Goal: Task Accomplishment & Management: Manage account settings

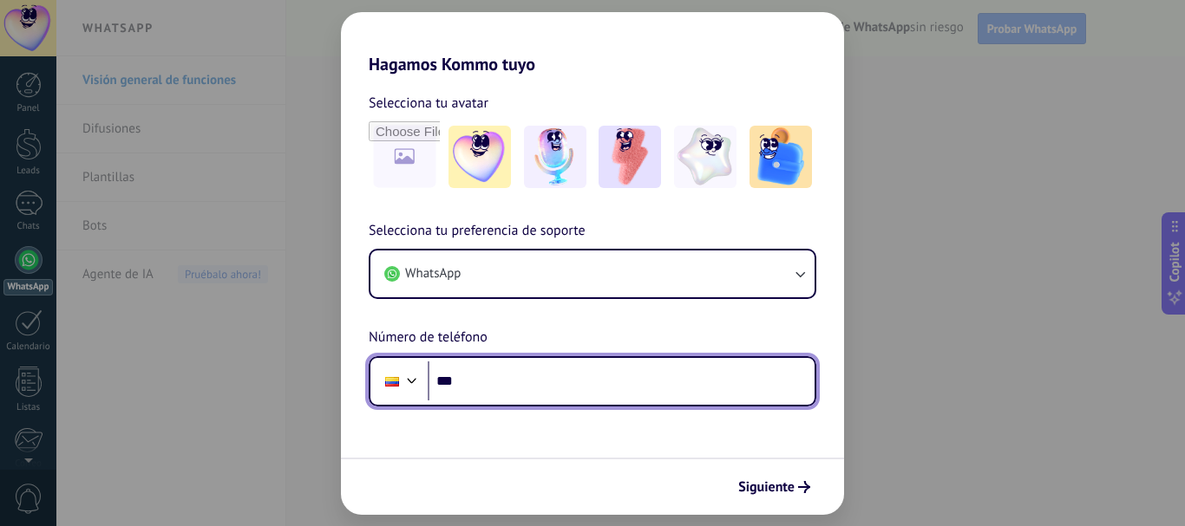
click at [487, 383] on input "***" at bounding box center [621, 382] width 387 height 40
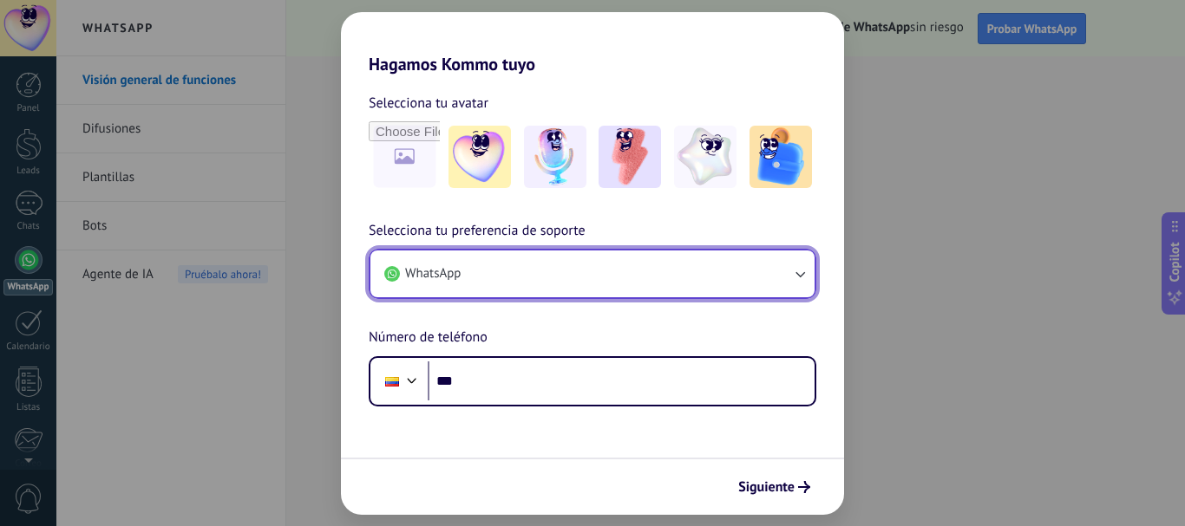
click at [662, 265] on button "WhatsApp" at bounding box center [592, 274] width 444 height 47
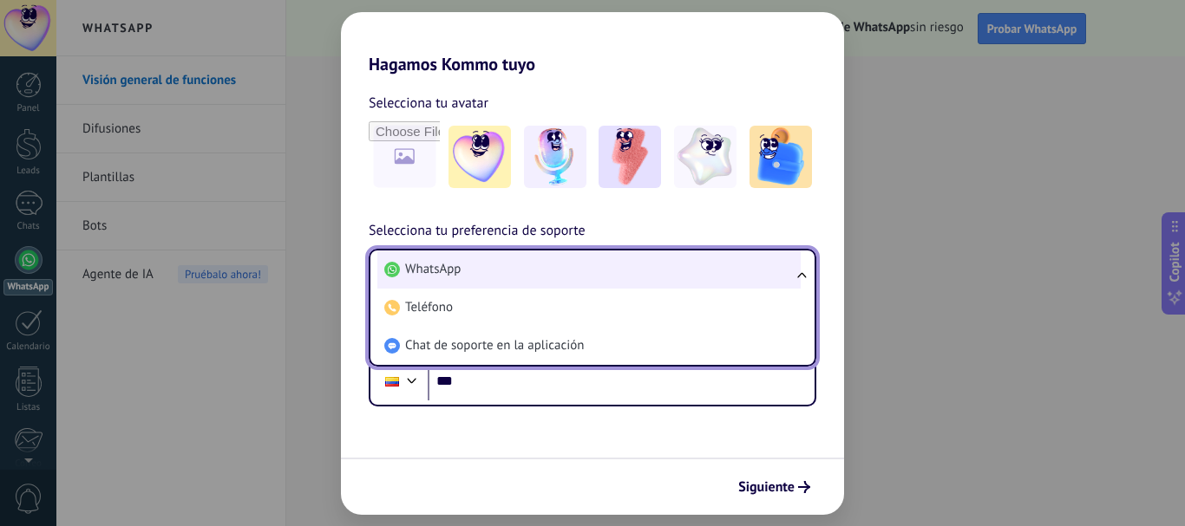
click at [593, 268] on li "WhatsApp" at bounding box center [588, 270] width 423 height 38
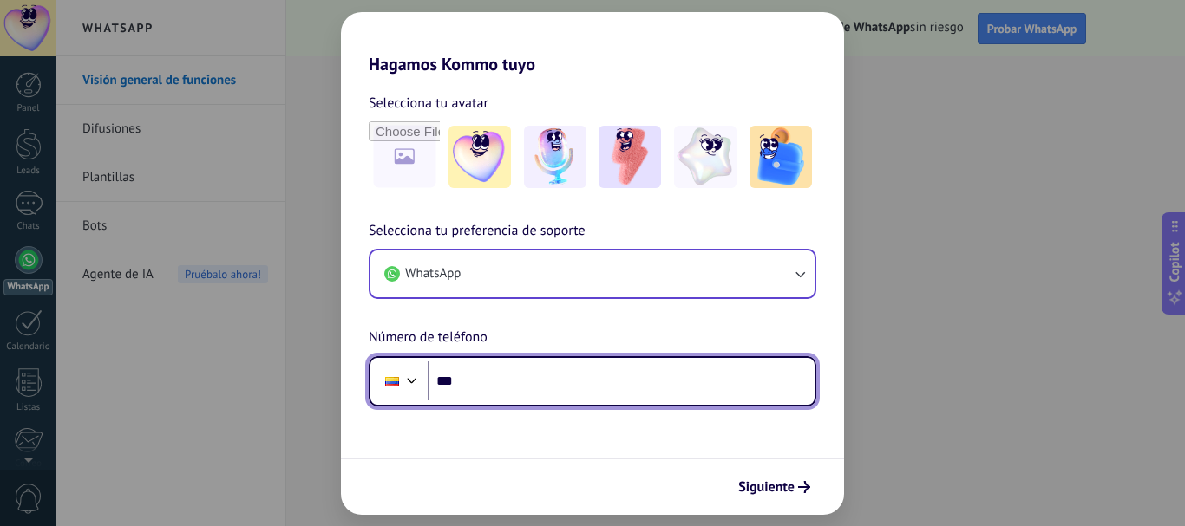
click at [502, 380] on input "***" at bounding box center [621, 382] width 387 height 40
type input "**********"
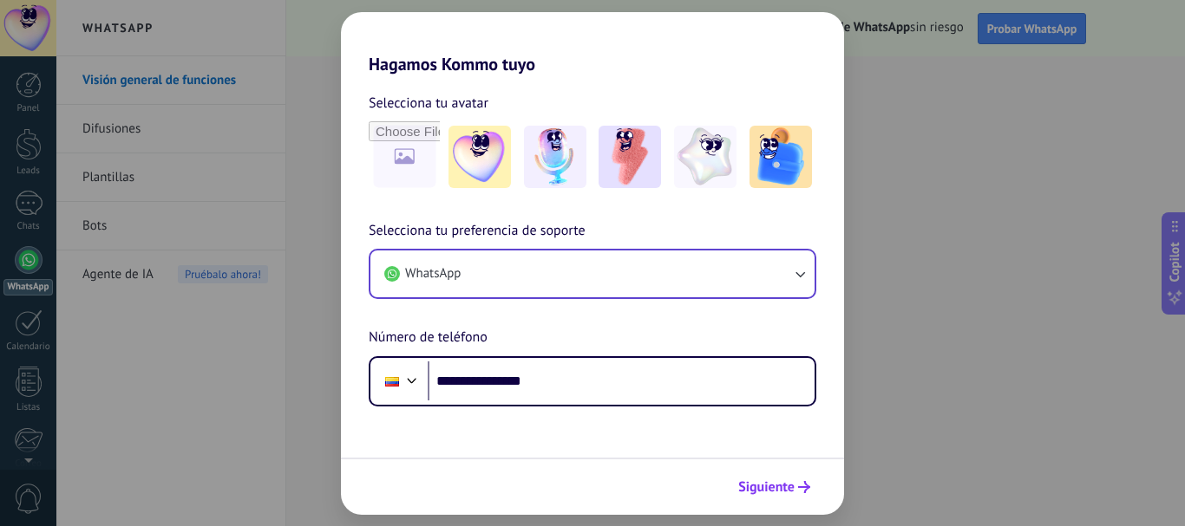
click at [767, 487] on span "Siguiente" at bounding box center [766, 487] width 56 height 12
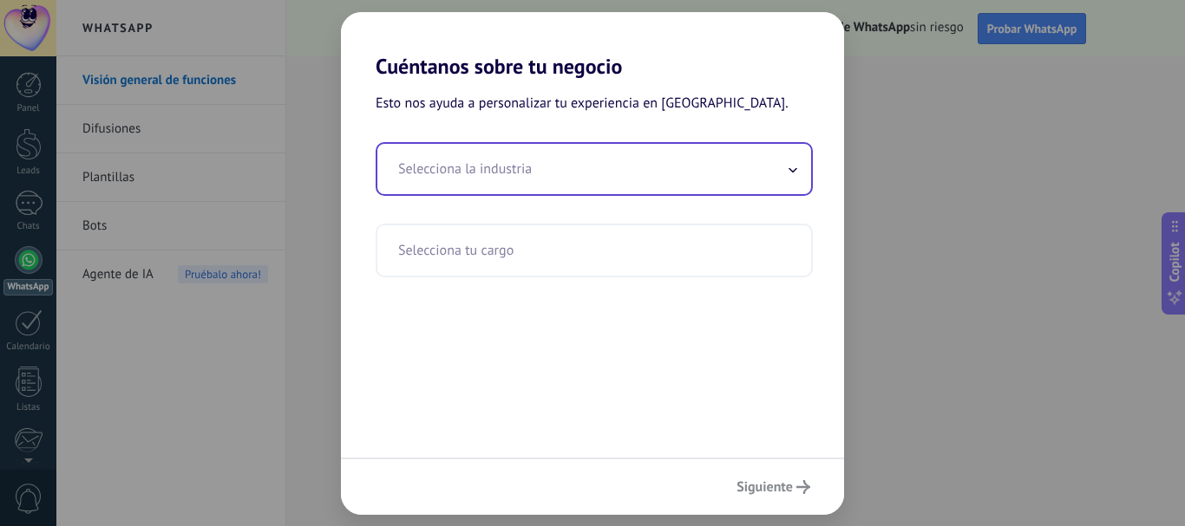
click at [561, 168] on input "text" at bounding box center [594, 169] width 434 height 50
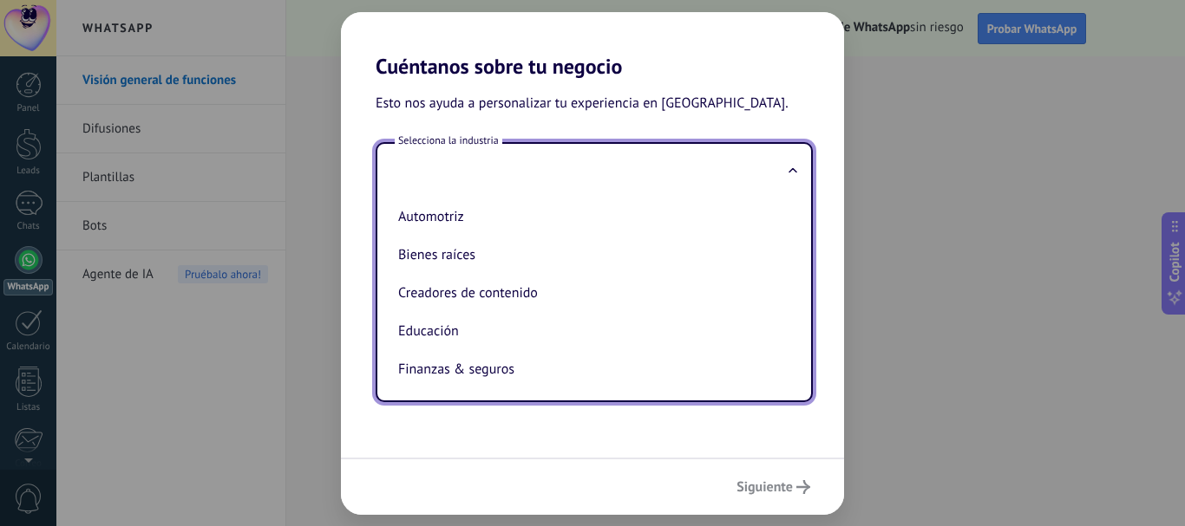
click at [753, 83] on div "Esto nos ayuda a personalizar tu experiencia en [GEOGRAPHIC_DATA]. Selecciona l…" at bounding box center [592, 268] width 503 height 379
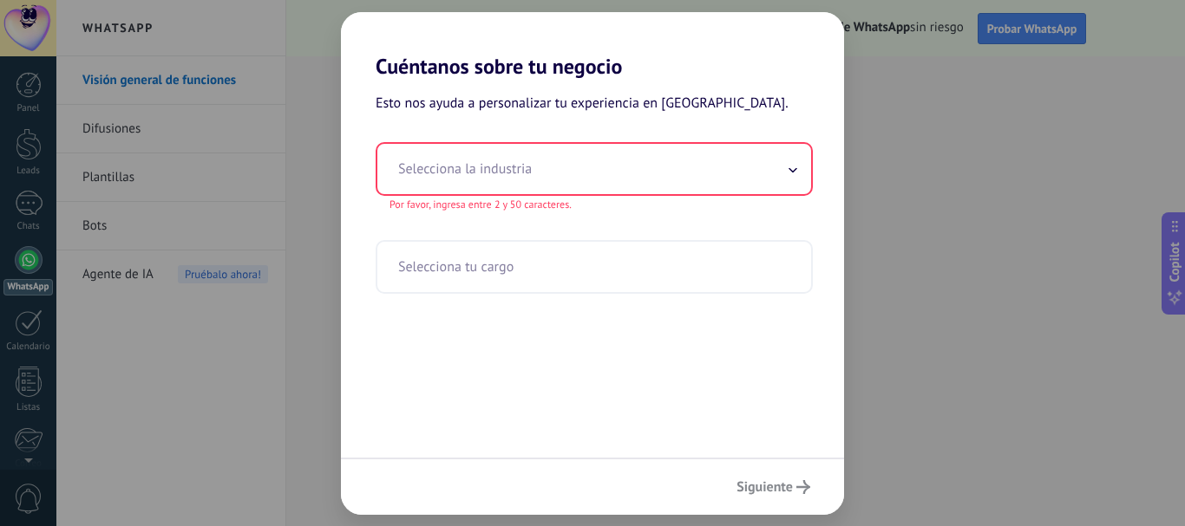
click at [531, 163] on input "text" at bounding box center [594, 169] width 434 height 50
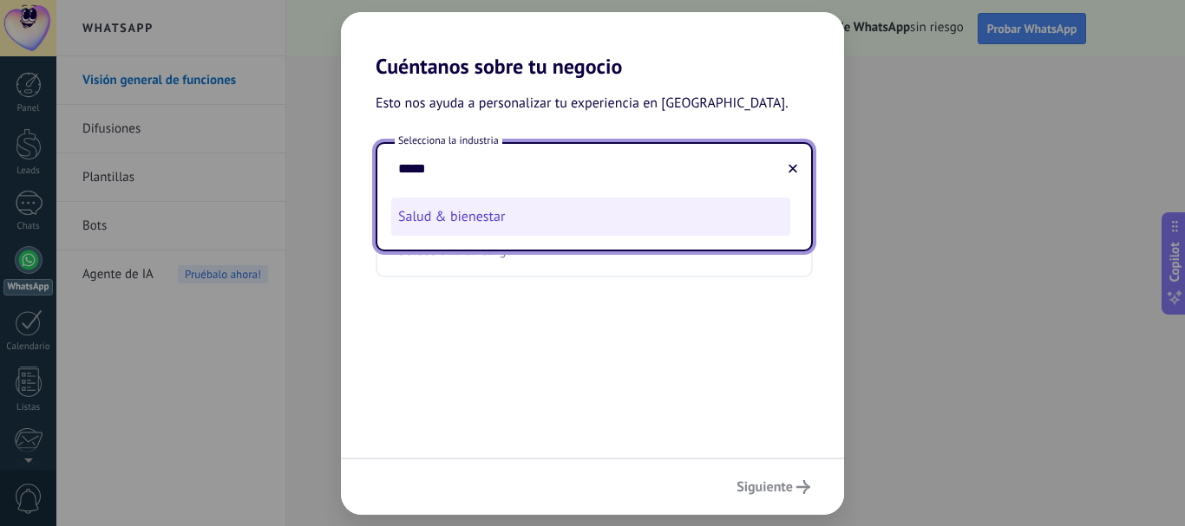
click at [533, 219] on li "Salud & bienestar" at bounding box center [590, 217] width 399 height 38
type input "**********"
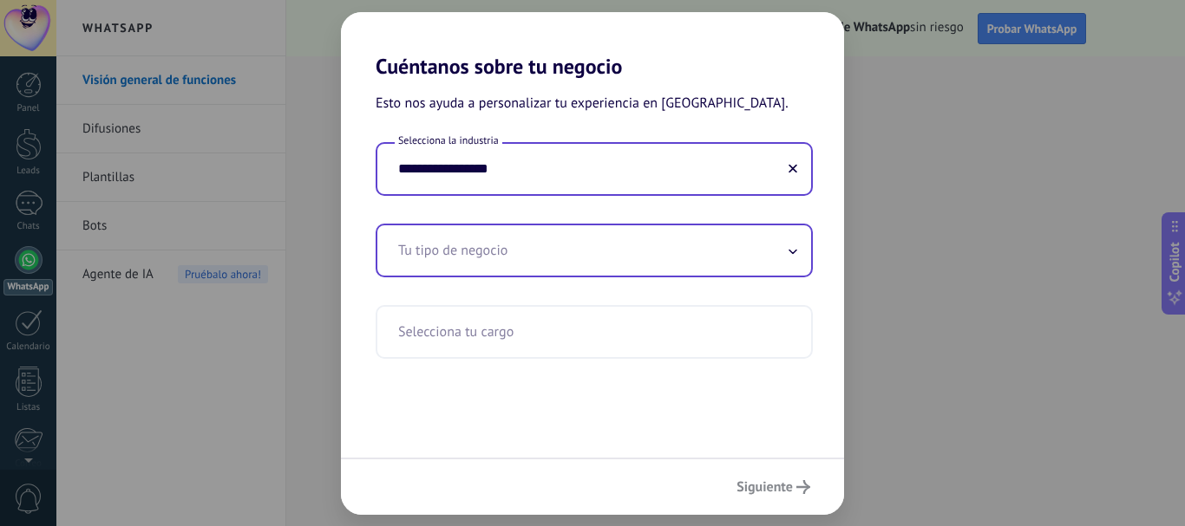
click at [474, 251] on input "text" at bounding box center [594, 251] width 434 height 50
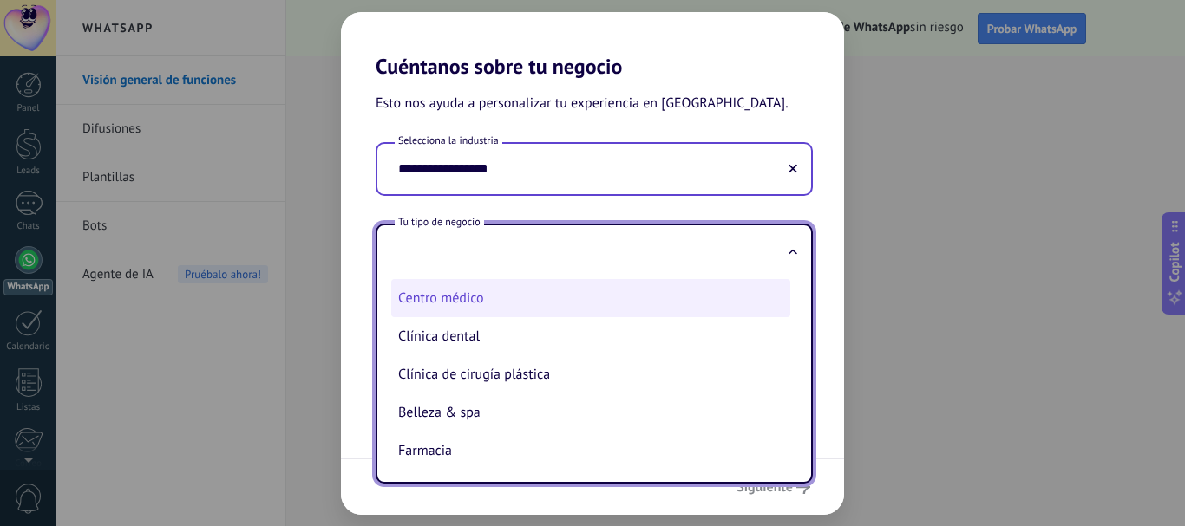
click at [447, 297] on li "Centro médico" at bounding box center [590, 298] width 399 height 38
type input "**********"
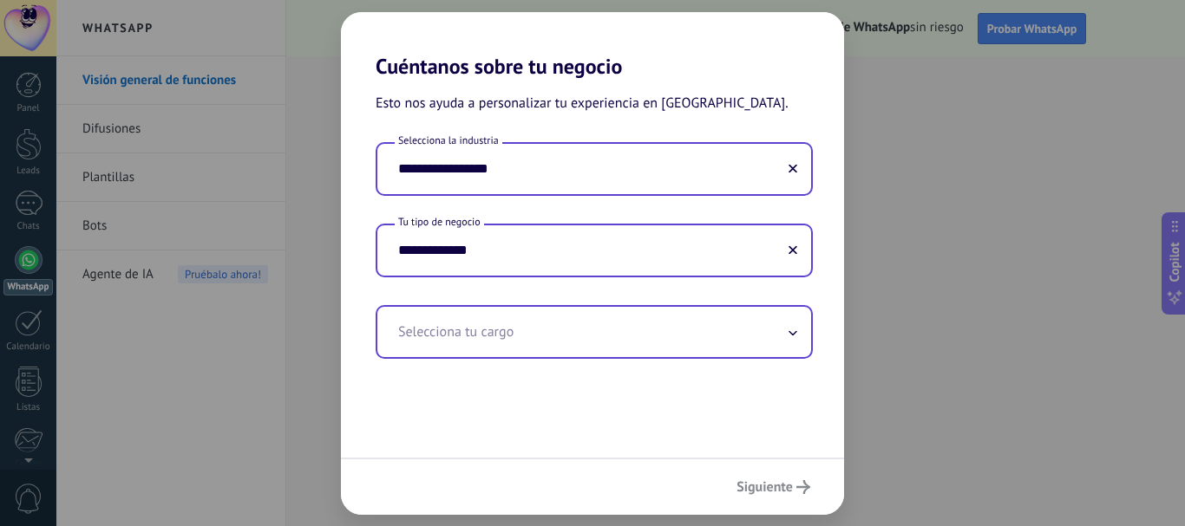
click at [524, 342] on input "text" at bounding box center [594, 332] width 434 height 50
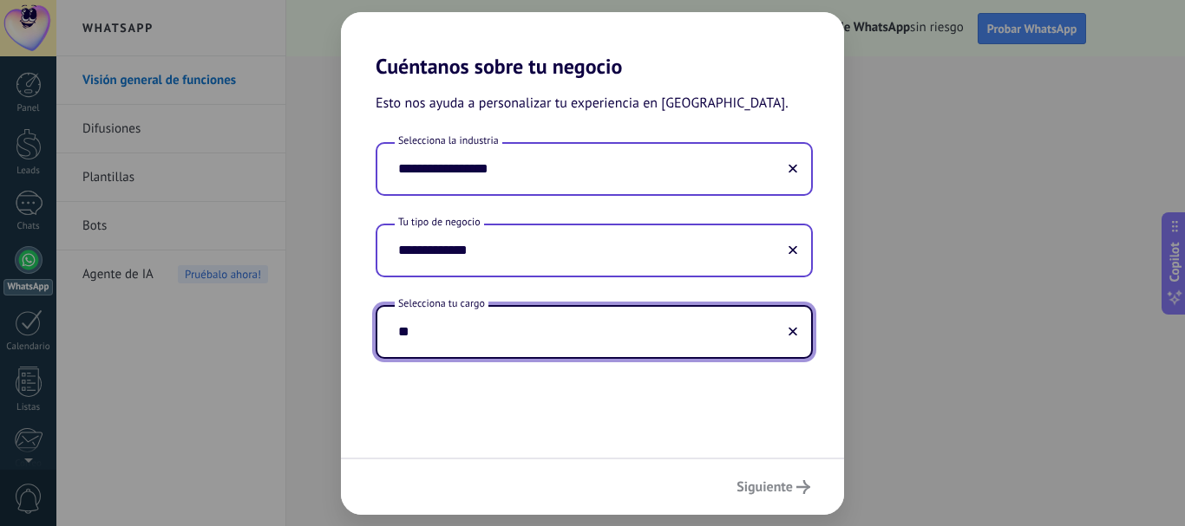
type input "*"
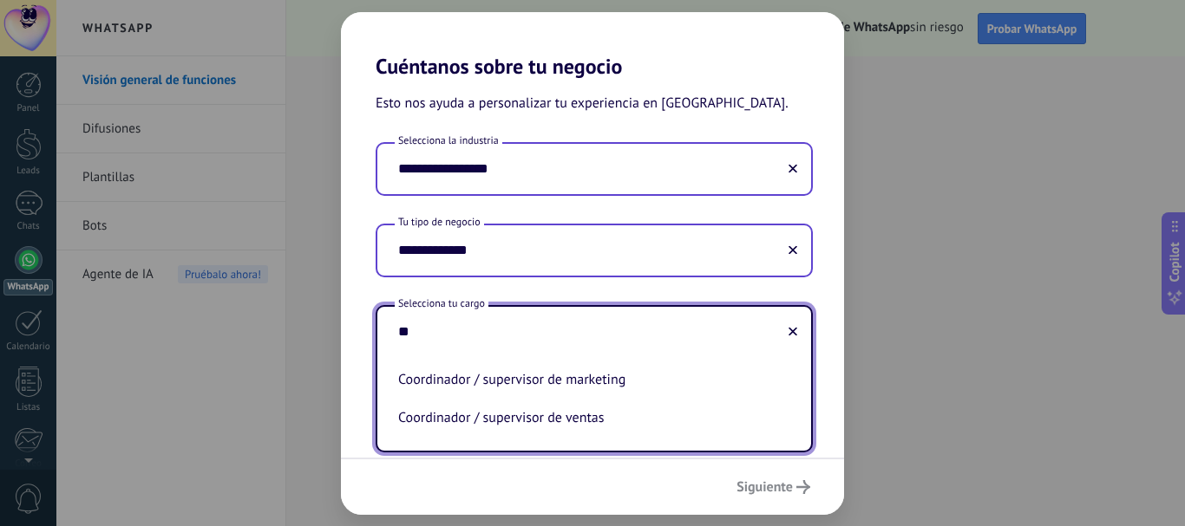
type input "*"
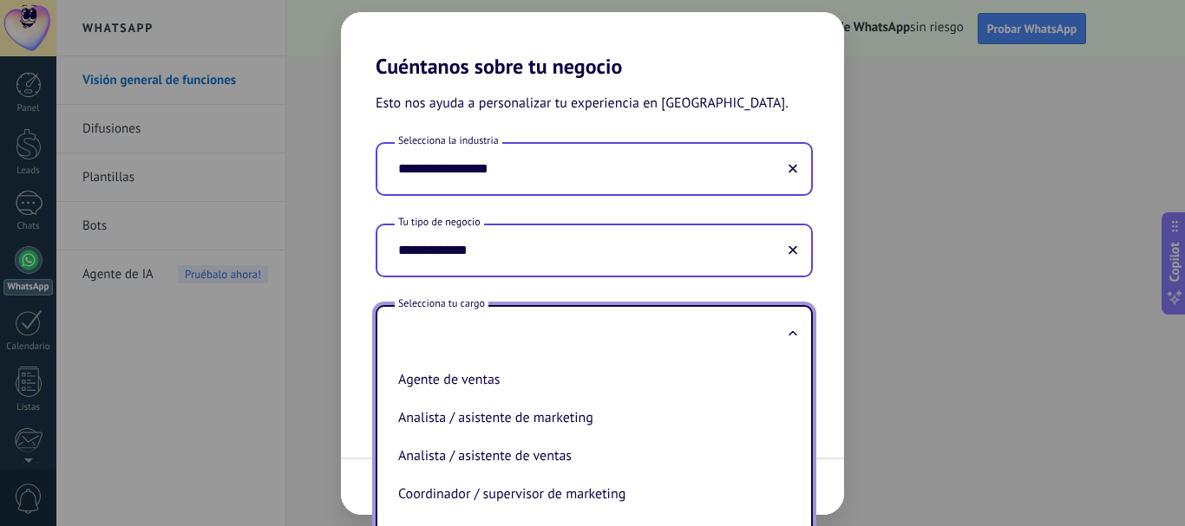
click at [661, 177] on input "**********" at bounding box center [594, 169] width 434 height 50
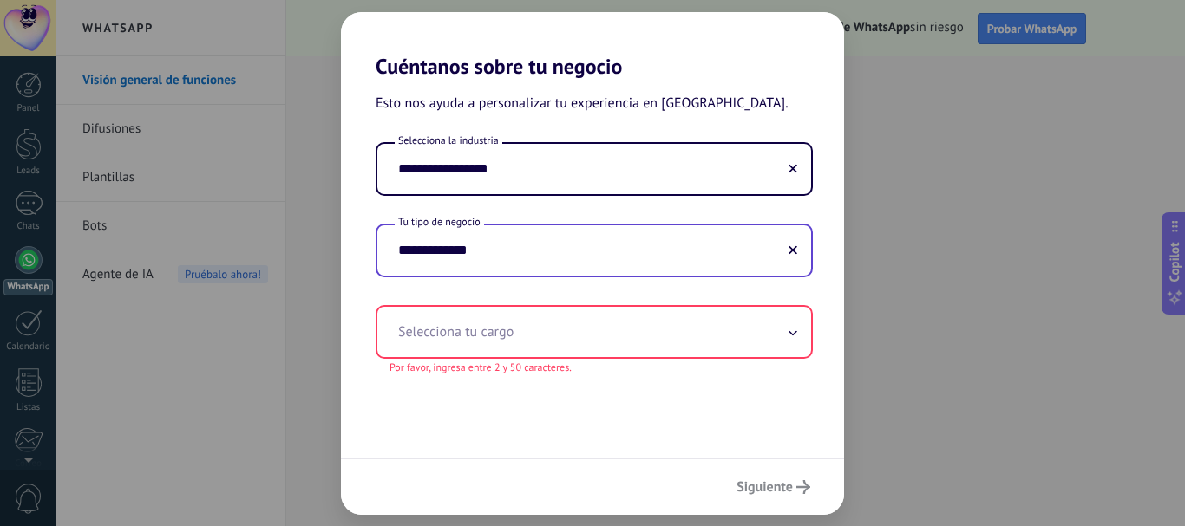
drag, startPoint x: 559, startPoint y: 160, endPoint x: 341, endPoint y: 173, distance: 218.9
click at [341, 173] on div "**********" at bounding box center [592, 258] width 503 height 233
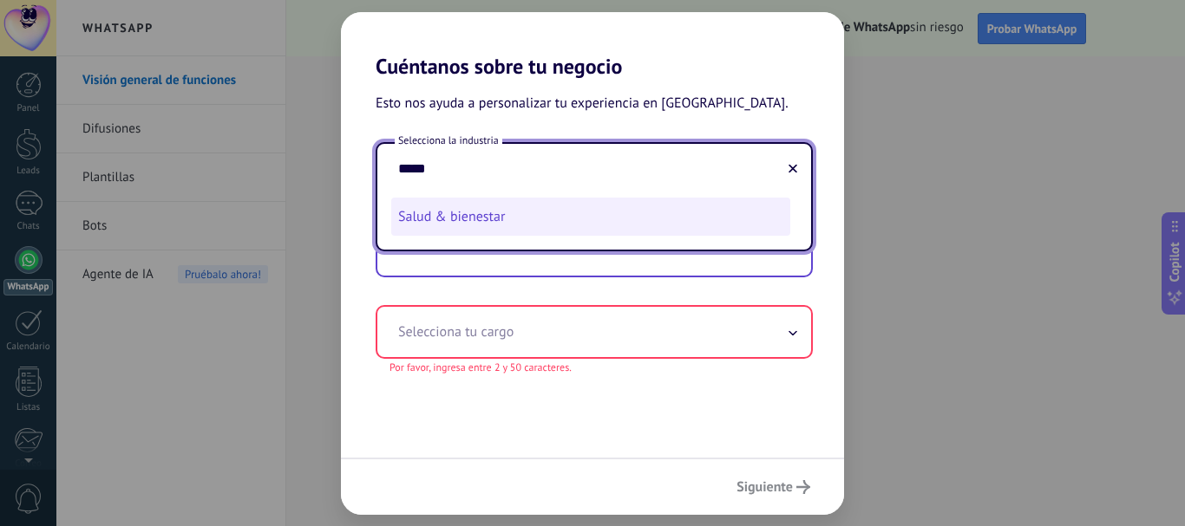
click at [495, 202] on li "Salud & bienestar" at bounding box center [590, 217] width 399 height 38
type input "**********"
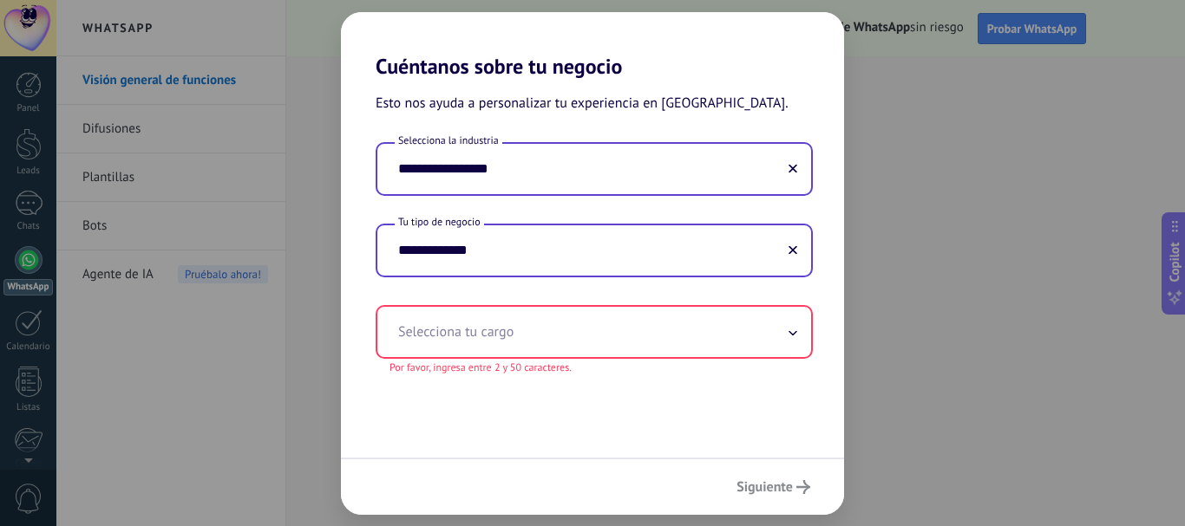
click at [527, 239] on input "**********" at bounding box center [594, 251] width 434 height 50
drag, startPoint x: 538, startPoint y: 243, endPoint x: 431, endPoint y: 245, distance: 106.7
click at [431, 245] on input "**********" at bounding box center [594, 251] width 434 height 50
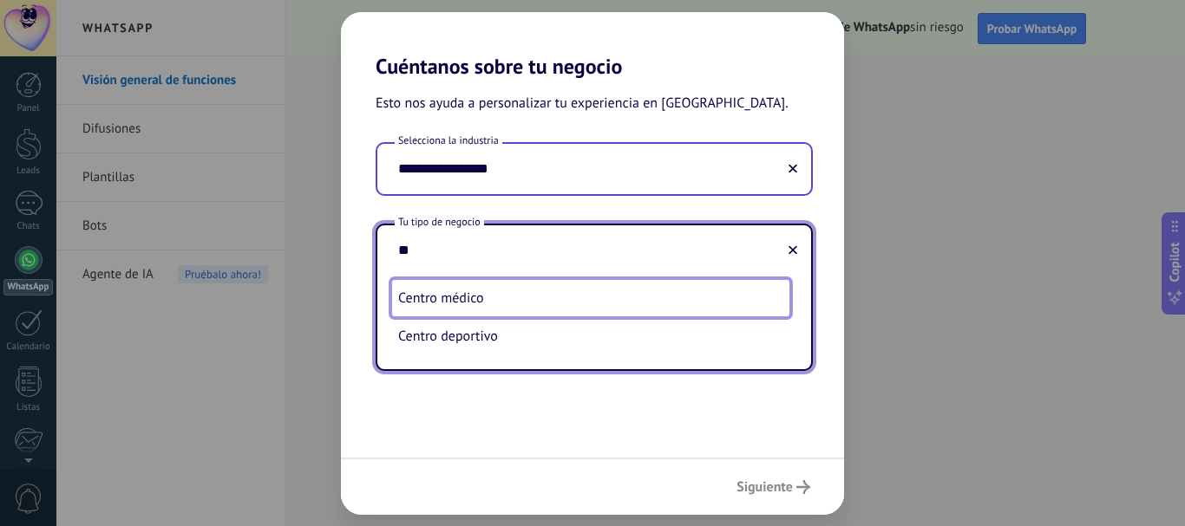
type input "*"
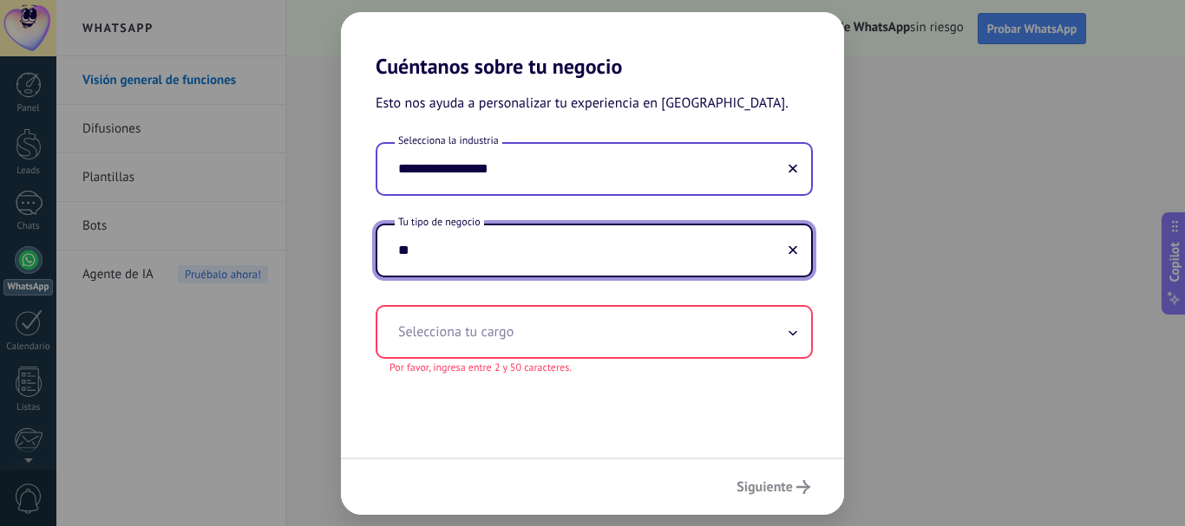
type input "*"
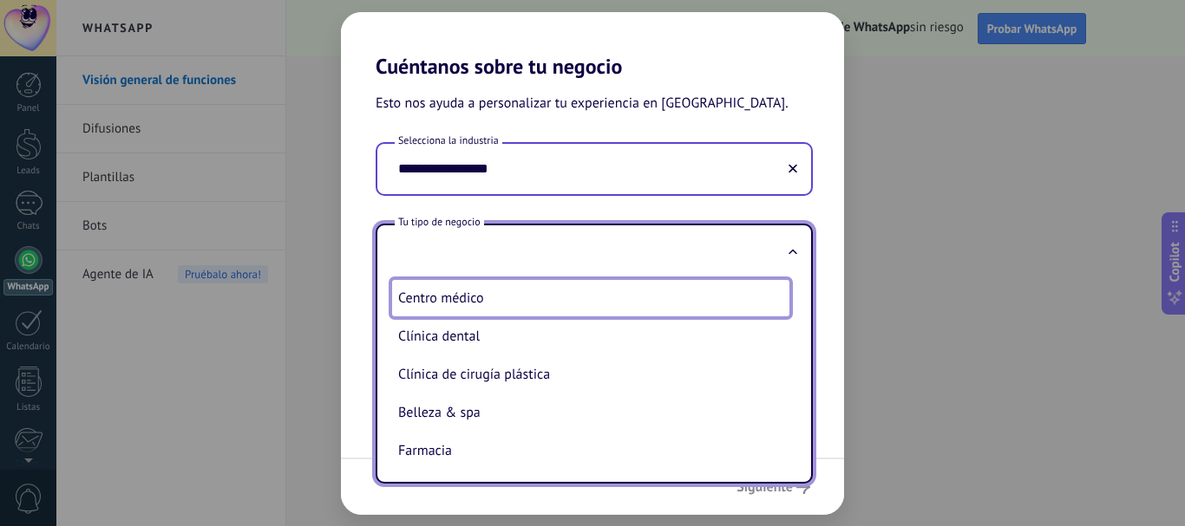
click at [493, 306] on li "Centro médico" at bounding box center [590, 298] width 399 height 38
type input "**********"
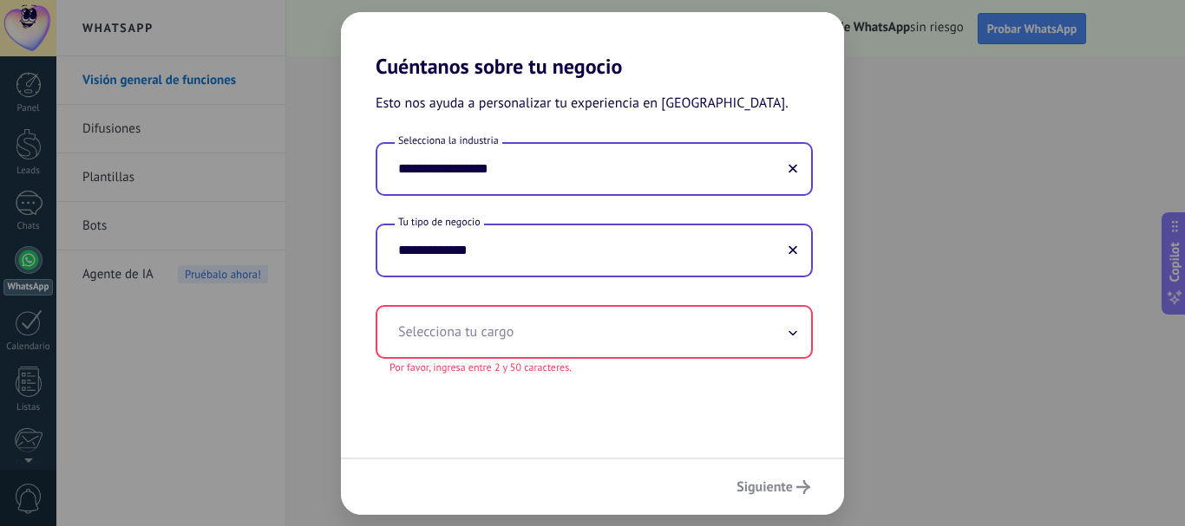
click at [517, 315] on input "text" at bounding box center [594, 332] width 434 height 50
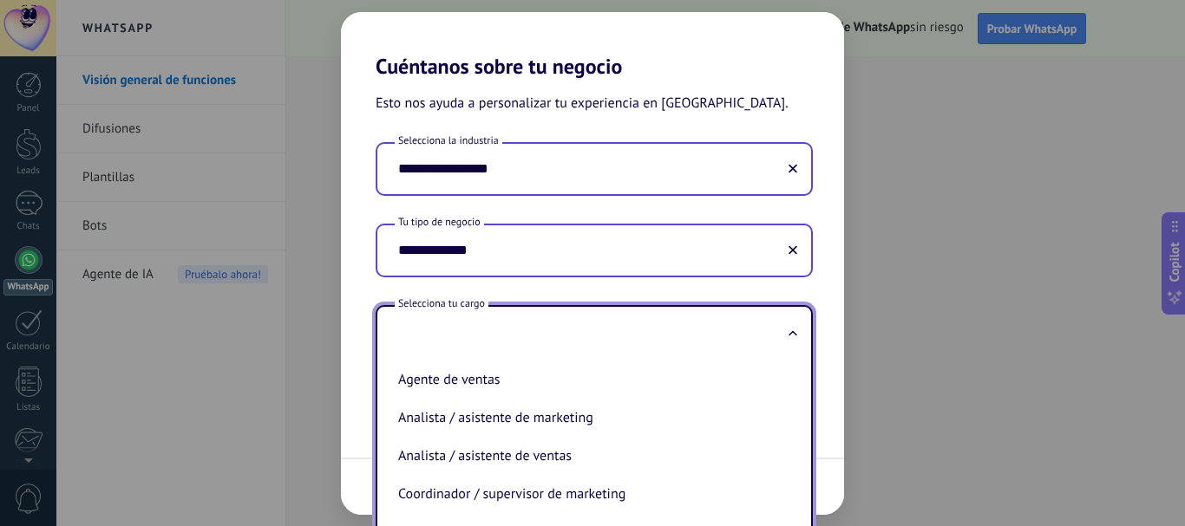
click at [819, 273] on div "**********" at bounding box center [592, 250] width 503 height 217
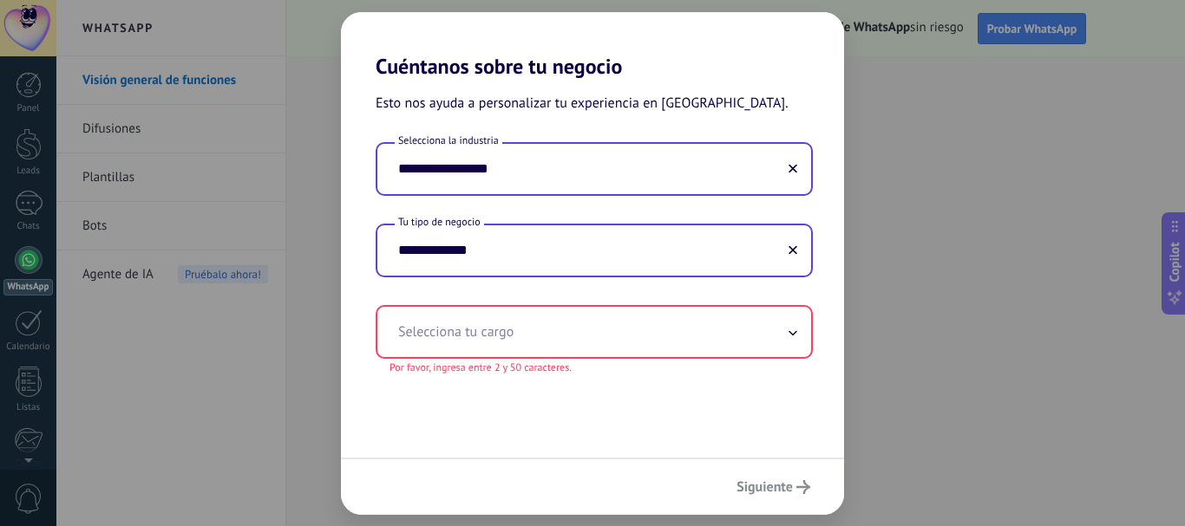
click at [797, 332] on input "text" at bounding box center [594, 332] width 434 height 50
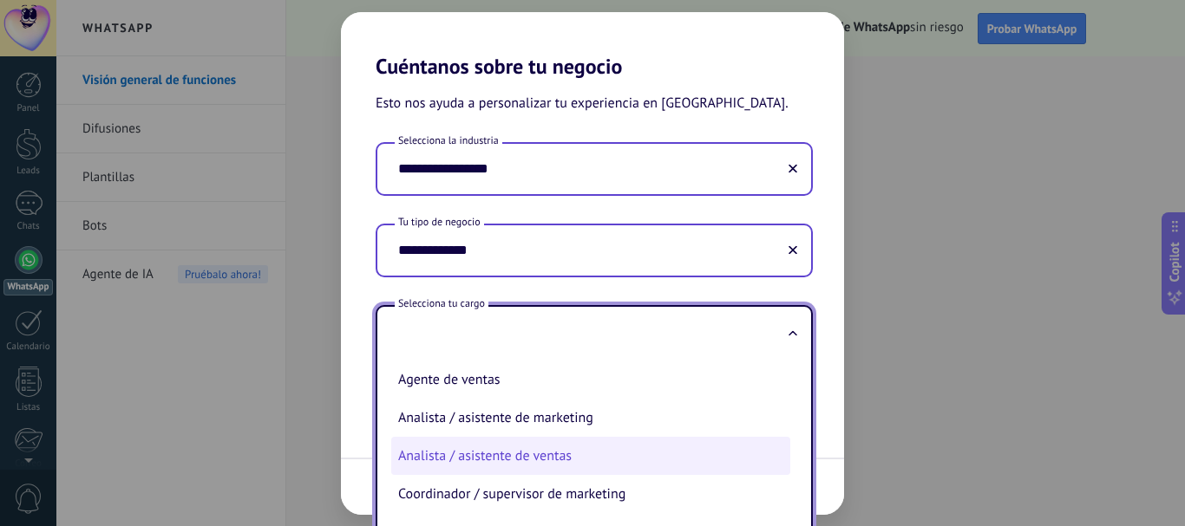
click at [516, 456] on li "Analista / asistente de ventas" at bounding box center [590, 456] width 399 height 38
type input "**********"
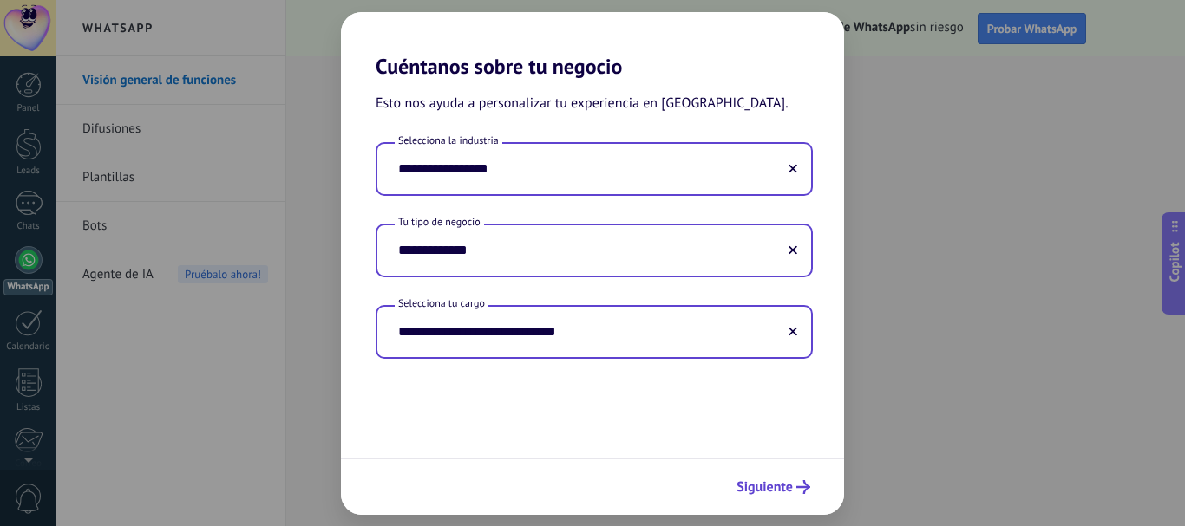
click at [782, 488] on span "Siguiente" at bounding box center [764, 487] width 56 height 12
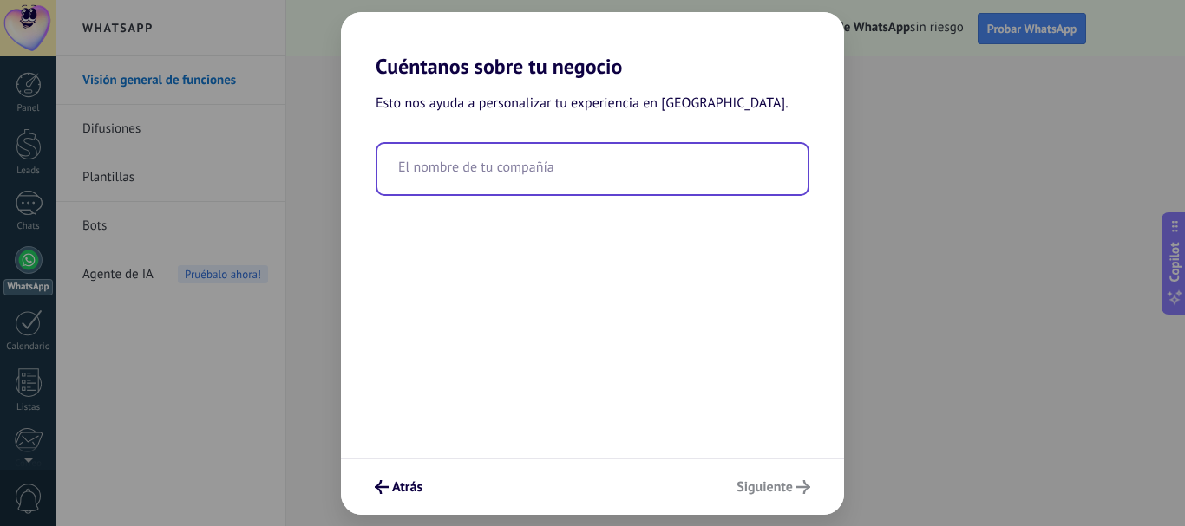
click at [502, 154] on input "text" at bounding box center [592, 169] width 430 height 50
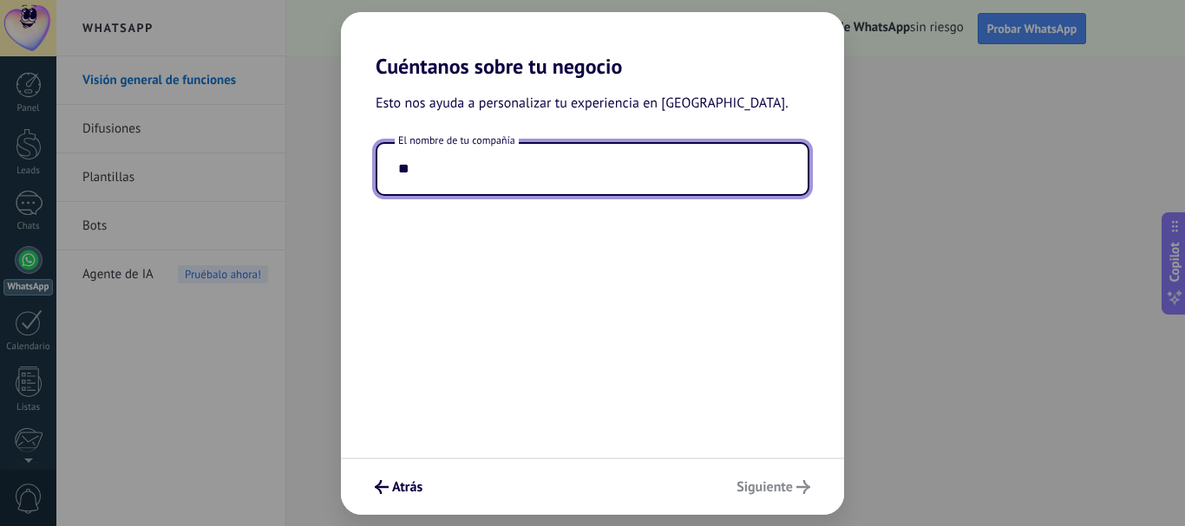
type input "*"
type input "**********"
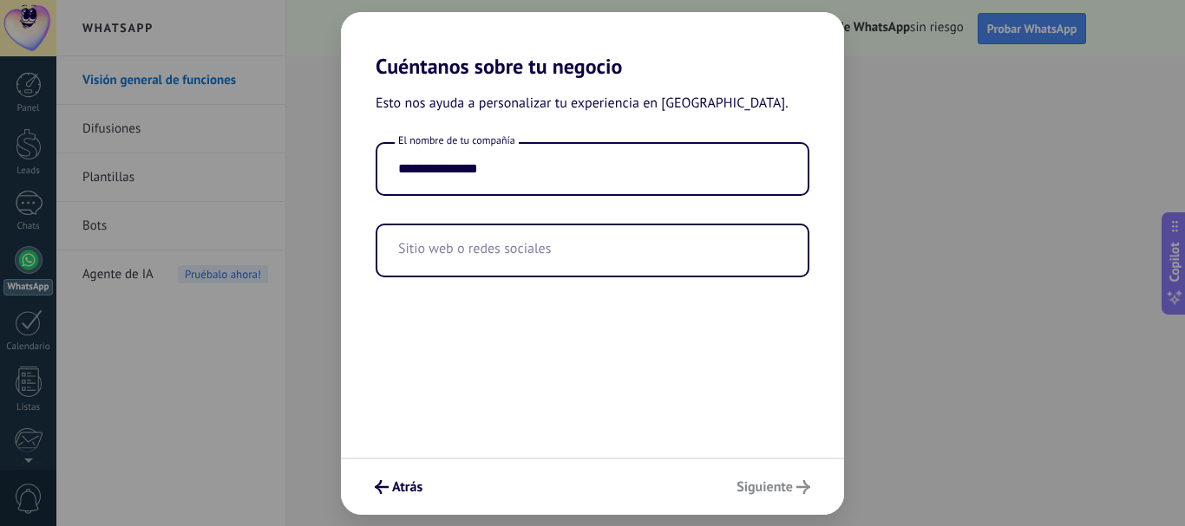
click at [546, 262] on div "**********" at bounding box center [592, 268] width 503 height 379
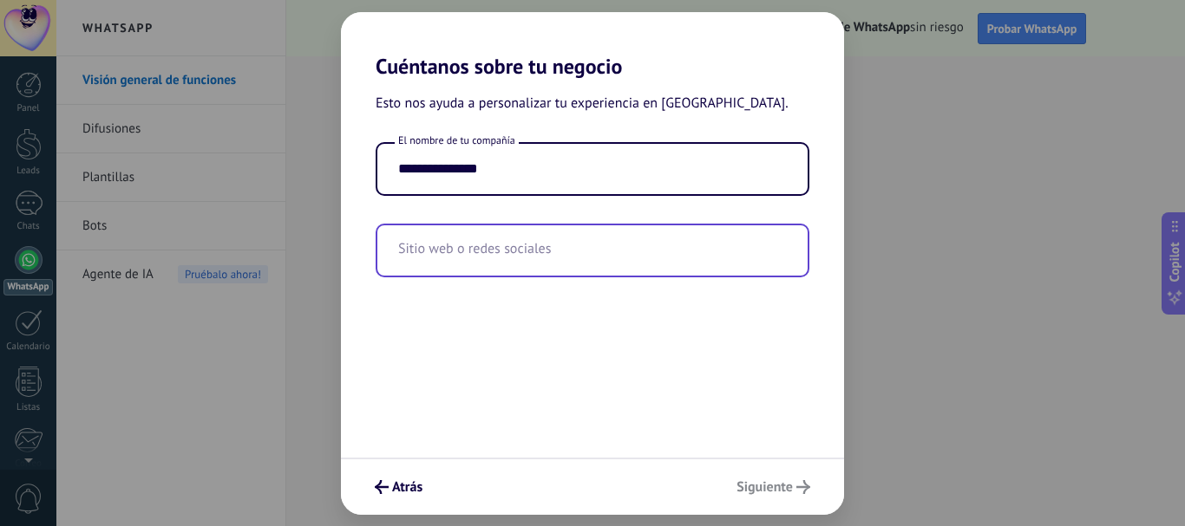
click at [494, 256] on input "text" at bounding box center [592, 251] width 430 height 50
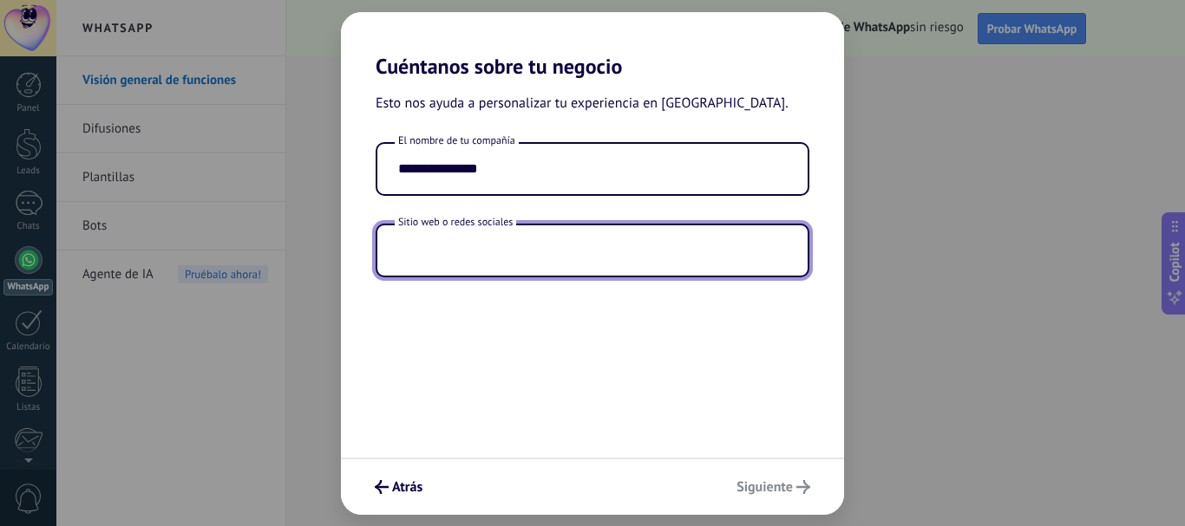
click at [439, 238] on input "text" at bounding box center [592, 251] width 430 height 50
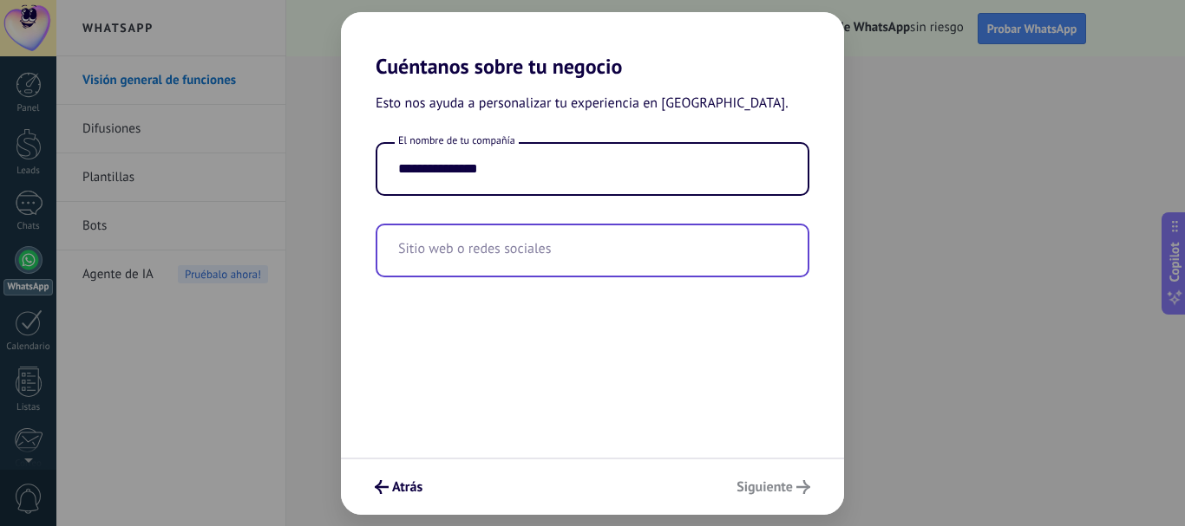
click at [430, 246] on input "text" at bounding box center [592, 251] width 430 height 50
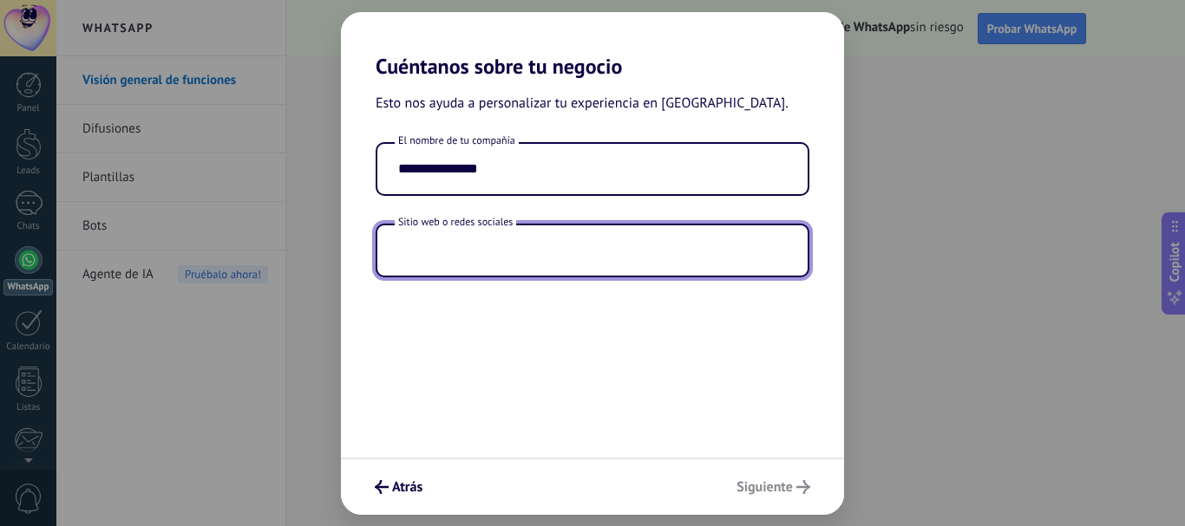
click at [430, 246] on input "text" at bounding box center [592, 251] width 430 height 50
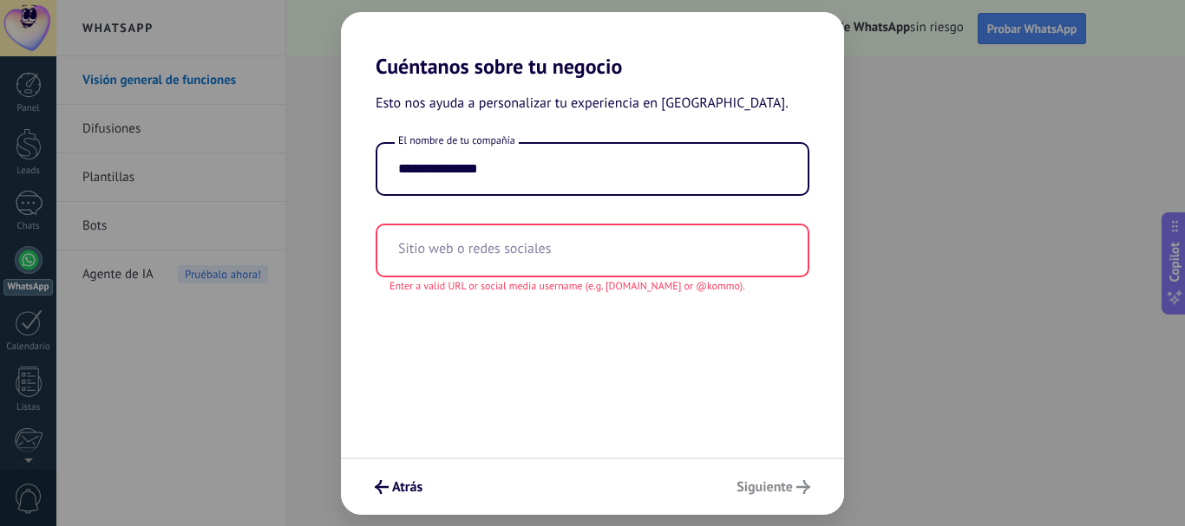
paste input "**********"
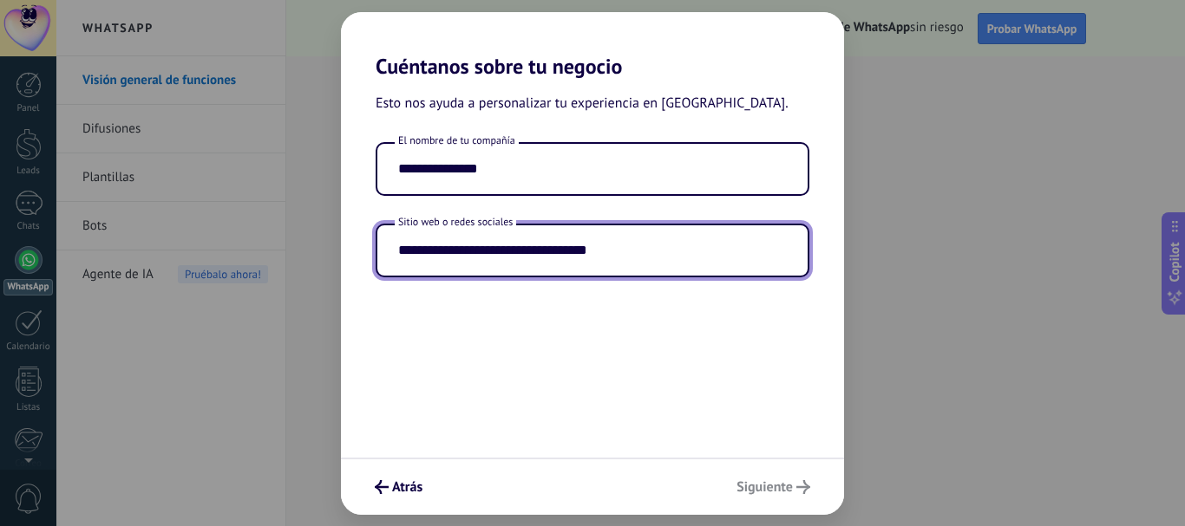
type input "**********"
click at [578, 475] on div "Atrás Siguiente" at bounding box center [592, 486] width 503 height 57
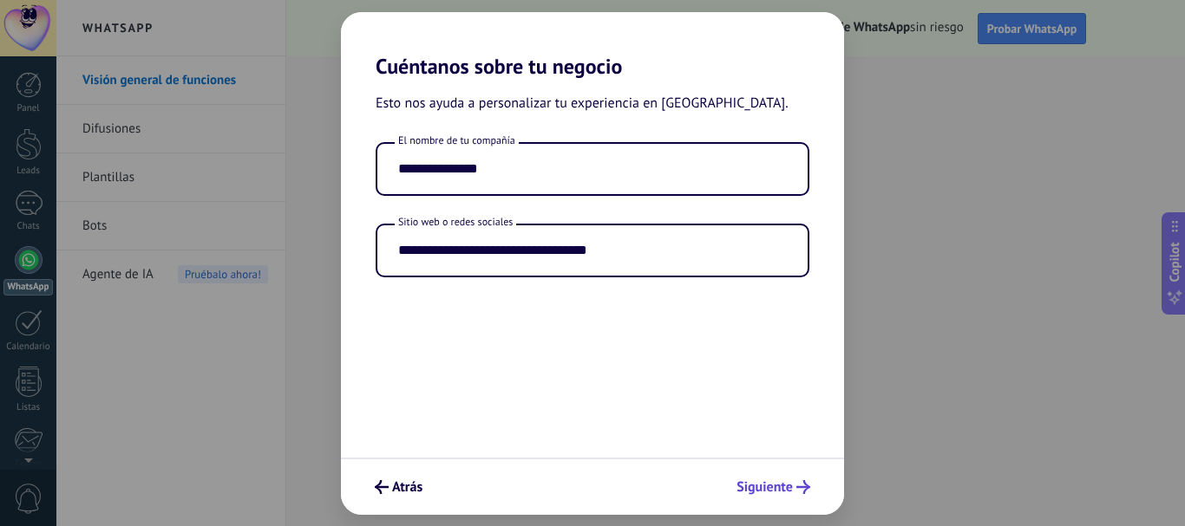
click at [772, 487] on span "Siguiente" at bounding box center [764, 487] width 56 height 12
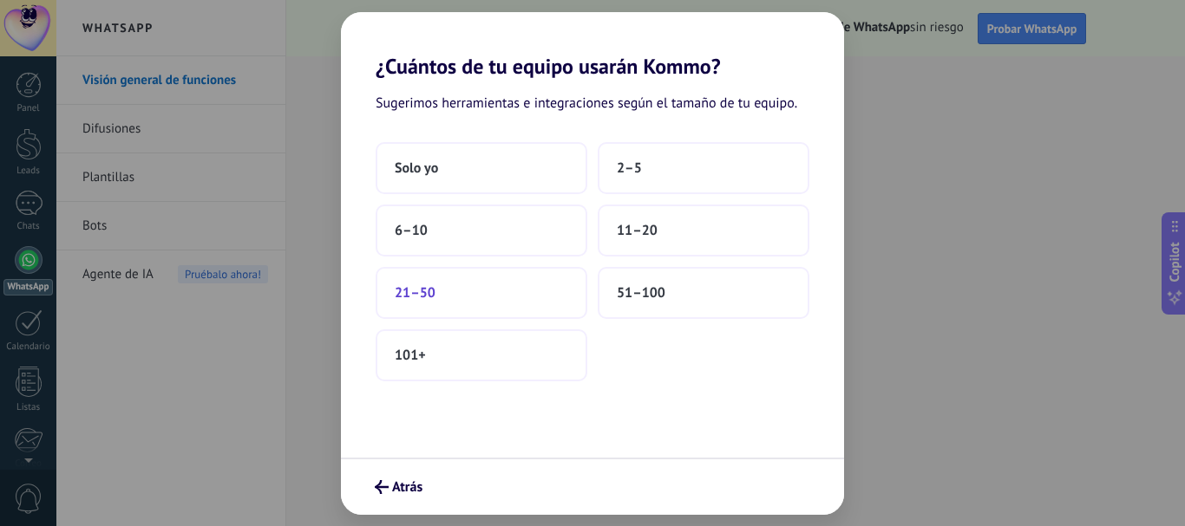
click at [435, 288] on span "21–50" at bounding box center [415, 292] width 41 height 17
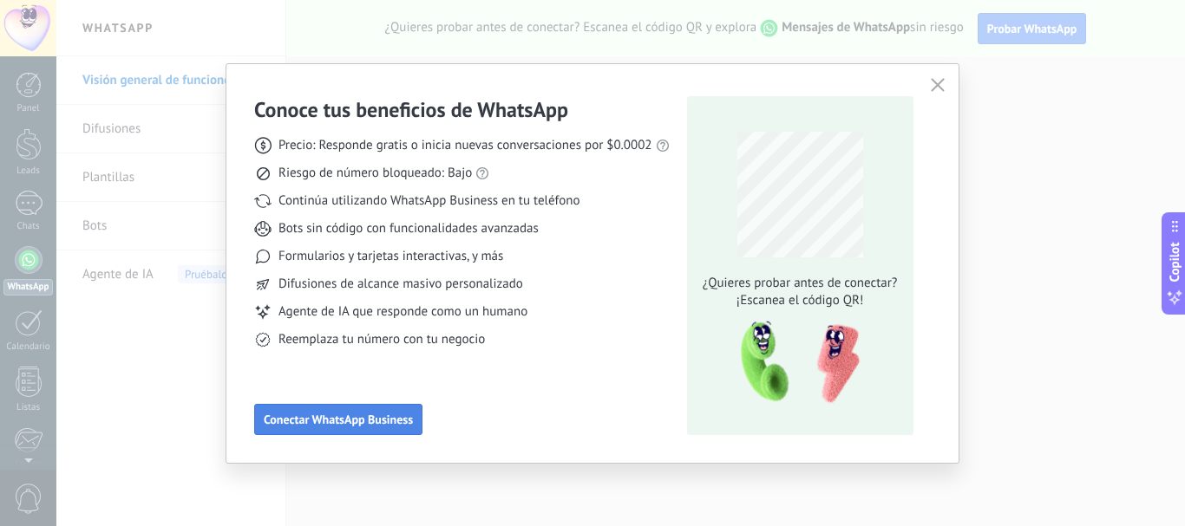
click at [352, 428] on button "Conectar WhatsApp Business" at bounding box center [338, 419] width 168 height 31
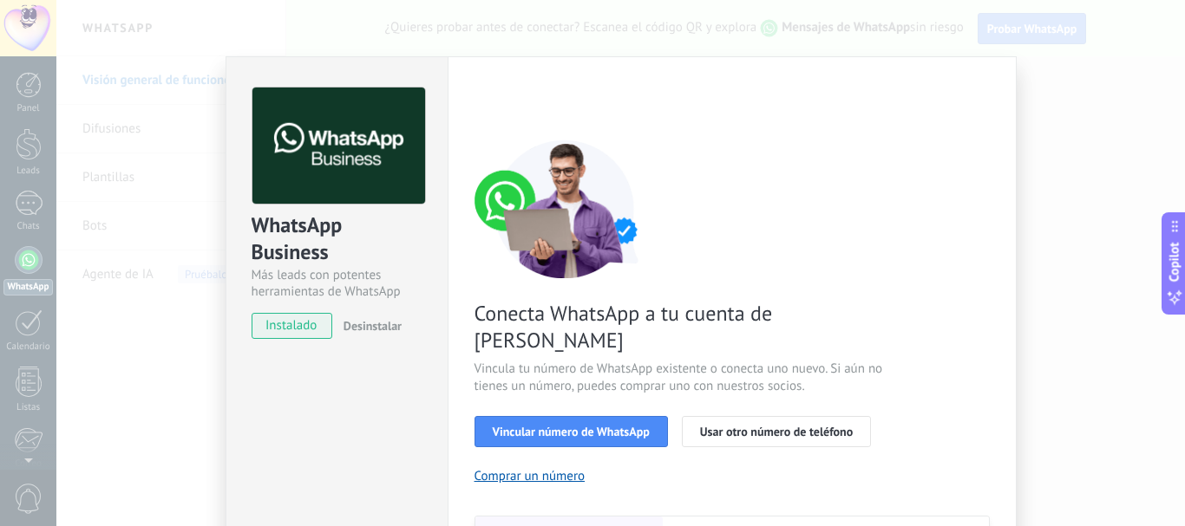
click at [278, 323] on span "instalado" at bounding box center [291, 326] width 79 height 26
click at [546, 426] on span "Vincular número de WhatsApp" at bounding box center [571, 432] width 157 height 12
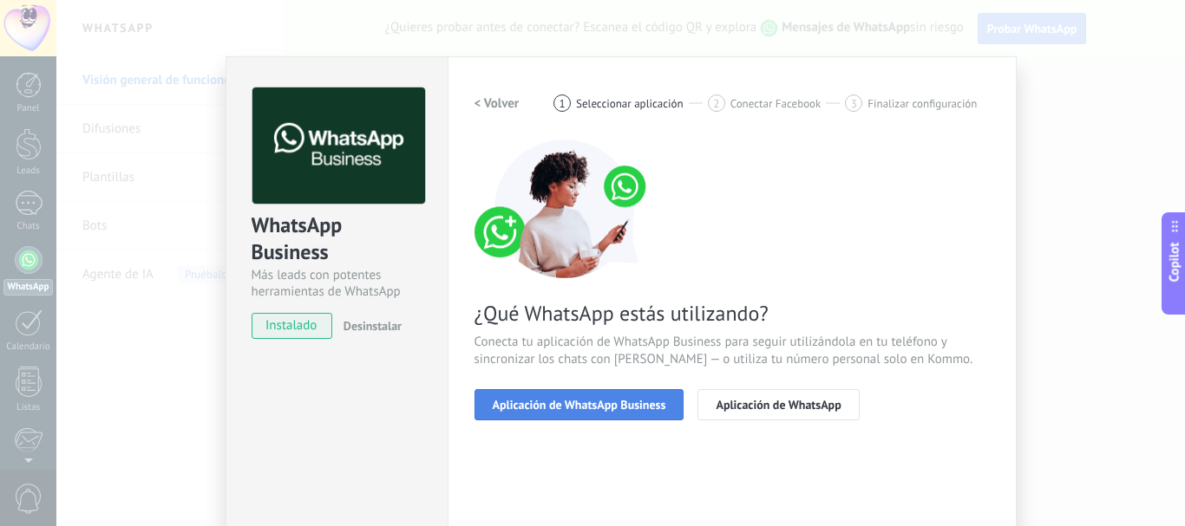
click at [594, 399] on span "Aplicación de WhatsApp Business" at bounding box center [579, 405] width 173 height 12
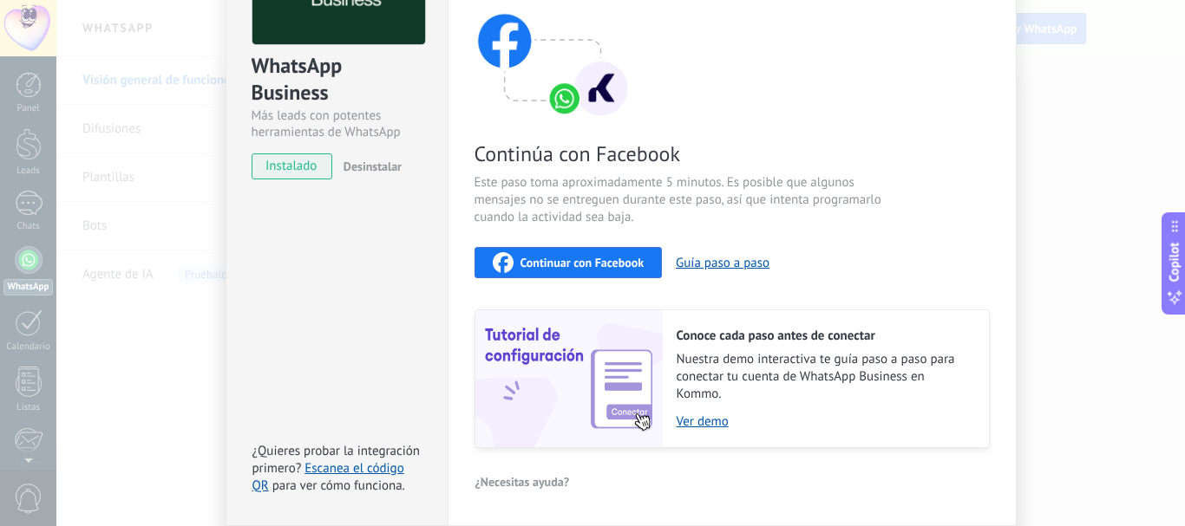
scroll to position [224, 0]
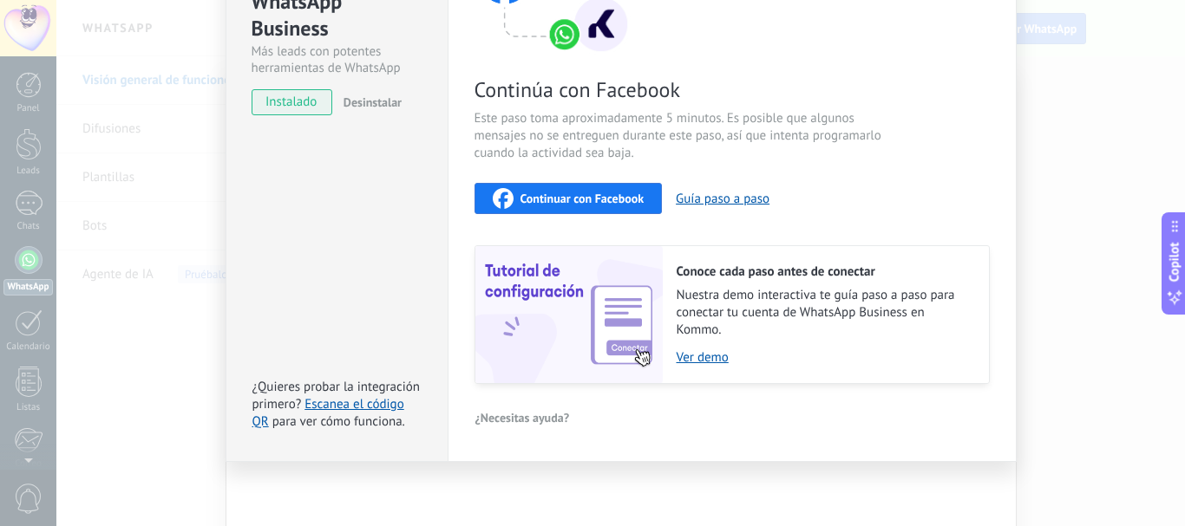
click at [295, 95] on span "instalado" at bounding box center [291, 102] width 79 height 26
click at [622, 185] on button "Continuar con Facebook" at bounding box center [568, 198] width 188 height 31
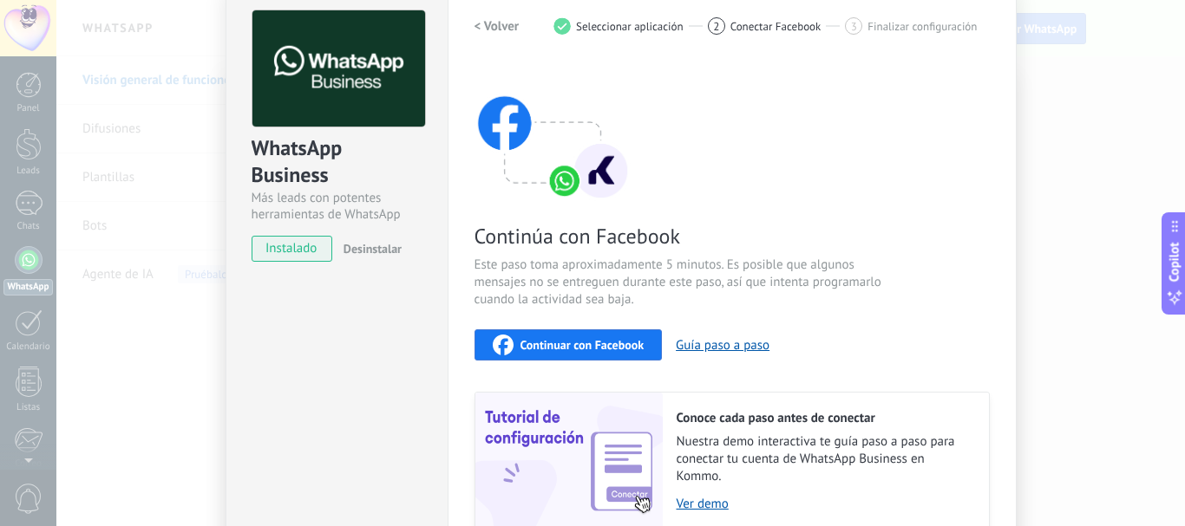
scroll to position [64, 0]
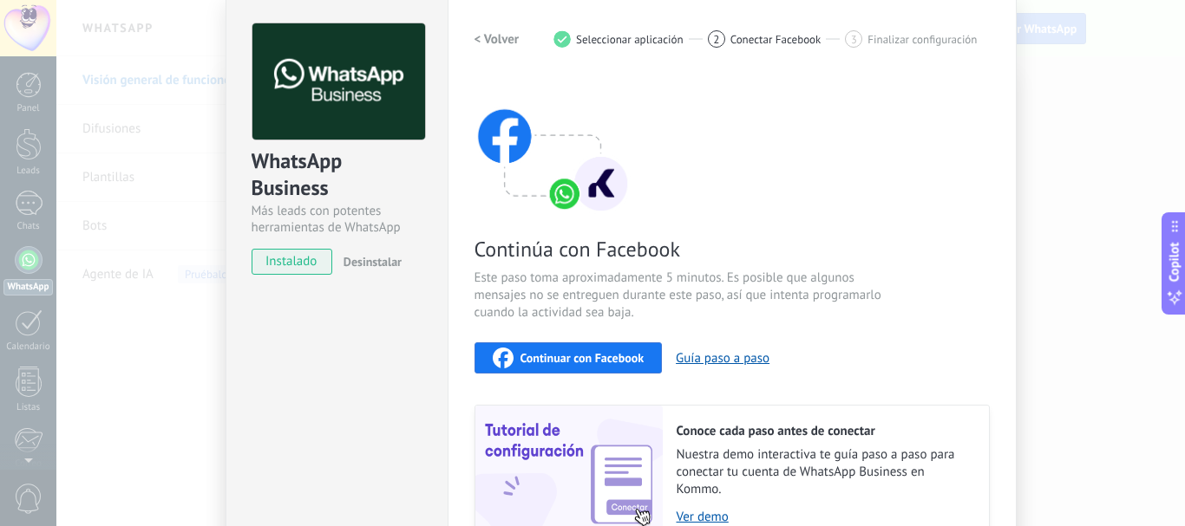
click at [628, 38] on span "Seleccionar aplicación" at bounding box center [630, 39] width 108 height 13
click at [754, 36] on span "Conectar Facebook" at bounding box center [775, 39] width 91 height 13
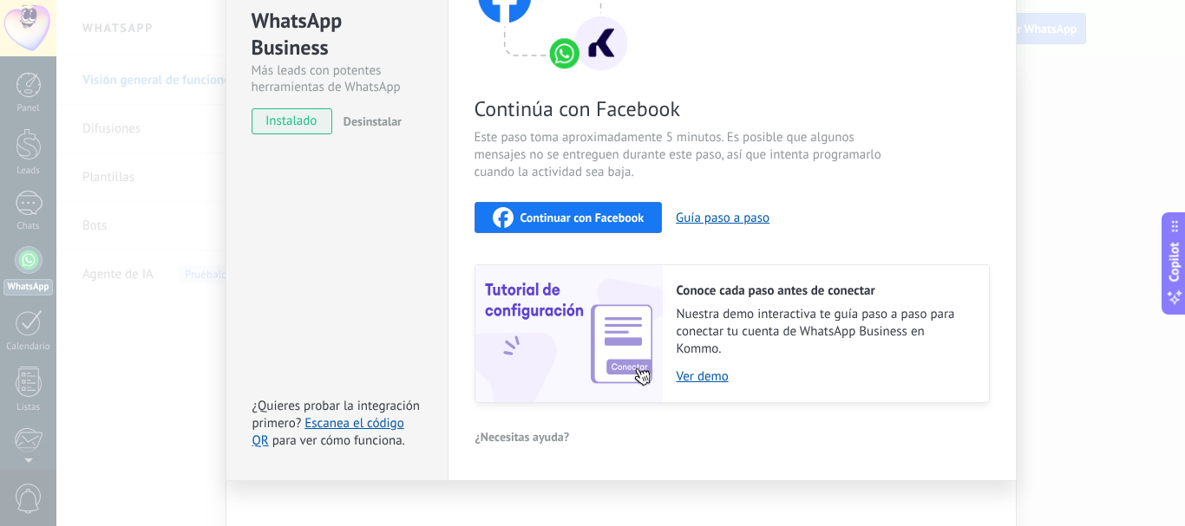
scroll to position [224, 0]
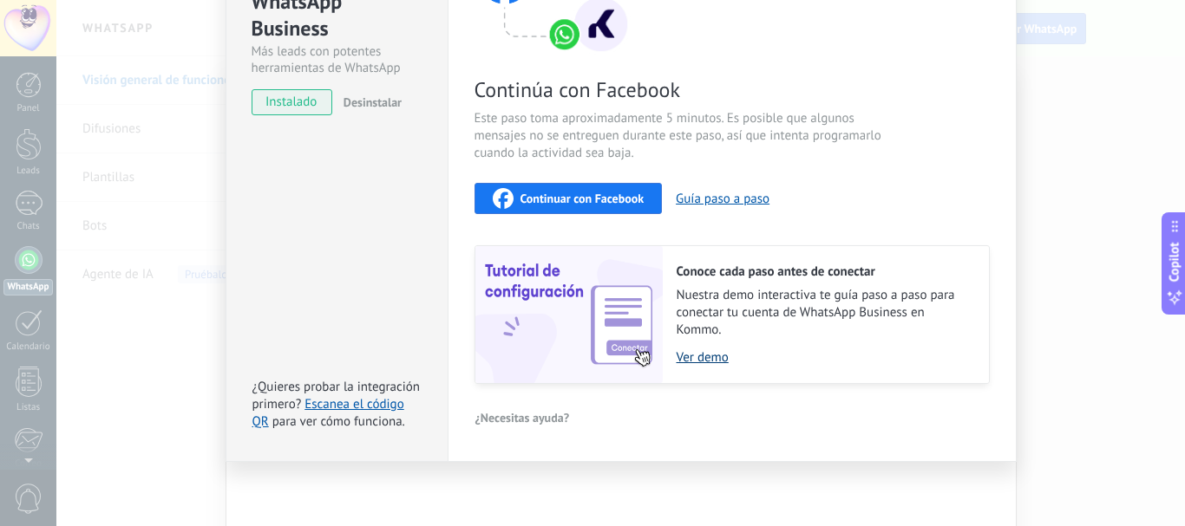
click at [690, 356] on link "Ver demo" at bounding box center [824, 358] width 295 height 16
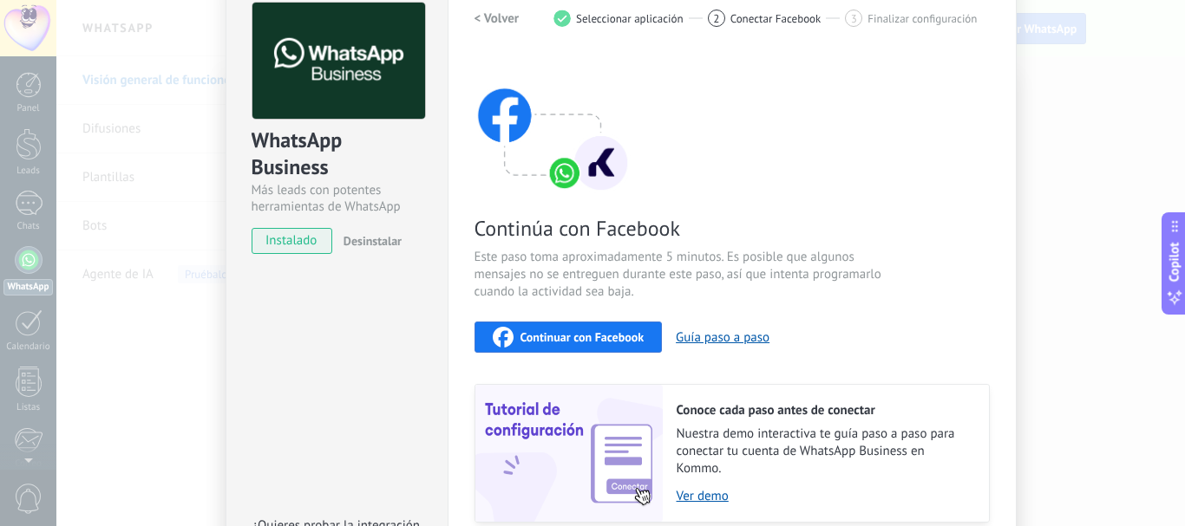
scroll to position [42, 0]
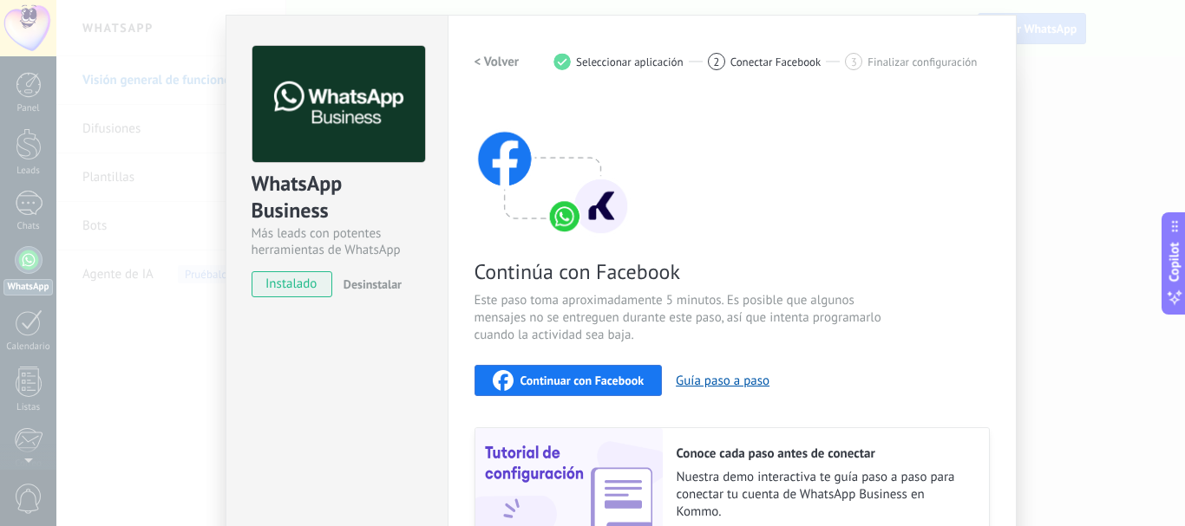
click at [509, 378] on icon "button" at bounding box center [503, 380] width 21 height 21
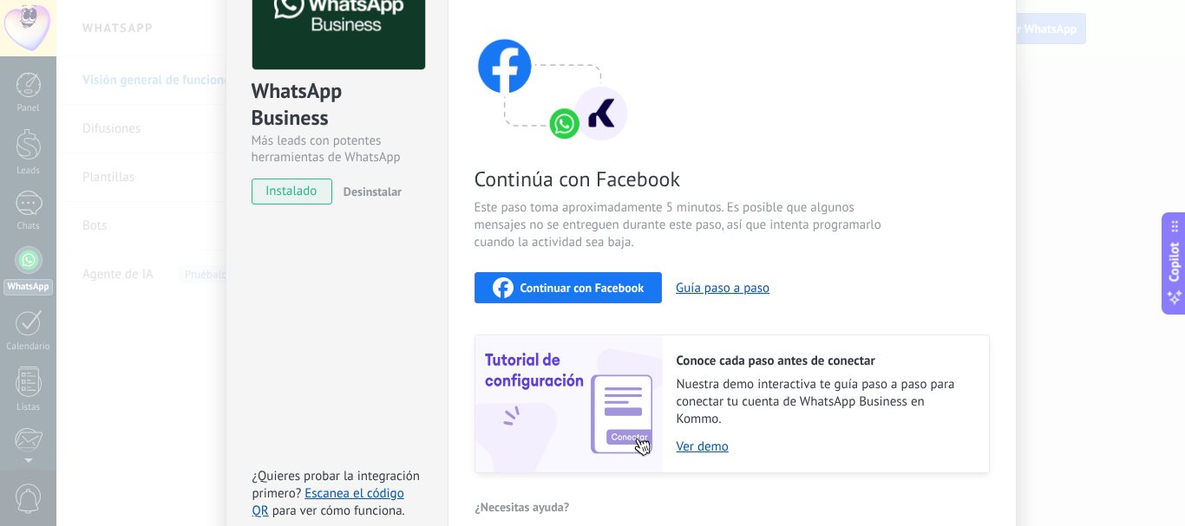
scroll to position [224, 0]
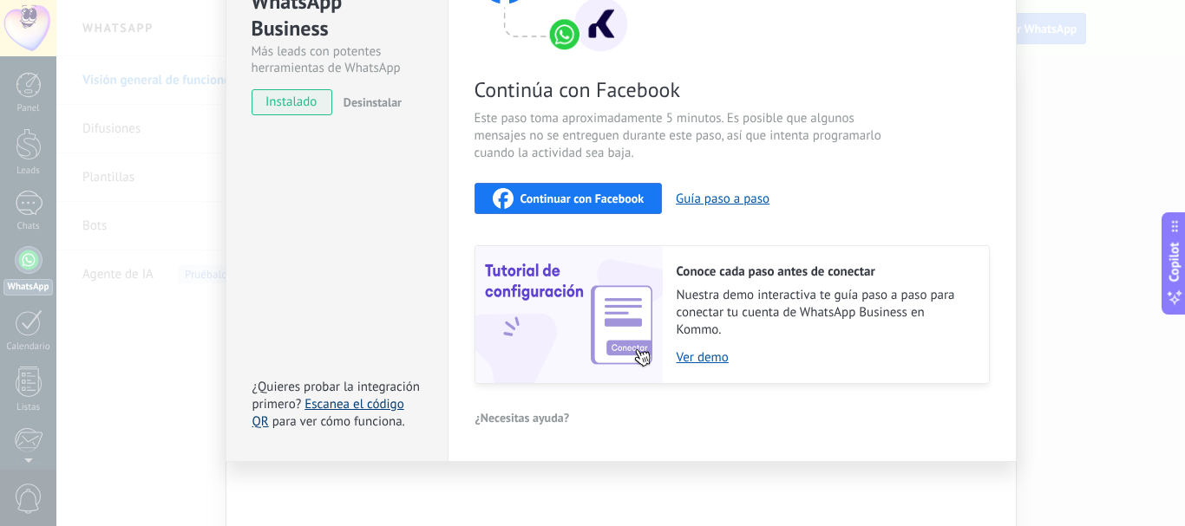
click at [356, 405] on link "Escanea el código QR" at bounding box center [328, 413] width 152 height 34
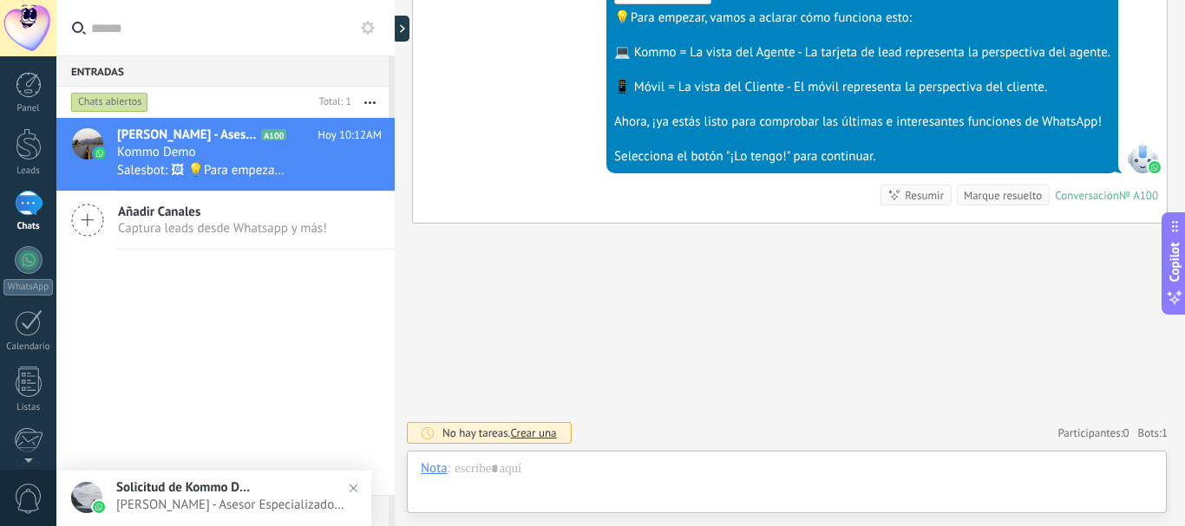
scroll to position [26, 0]
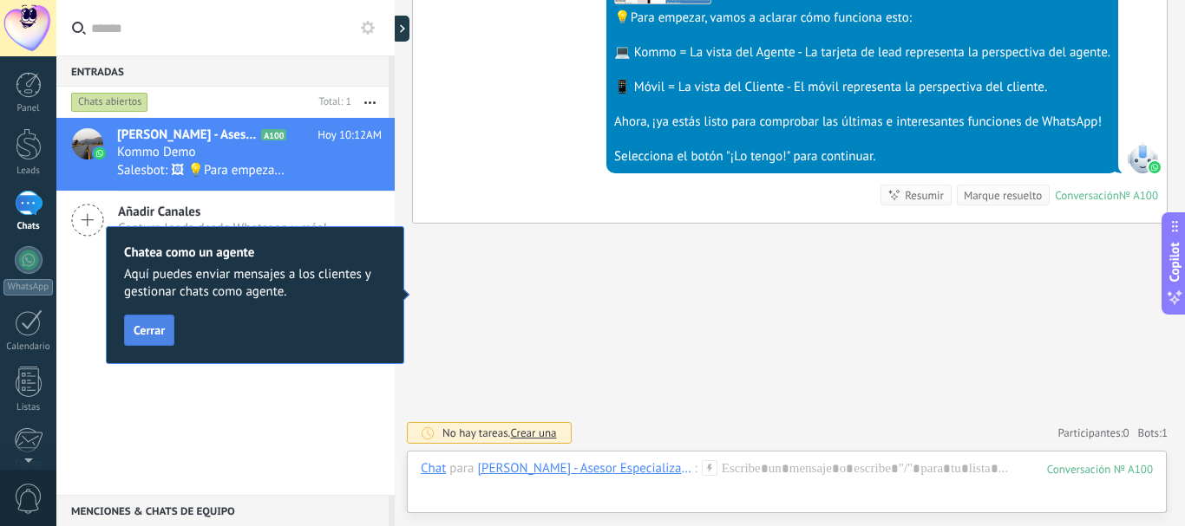
click at [155, 327] on span "Cerrar" at bounding box center [149, 330] width 31 height 12
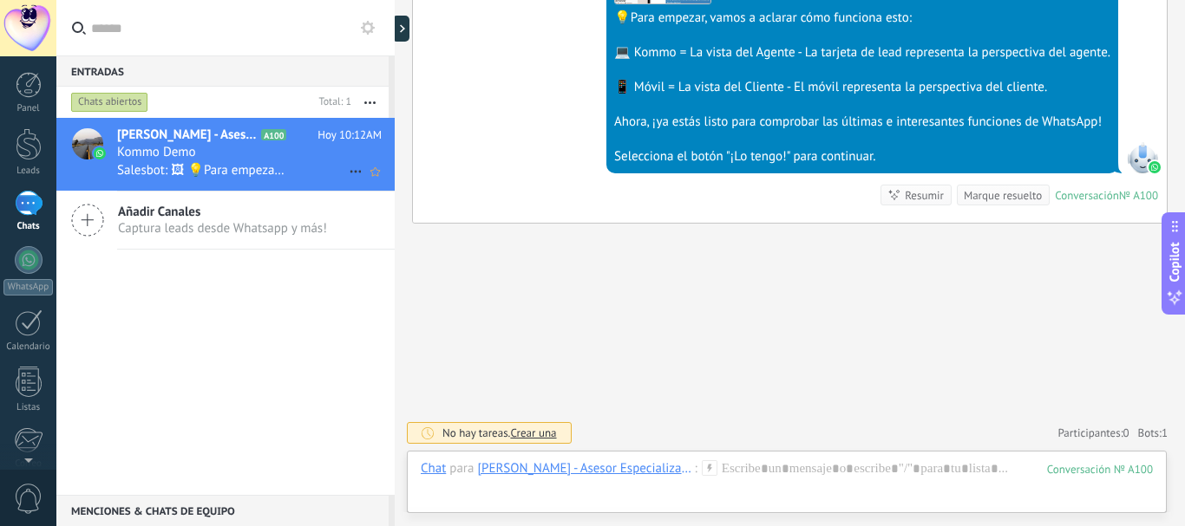
click at [202, 159] on h3 "Kommo Demo" at bounding box center [161, 152] width 88 height 17
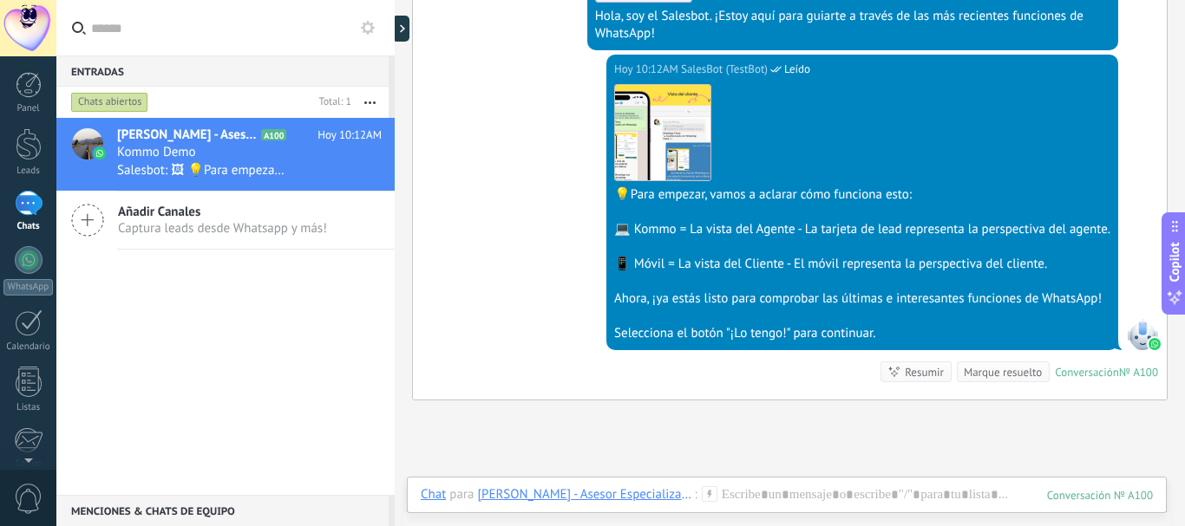
scroll to position [492, 0]
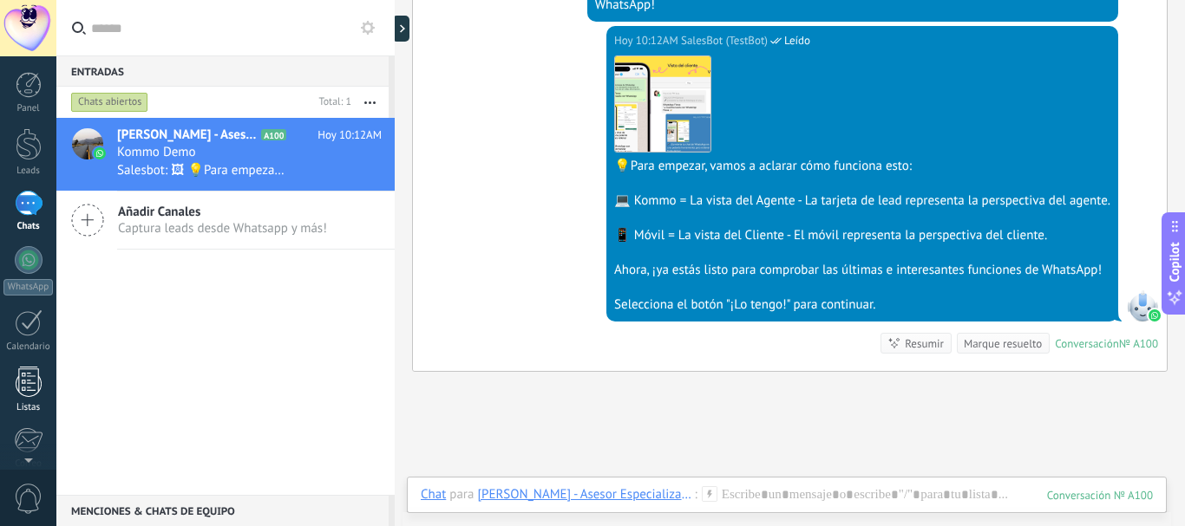
click at [25, 385] on div at bounding box center [29, 382] width 26 height 30
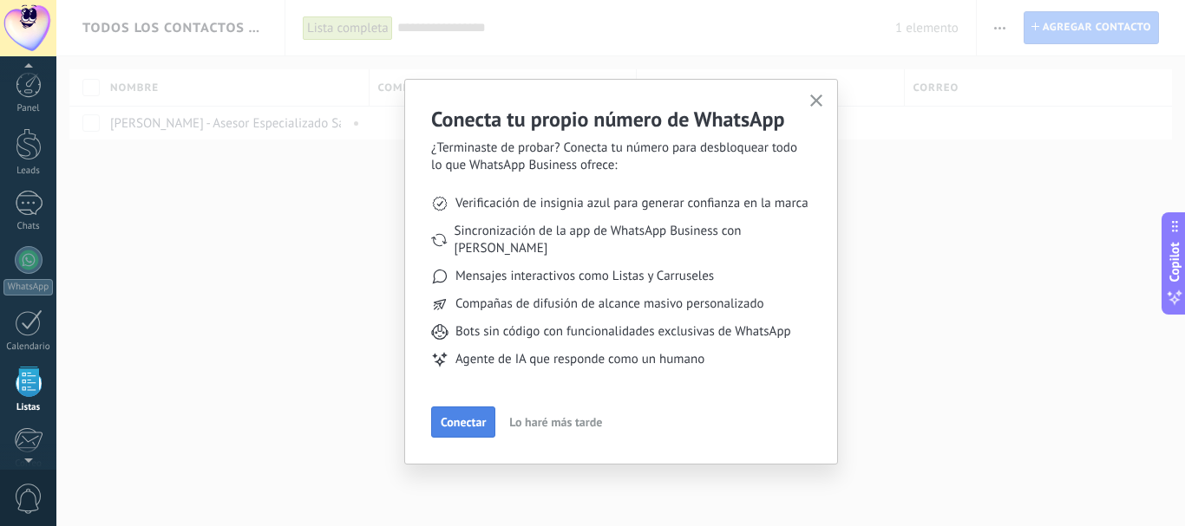
scroll to position [108, 0]
click at [474, 407] on button "Conectar" at bounding box center [463, 422] width 64 height 31
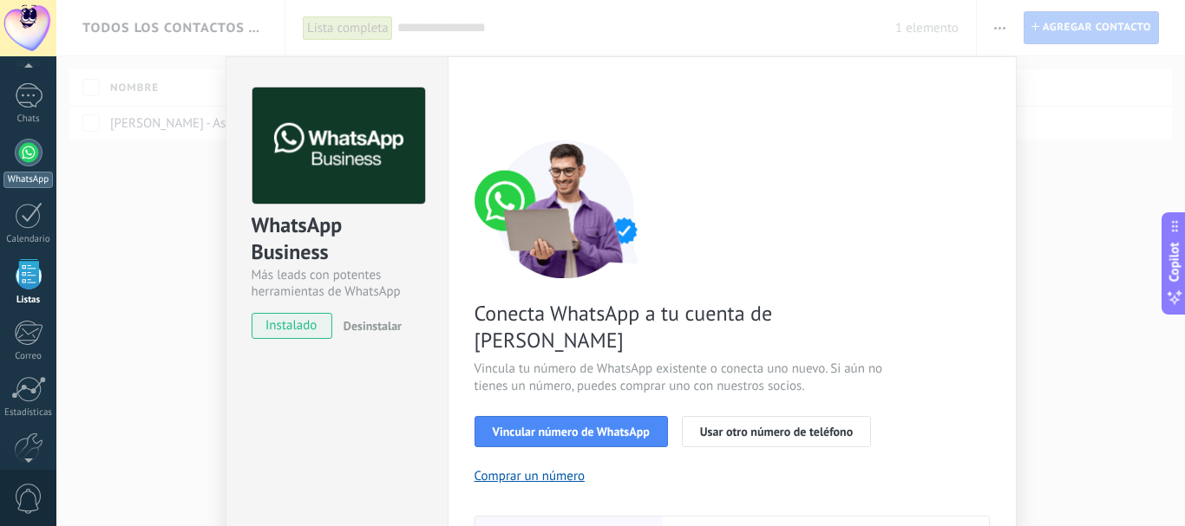
click at [28, 149] on div at bounding box center [29, 153] width 28 height 28
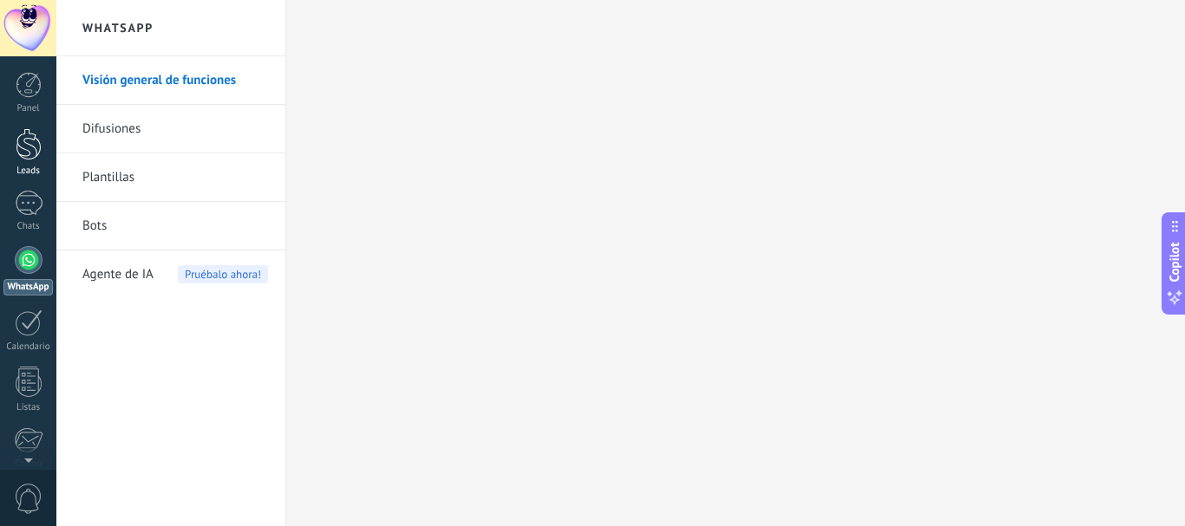
click at [33, 148] on div at bounding box center [29, 144] width 26 height 32
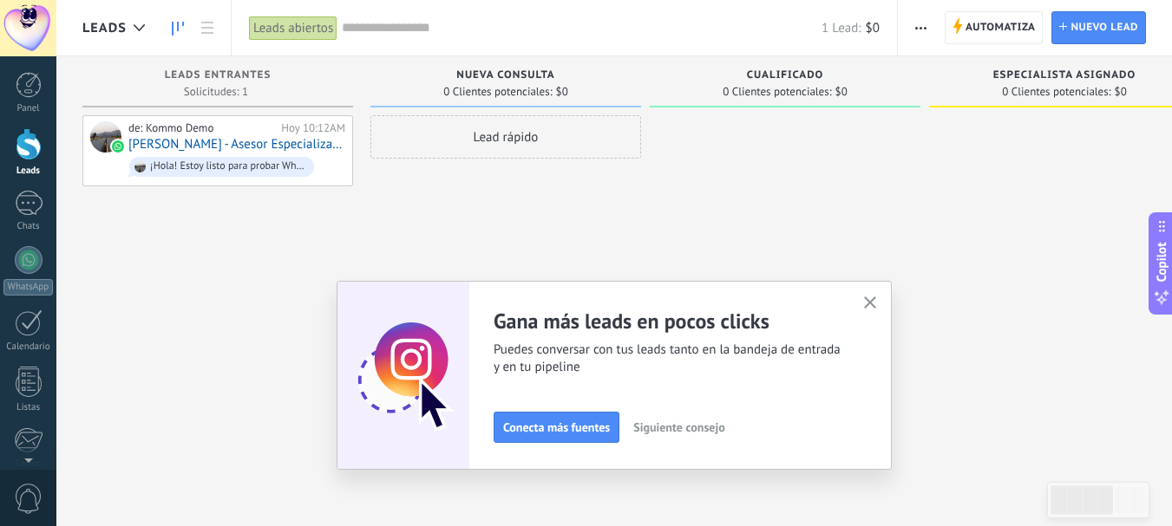
click at [877, 298] on icon "button" at bounding box center [870, 303] width 13 height 13
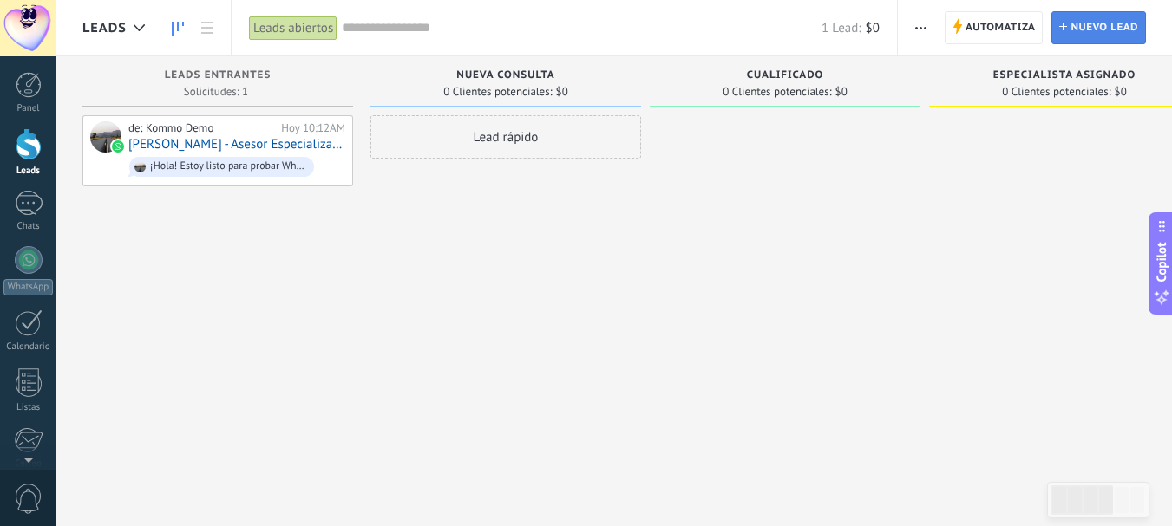
click at [1071, 27] on span "Nuevo lead" at bounding box center [1104, 27] width 68 height 31
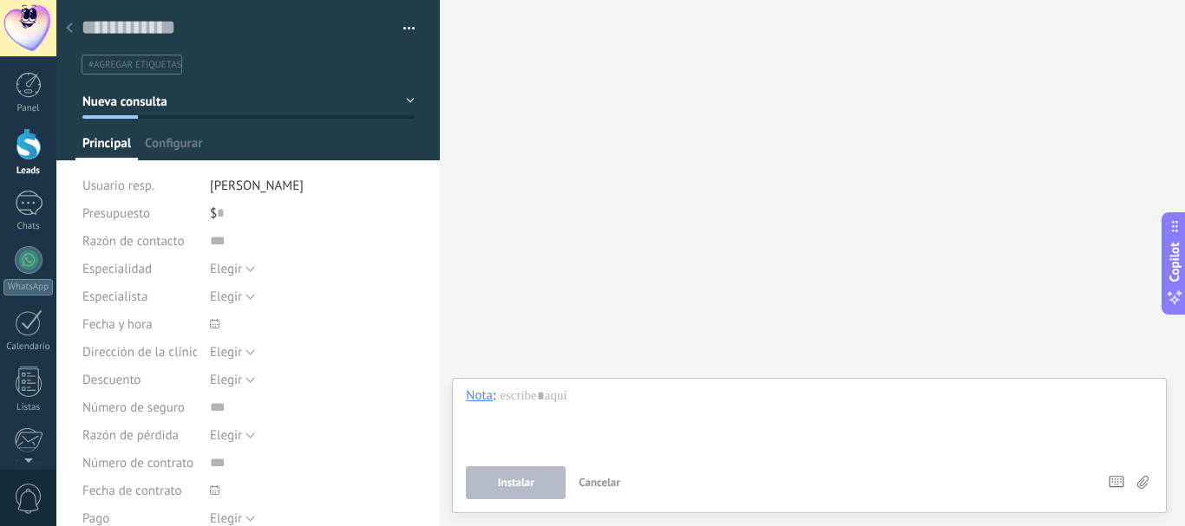
click at [69, 28] on use at bounding box center [69, 28] width 7 height 10
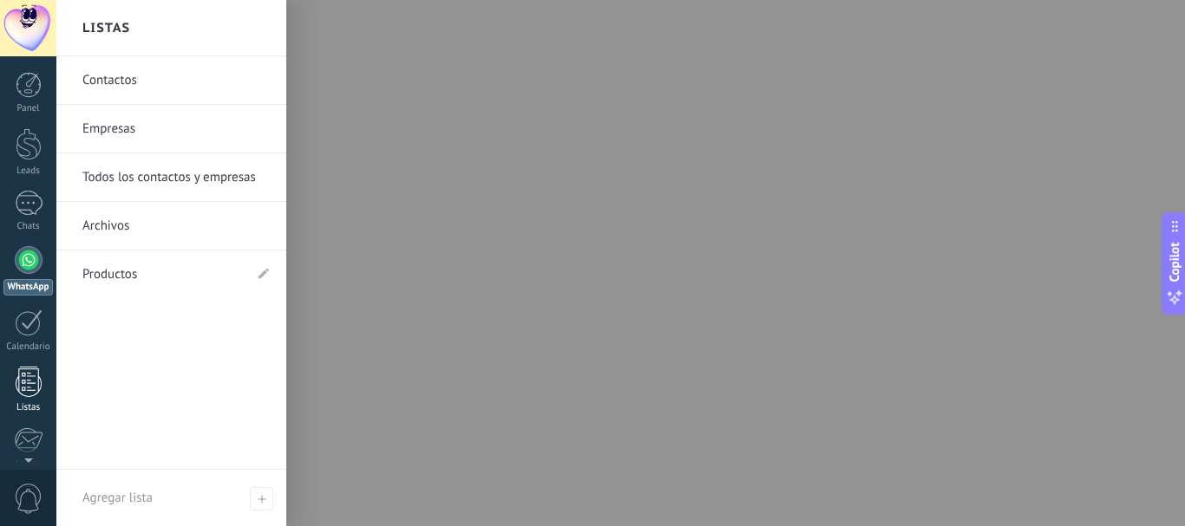
click at [30, 389] on div at bounding box center [29, 382] width 26 height 30
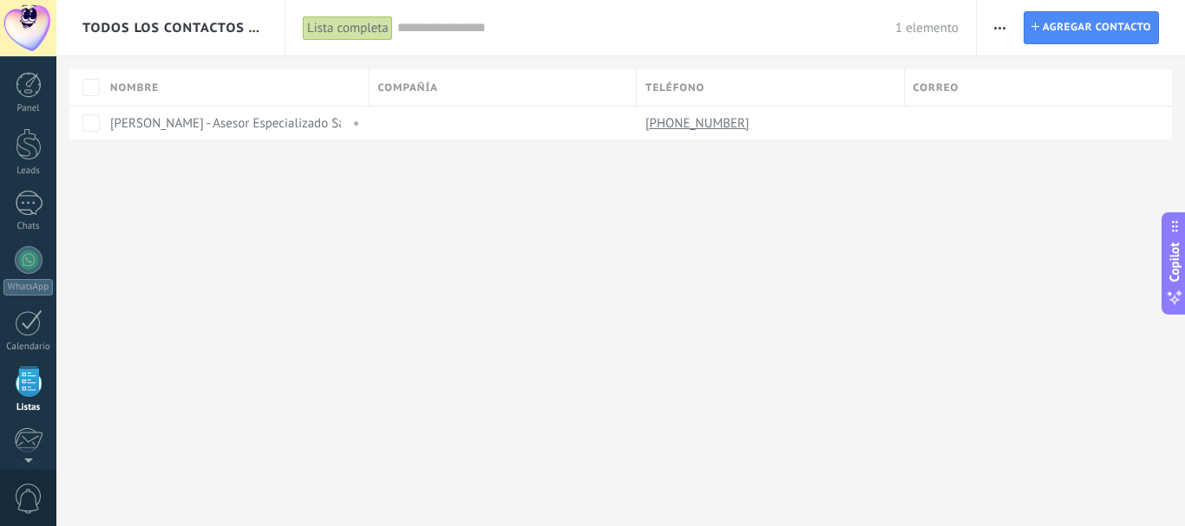
scroll to position [108, 0]
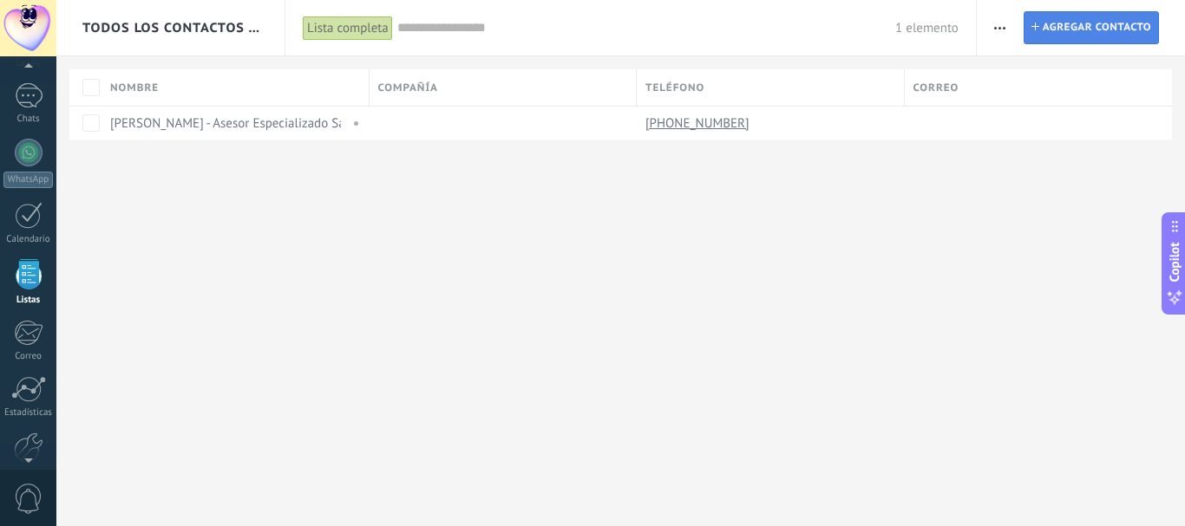
click at [1089, 23] on span "Agregar contacto" at bounding box center [1097, 27] width 108 height 31
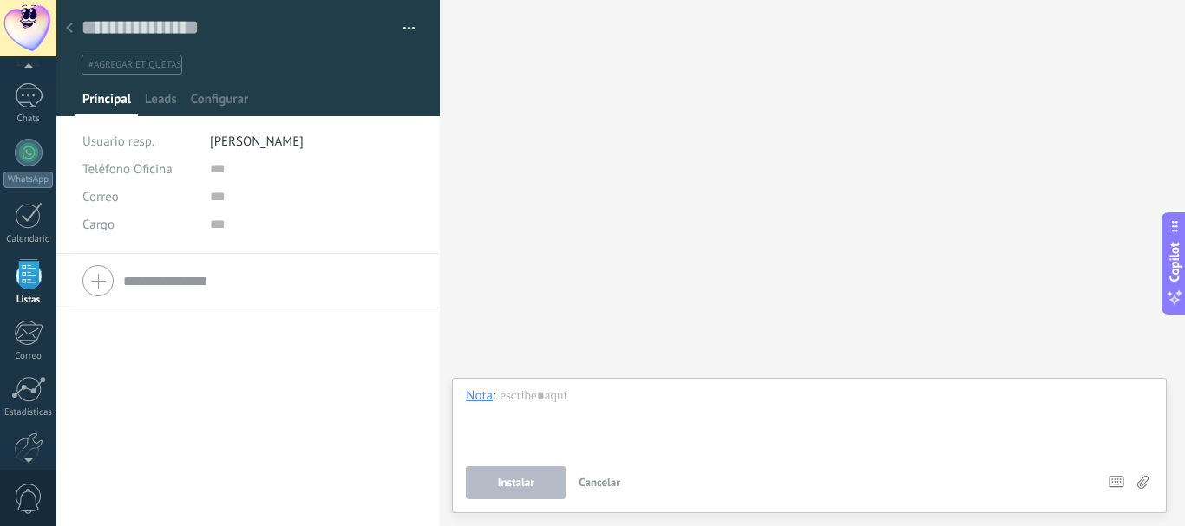
click at [100, 276] on div at bounding box center [247, 280] width 331 height 43
click at [405, 29] on button "button" at bounding box center [402, 29] width 25 height 26
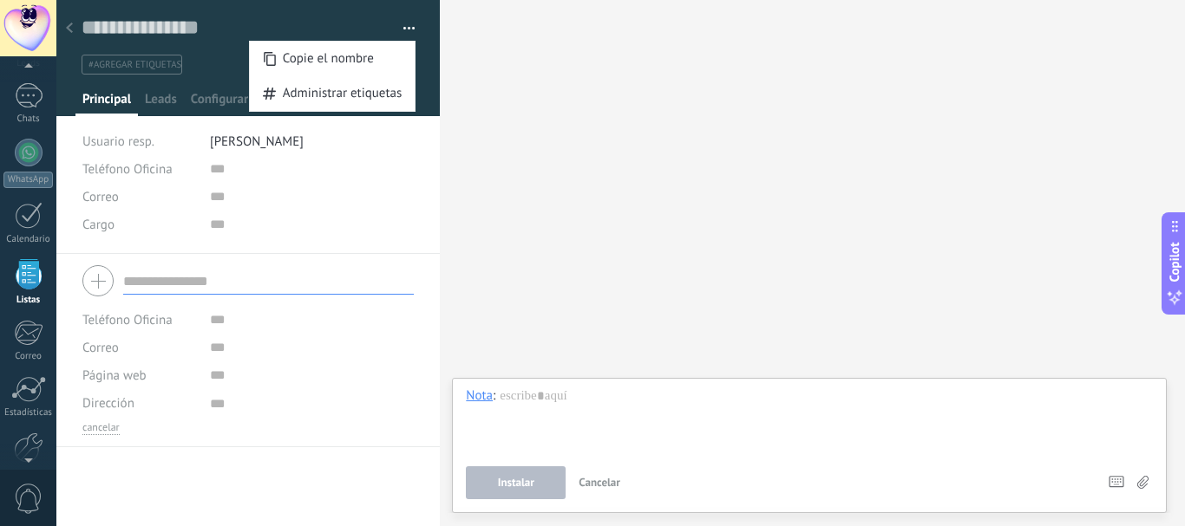
click at [60, 19] on div at bounding box center [69, 29] width 24 height 34
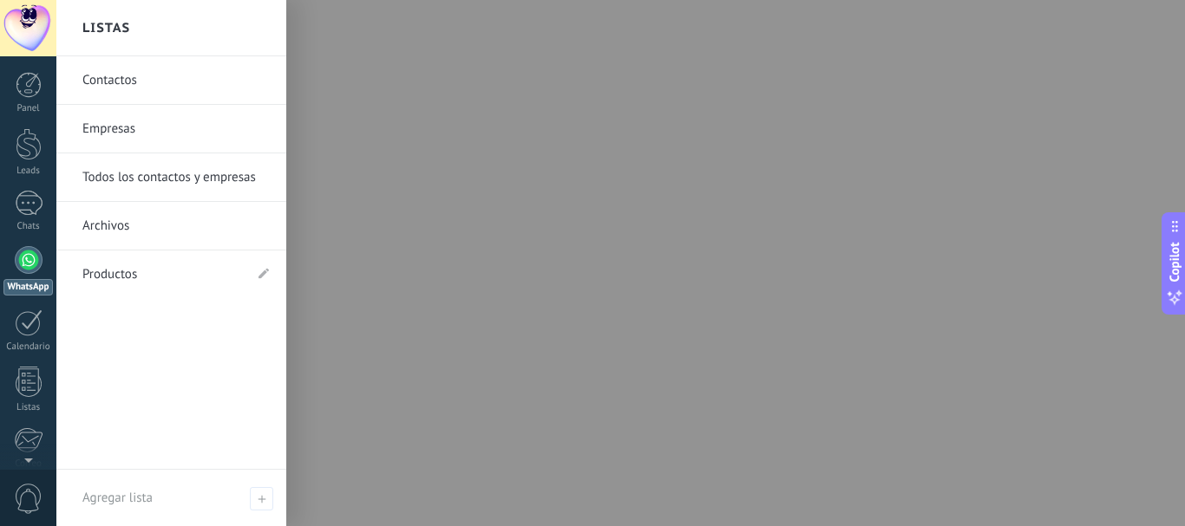
click at [104, 221] on link "Archivos" at bounding box center [175, 226] width 186 height 49
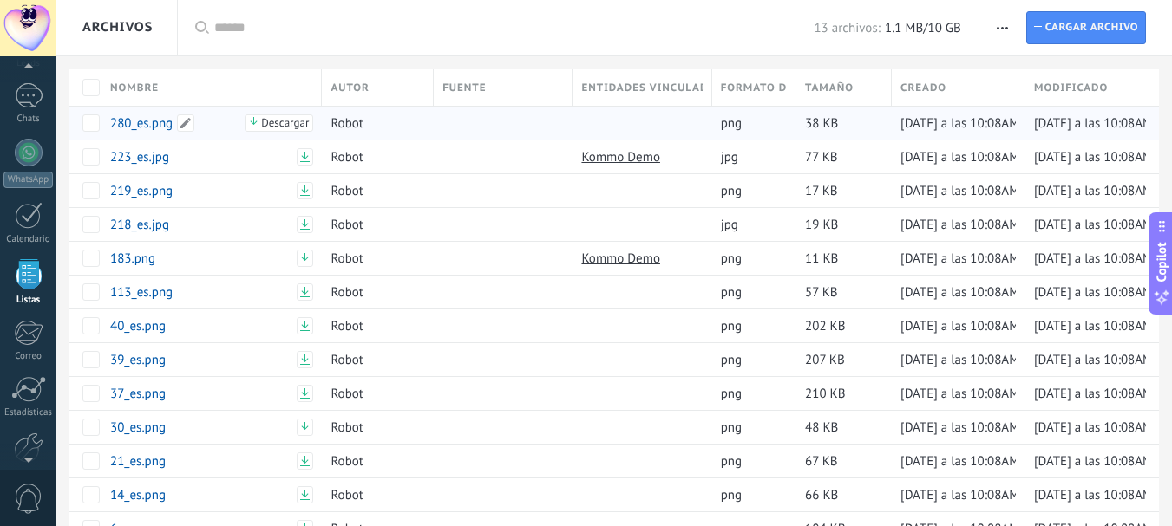
click at [141, 116] on link "280_es.png" at bounding box center [174, 123] width 129 height 16
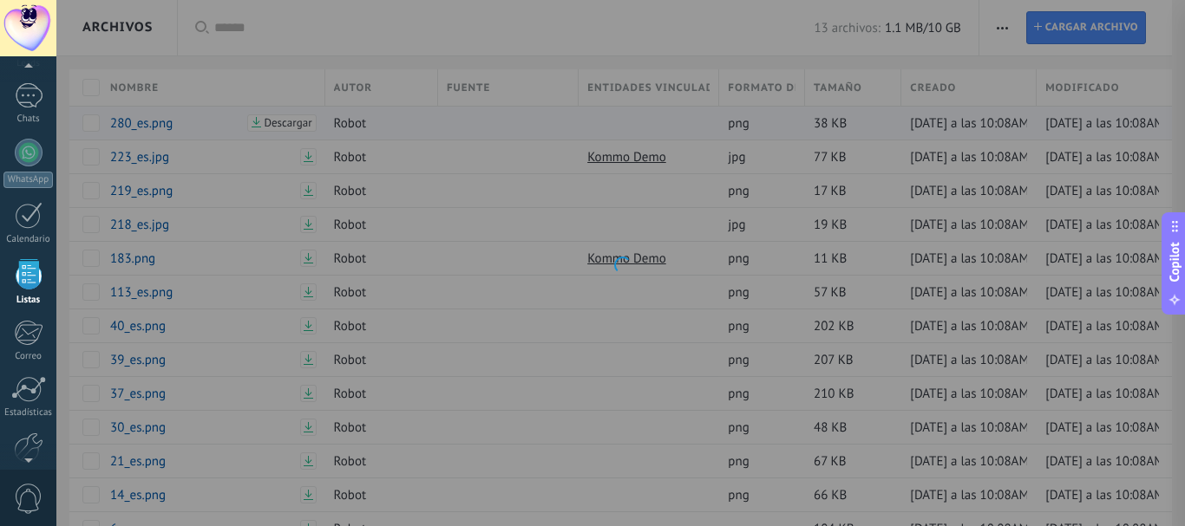
type textarea "**********"
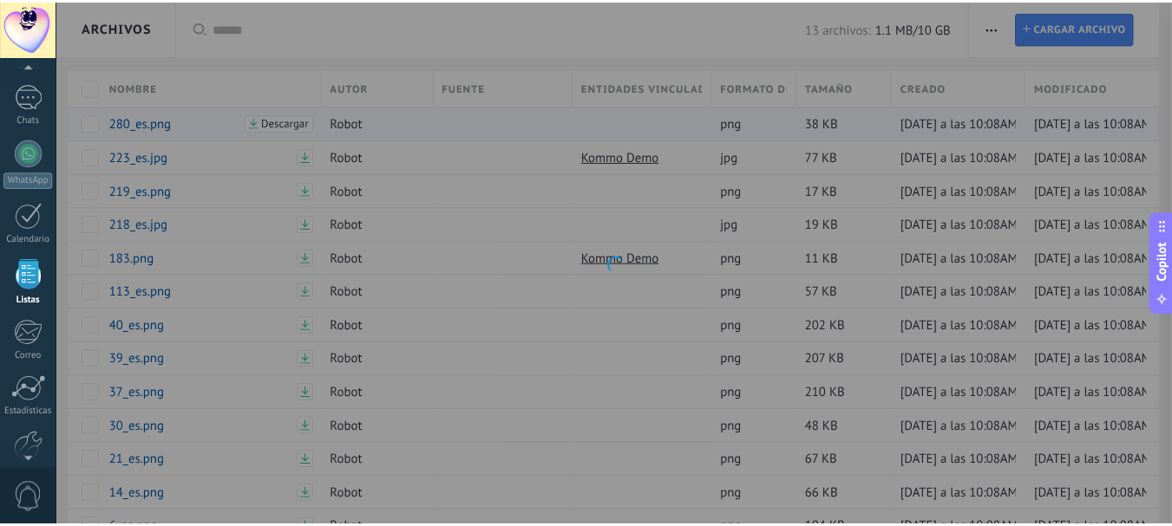
scroll to position [26, 0]
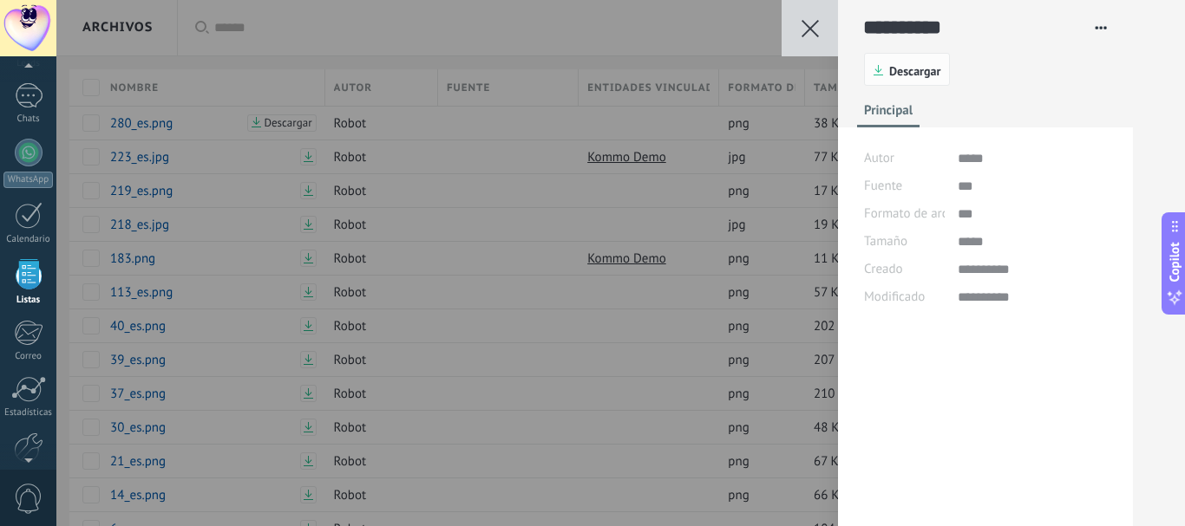
click at [896, 67] on span "Descargar" at bounding box center [914, 71] width 51 height 12
click at [815, 23] on use at bounding box center [809, 28] width 17 height 17
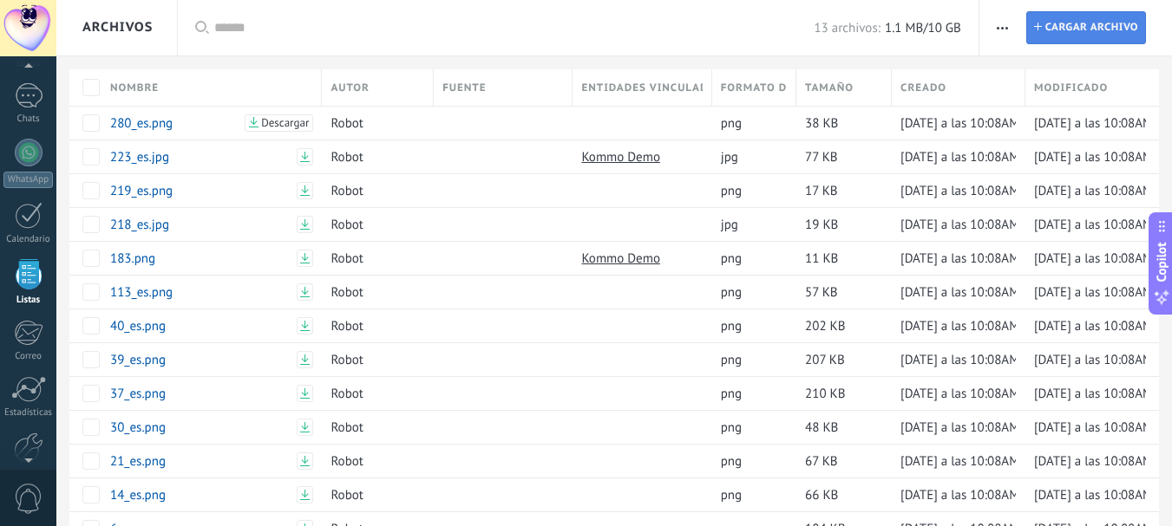
click at [1073, 28] on span "Cargar archivo" at bounding box center [1091, 27] width 93 height 31
click at [0, 0] on input "Archivo Cargar archivo" at bounding box center [0, 0] width 0 height 0
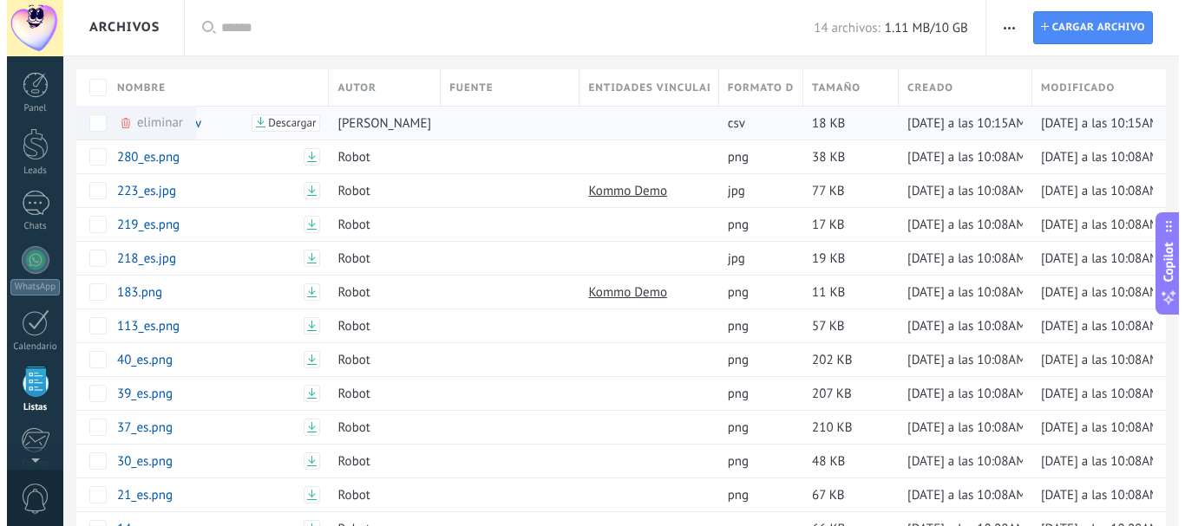
scroll to position [108, 0]
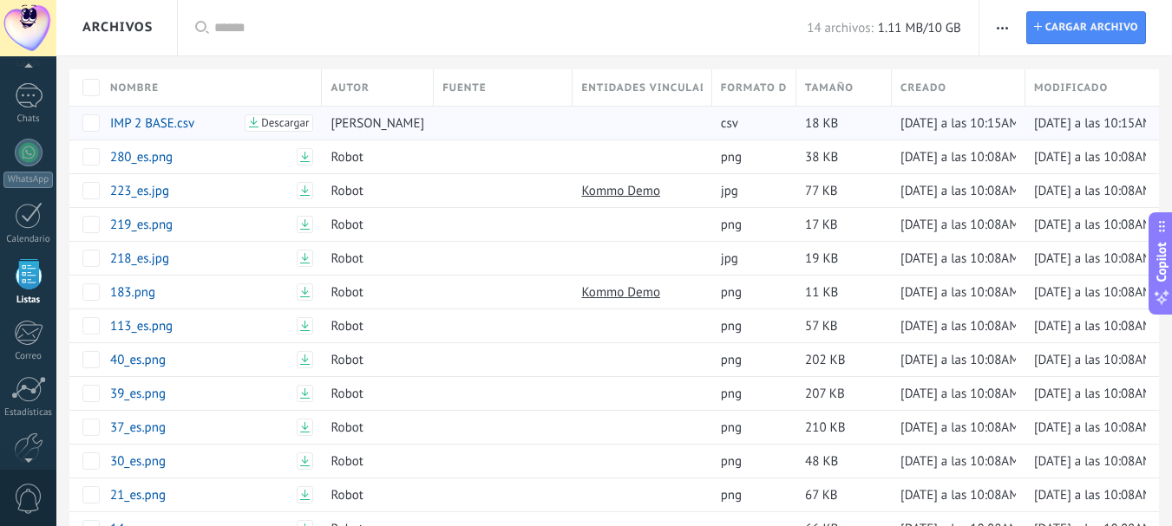
click at [679, 123] on div at bounding box center [637, 123] width 130 height 33
click at [876, 130] on div "18 KB" at bounding box center [839, 123] width 87 height 33
click at [1000, 134] on div "[DATE] a las 10:15AM" at bounding box center [954, 123] width 125 height 33
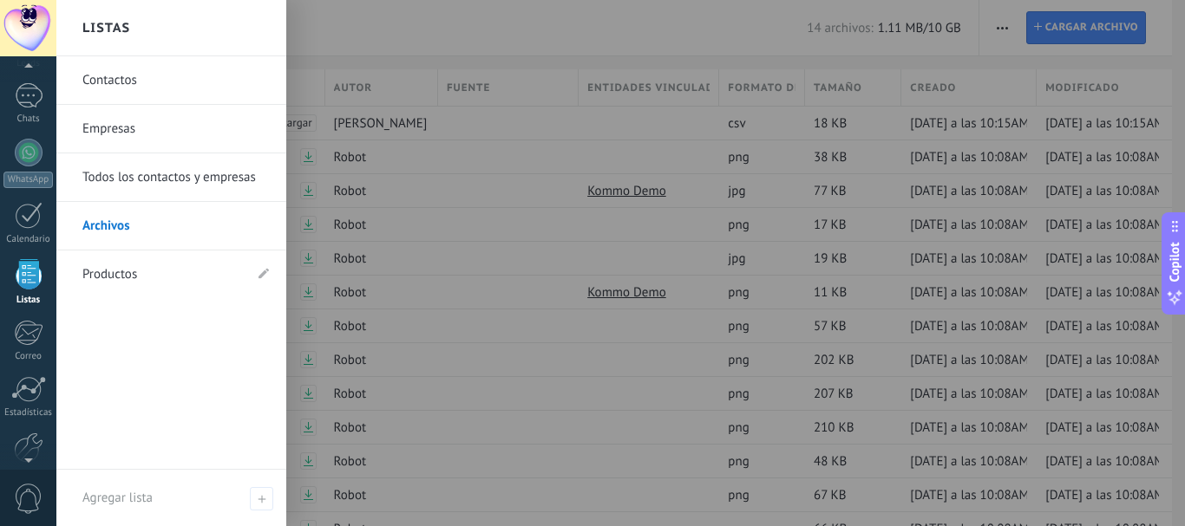
click at [147, 171] on link "Todos los contactos y empresas" at bounding box center [175, 178] width 186 height 49
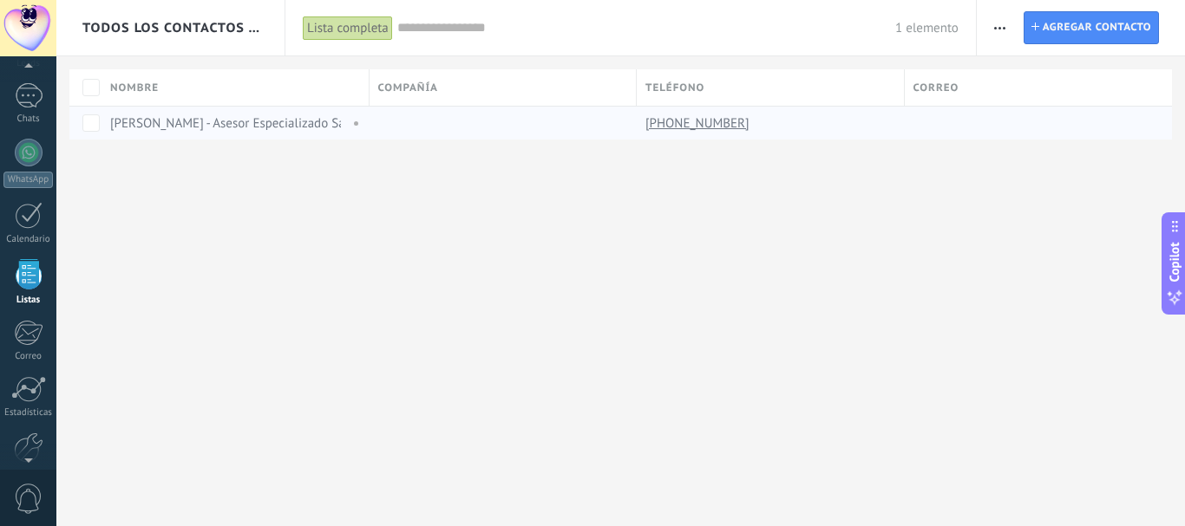
click at [141, 122] on link "[PERSON_NAME] - Asesor Especializado Salud Total" at bounding box center [251, 123] width 283 height 16
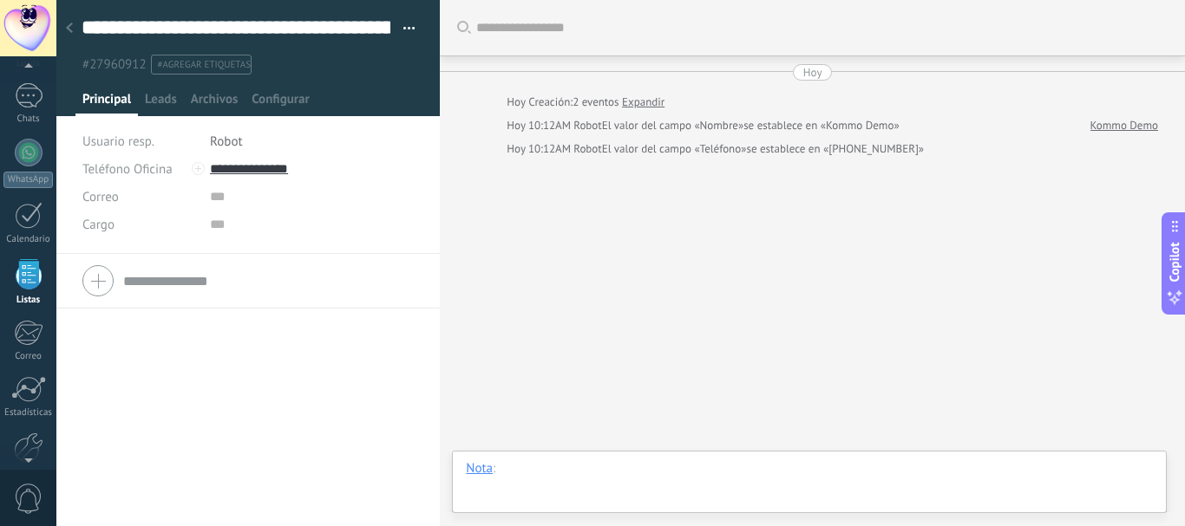
click at [543, 475] on div at bounding box center [809, 487] width 687 height 52
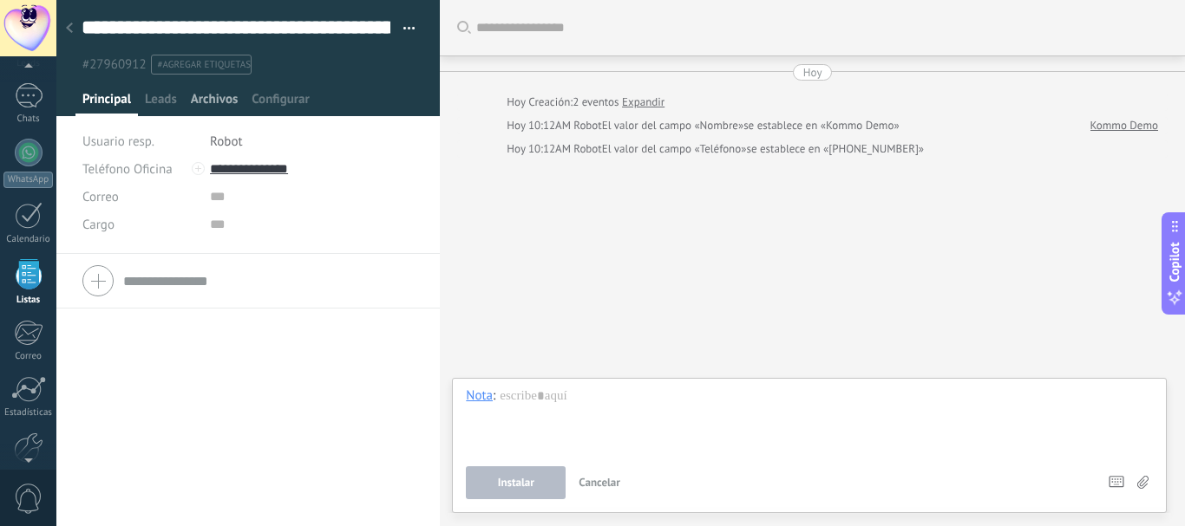
click at [201, 98] on span "Archivos" at bounding box center [214, 103] width 47 height 25
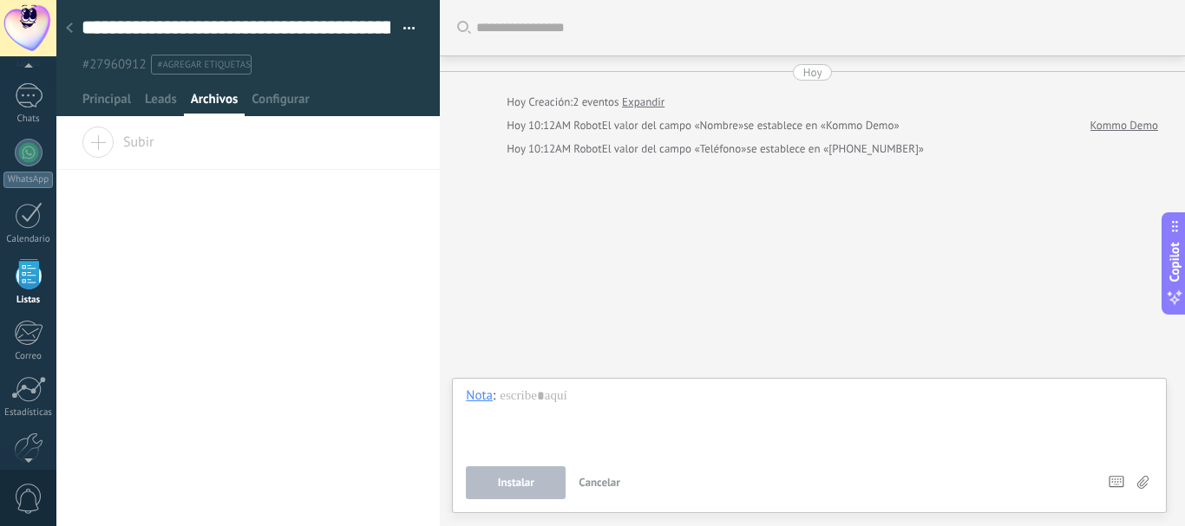
click at [96, 143] on span "Subir" at bounding box center [118, 139] width 73 height 24
click at [0, 0] on input "Subir" at bounding box center [0, 0] width 0 height 0
click at [137, 190] on link "IMP 2 BASE.csv" at bounding box center [164, 191] width 84 height 16
click at [402, 190] on icon "button" at bounding box center [407, 191] width 11 height 3
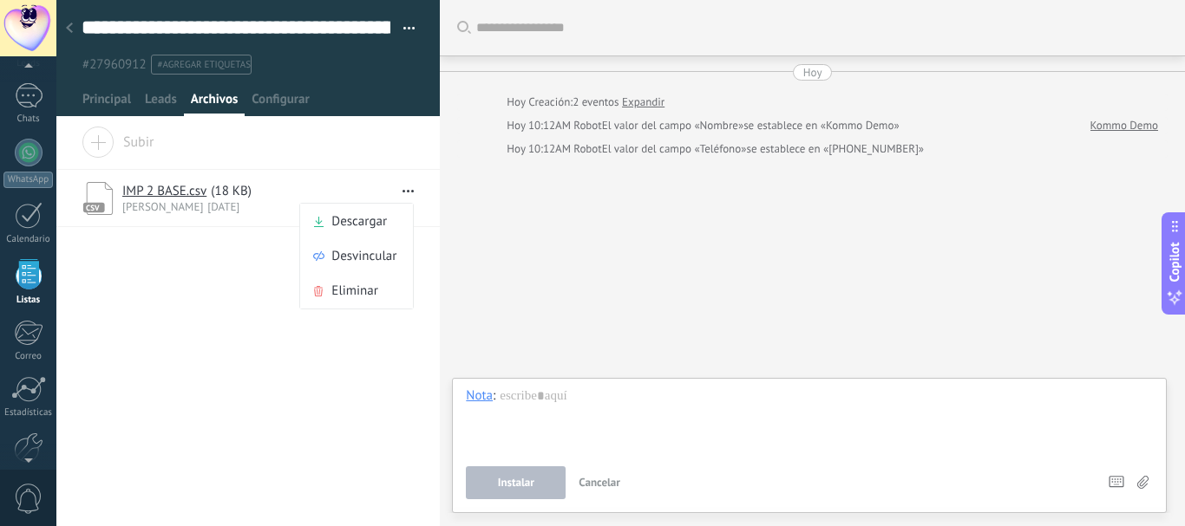
click at [298, 441] on div "Arrastra y suelte los archivos aquí para adjuntarlos. Suelte el botón del ratón…" at bounding box center [247, 326] width 383 height 399
click at [160, 94] on span "Leads" at bounding box center [161, 103] width 32 height 25
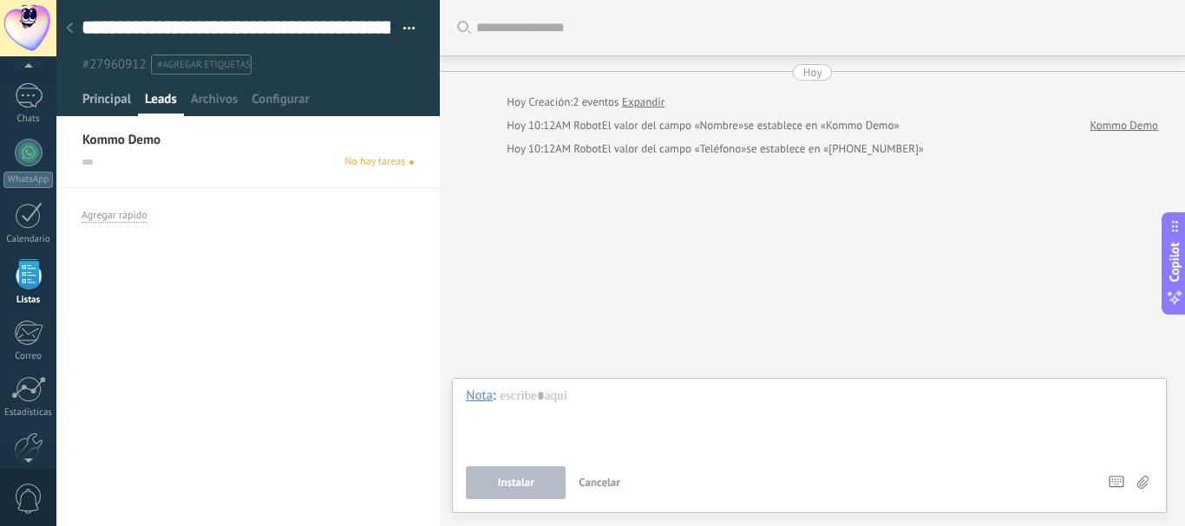
click at [113, 94] on span "Principal" at bounding box center [106, 103] width 49 height 25
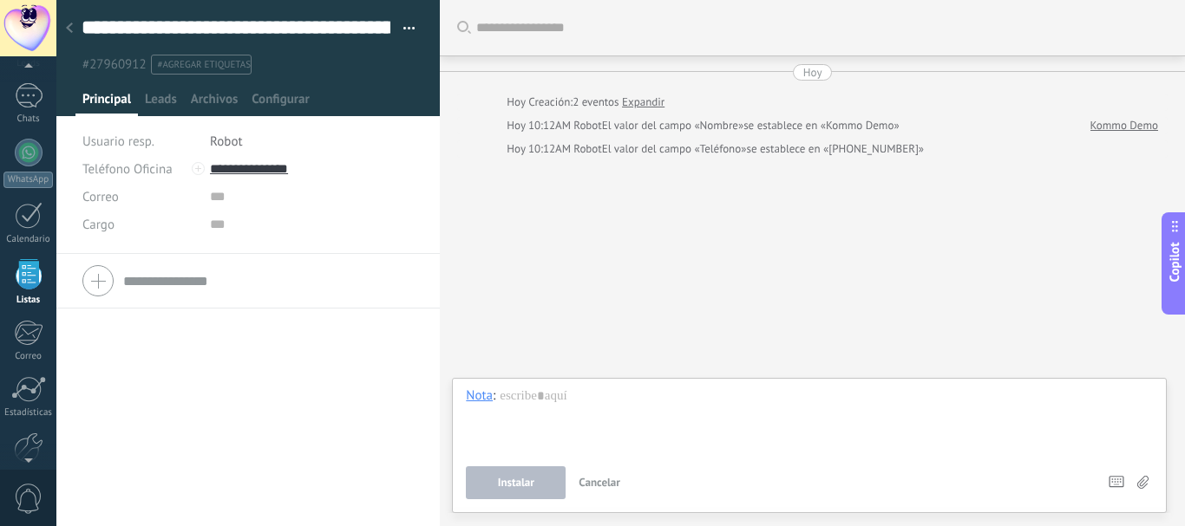
click at [75, 23] on div at bounding box center [69, 29] width 24 height 34
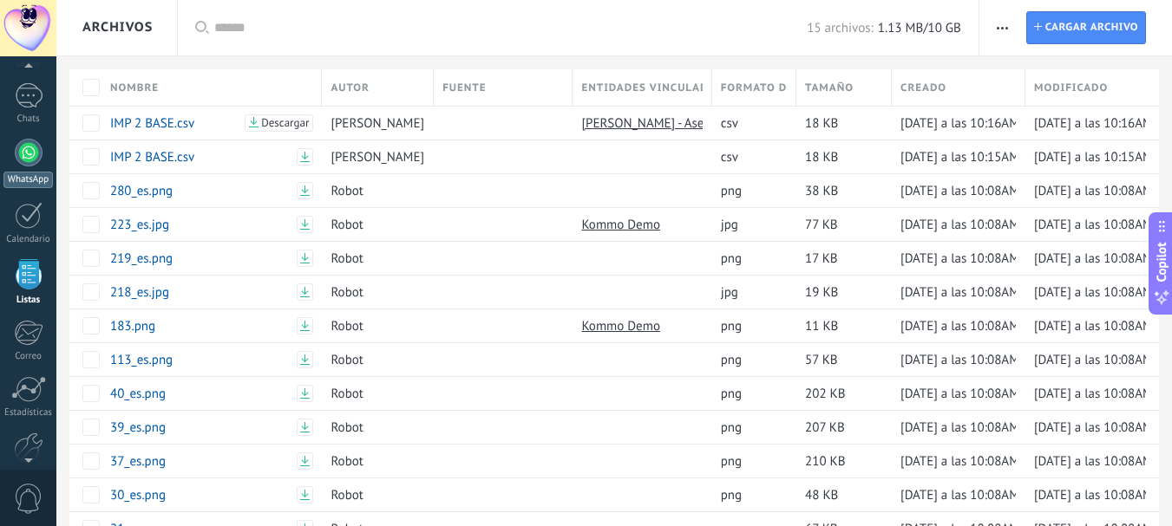
click at [23, 154] on div at bounding box center [29, 153] width 28 height 28
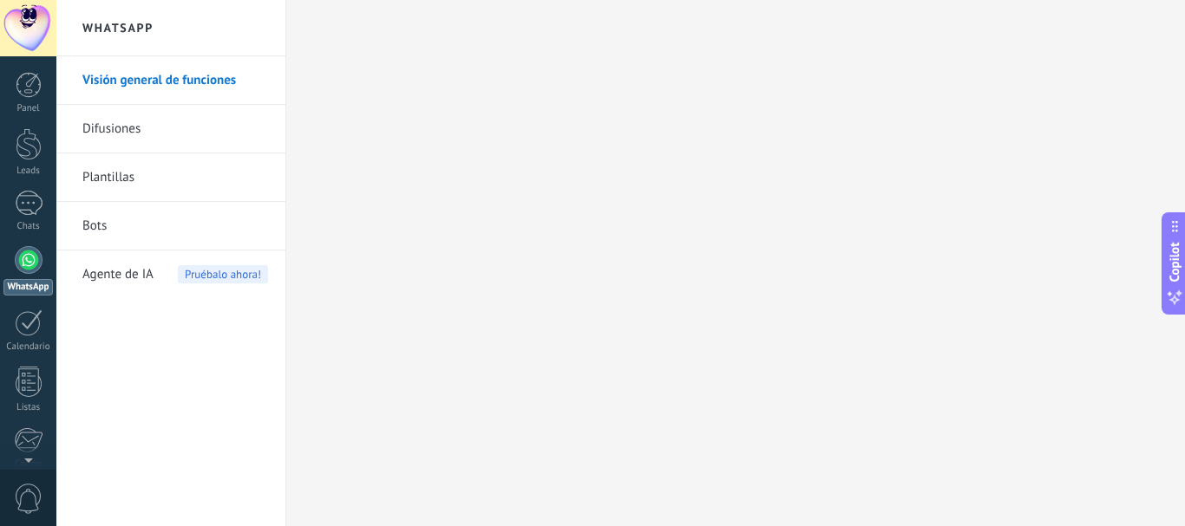
click at [134, 123] on link "Difusiones" at bounding box center [175, 129] width 186 height 49
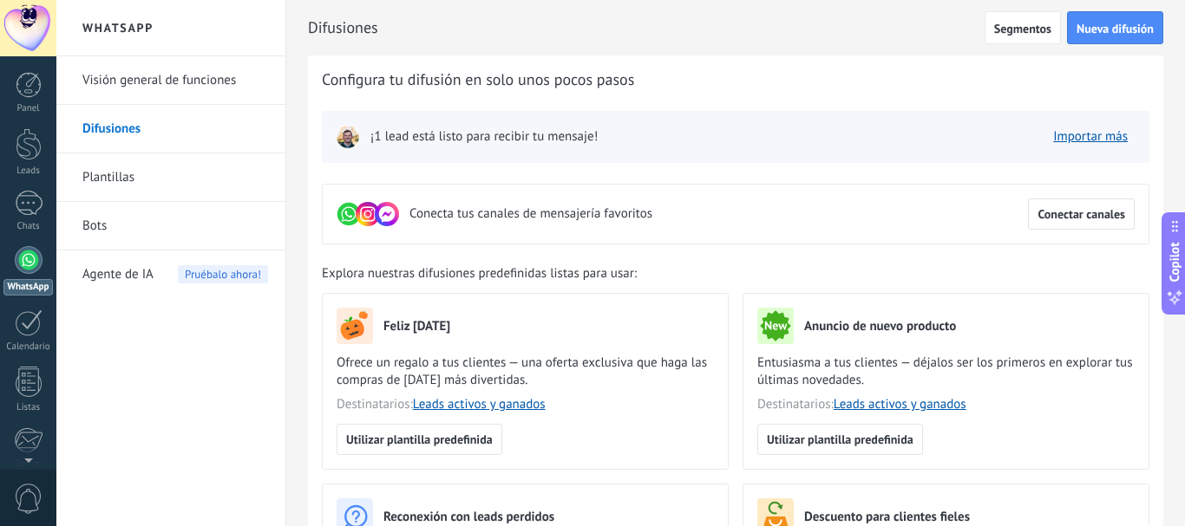
click at [553, 134] on span "¡1 lead está listo para recibir tu mensaje!" at bounding box center [483, 136] width 227 height 17
click at [350, 138] on img at bounding box center [348, 137] width 24 height 24
click at [1098, 28] on span "Nueva difusión" at bounding box center [1114, 29] width 77 height 12
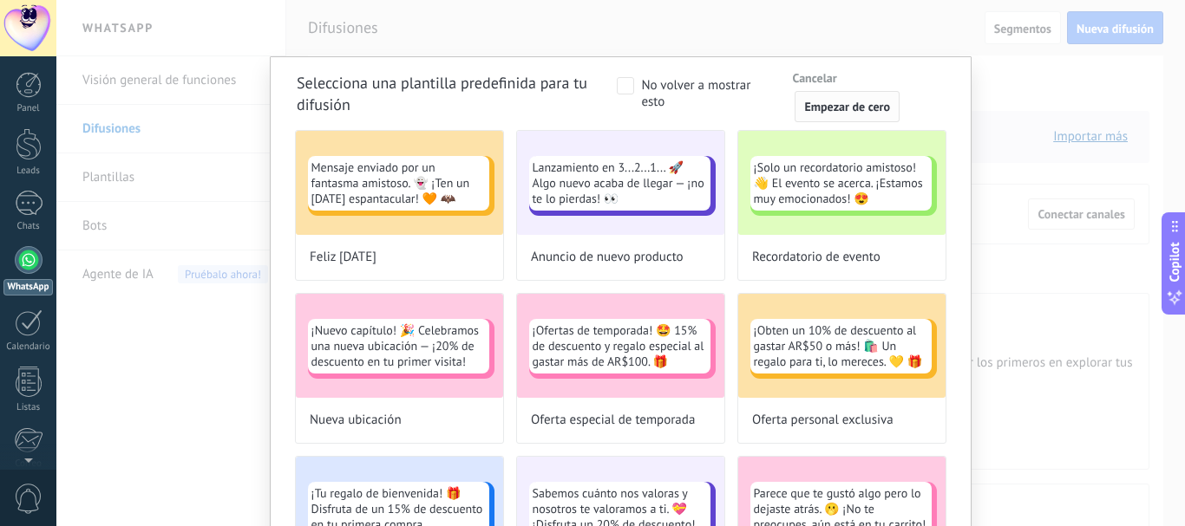
click at [837, 109] on span "Empezar de cero" at bounding box center [847, 107] width 86 height 12
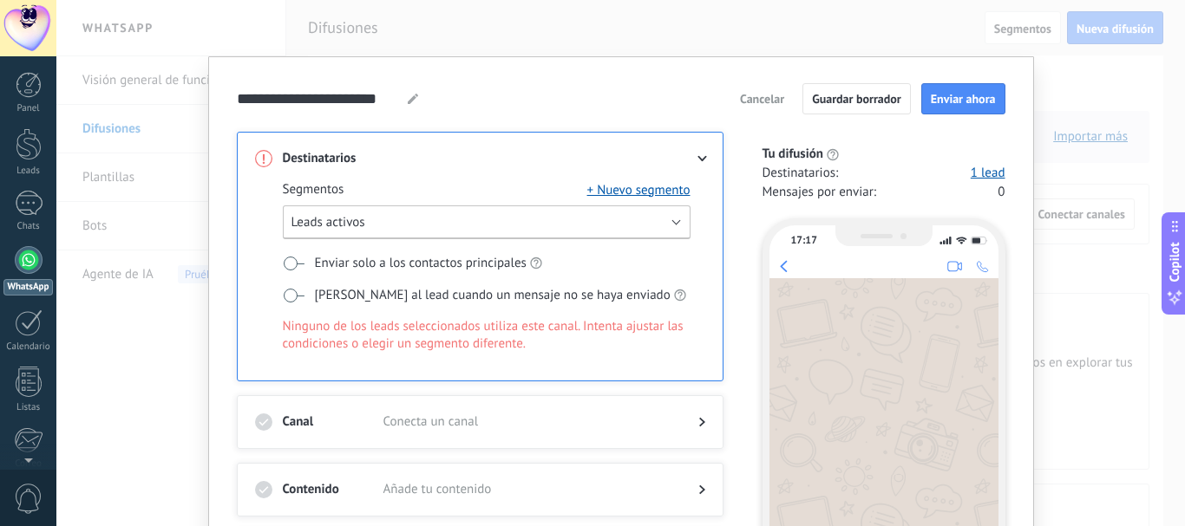
click at [416, 219] on button "Leads activos" at bounding box center [487, 223] width 408 height 34
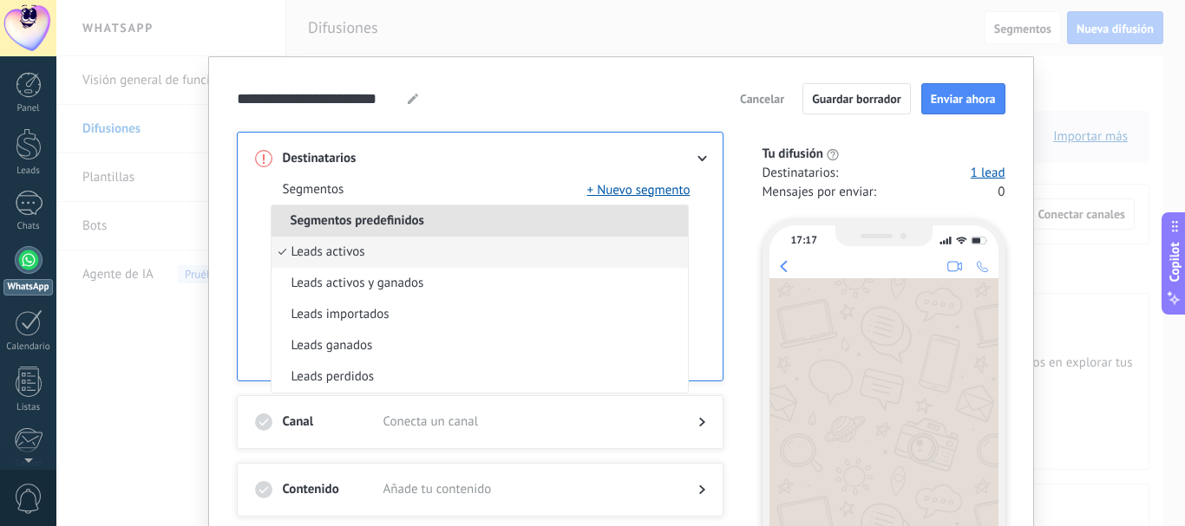
click at [487, 160] on span at bounding box center [526, 158] width 287 height 17
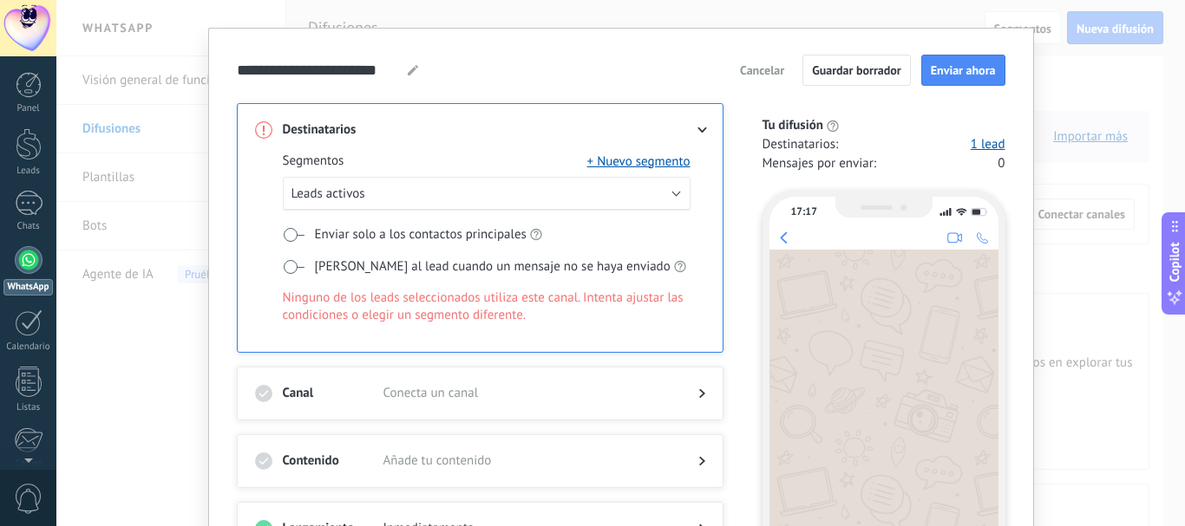
scroll to position [9, 0]
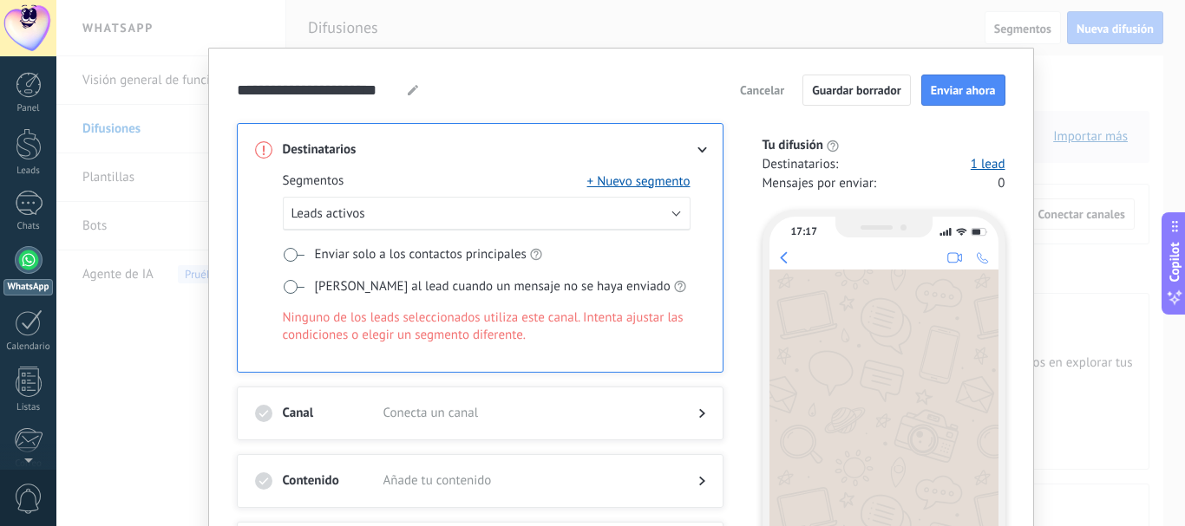
click at [763, 87] on span "Cancelar" at bounding box center [762, 90] width 44 height 12
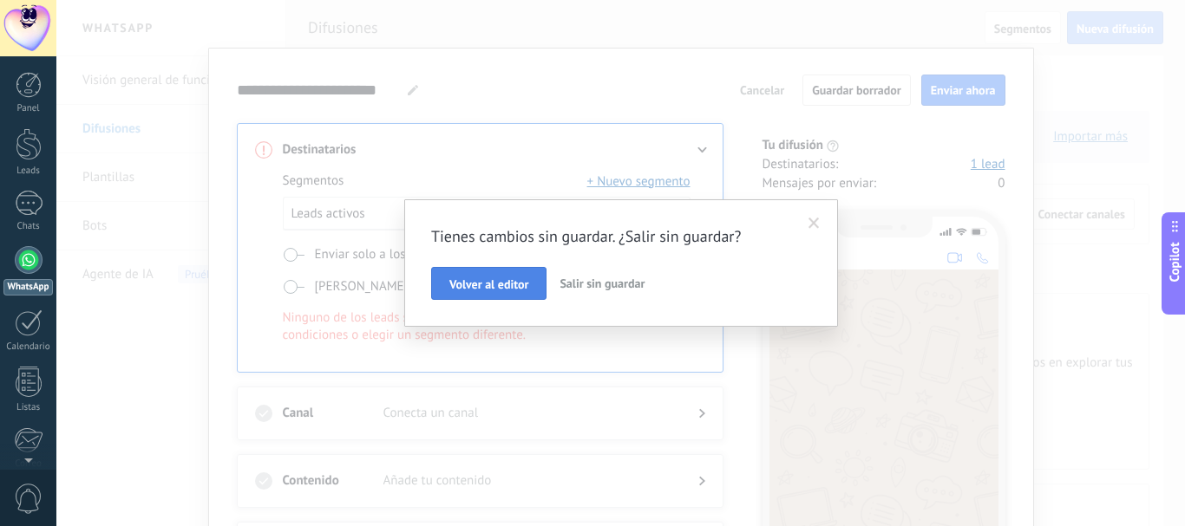
click at [496, 284] on span "Volver al editor" at bounding box center [488, 284] width 79 height 12
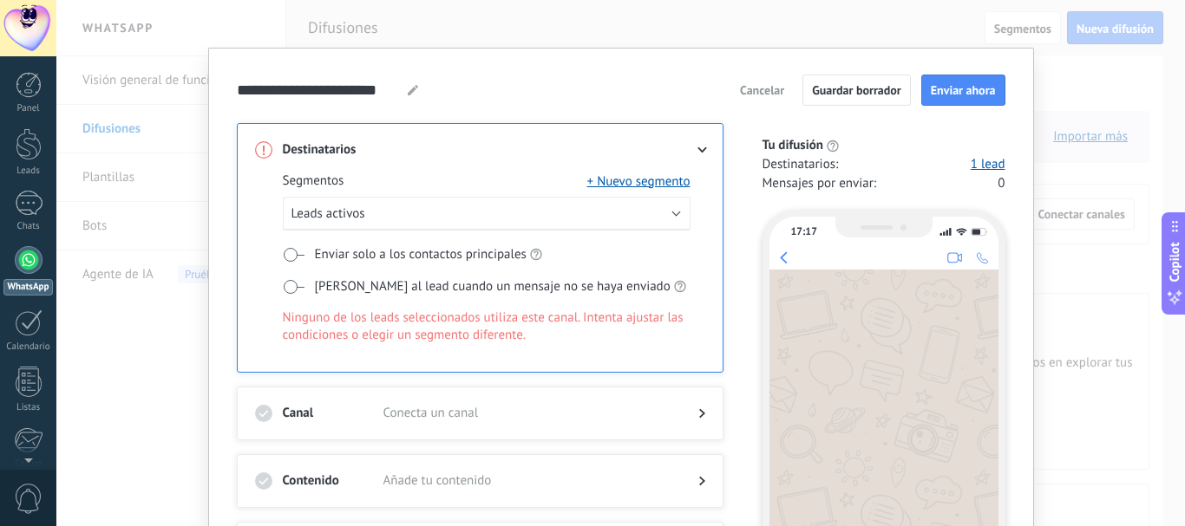
click at [764, 84] on span "Cancelar" at bounding box center [762, 90] width 44 height 12
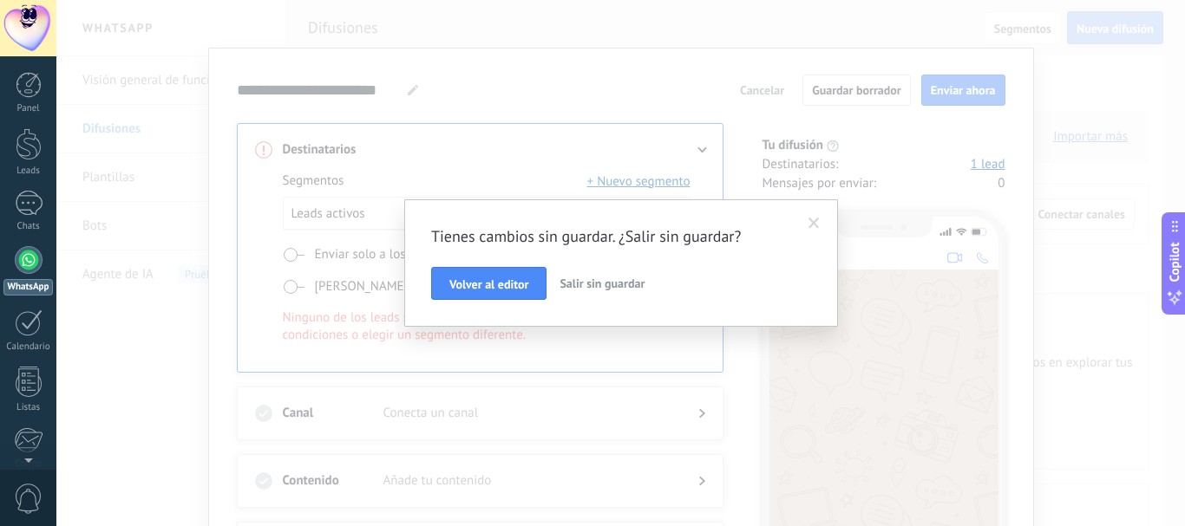
click at [585, 286] on span "Salir sin guardar" at bounding box center [601, 284] width 85 height 16
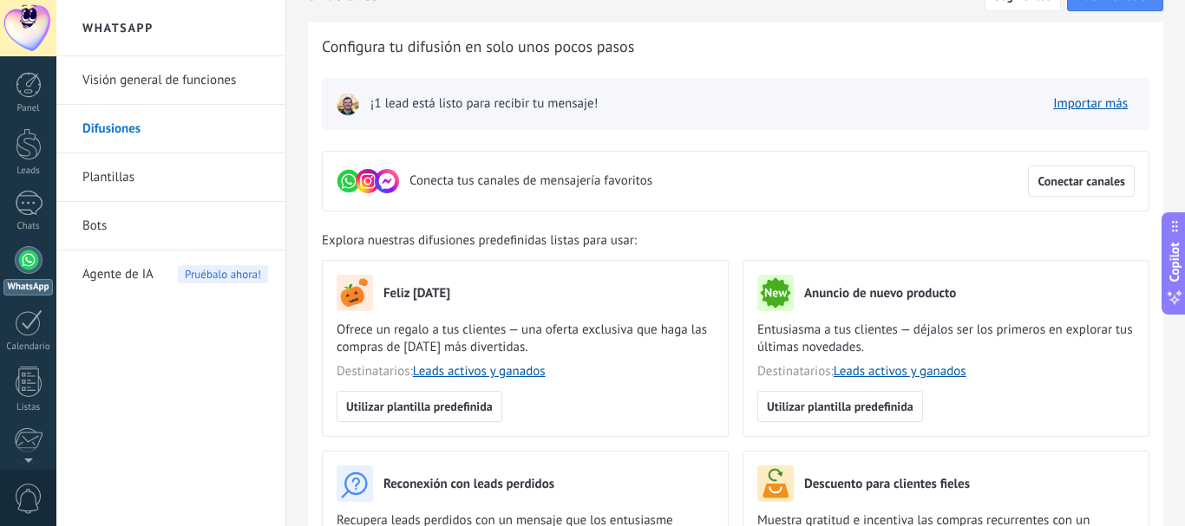
scroll to position [3, 0]
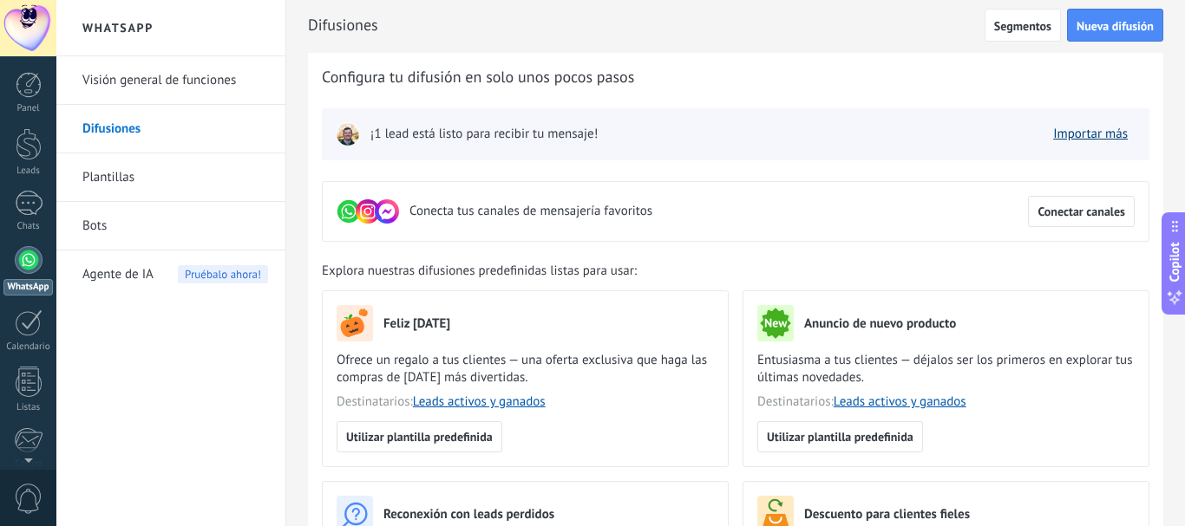
click at [1077, 137] on link "Importar más" at bounding box center [1090, 134] width 75 height 16
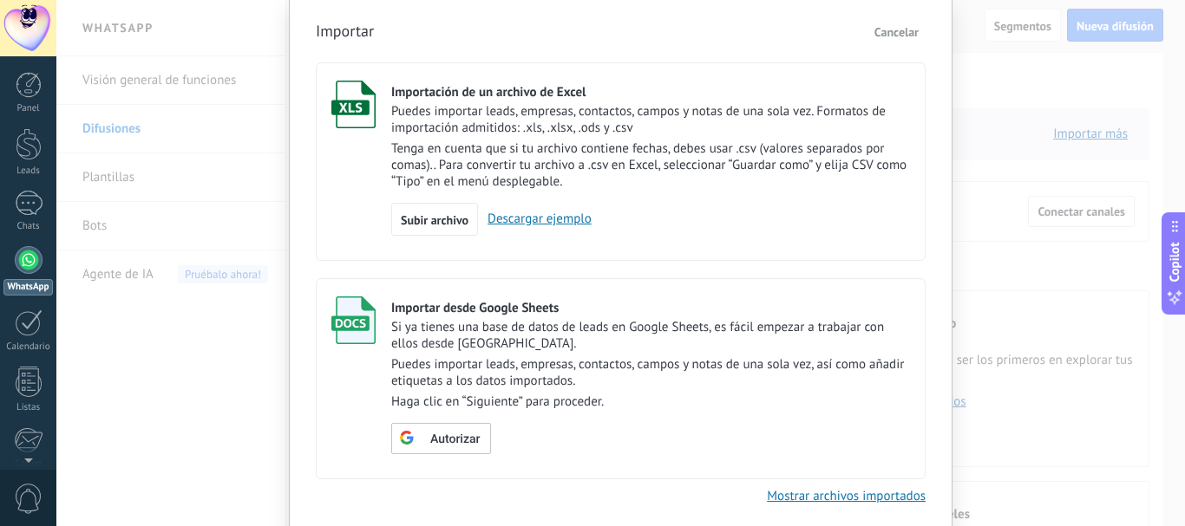
scroll to position [64, 0]
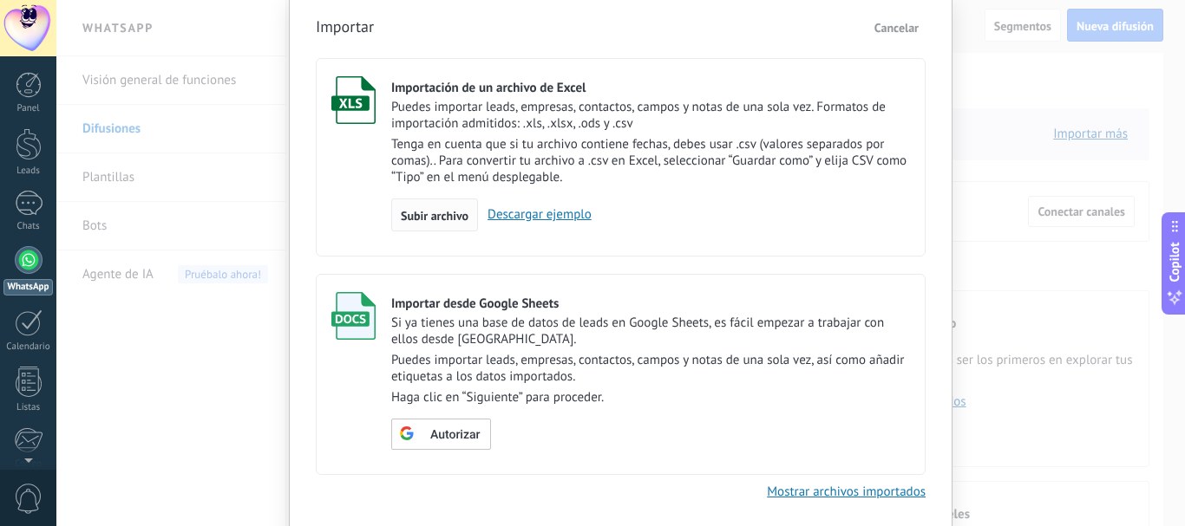
click at [434, 216] on span "Subir archivo" at bounding box center [435, 216] width 68 height 12
click at [0, 0] on input "Importación de un archivo de Excel Puedes importar leads, empresas, contactos, …" at bounding box center [0, 0] width 0 height 0
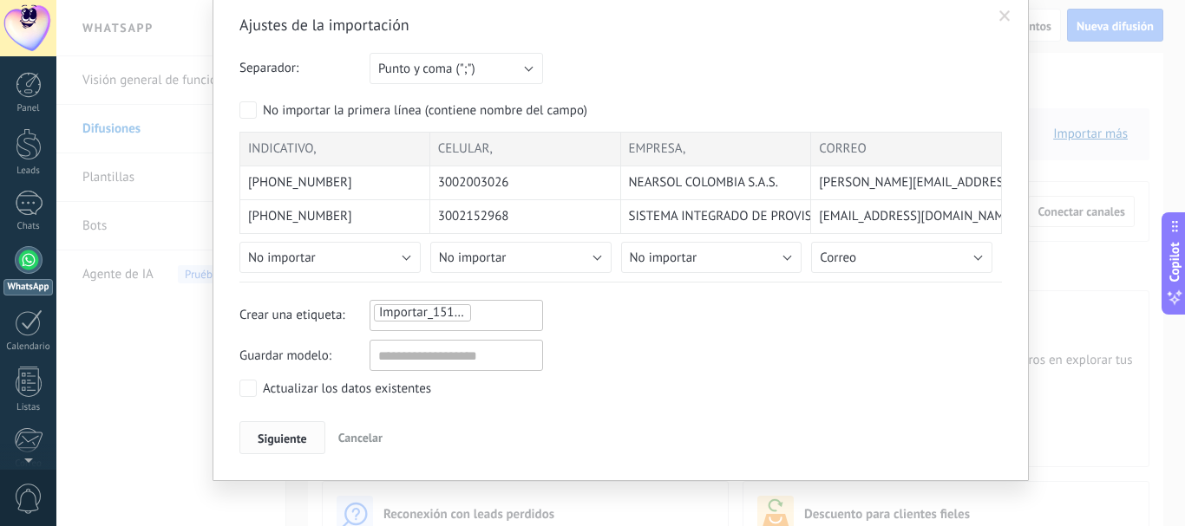
click at [273, 436] on span "Siguiente" at bounding box center [282, 439] width 49 height 12
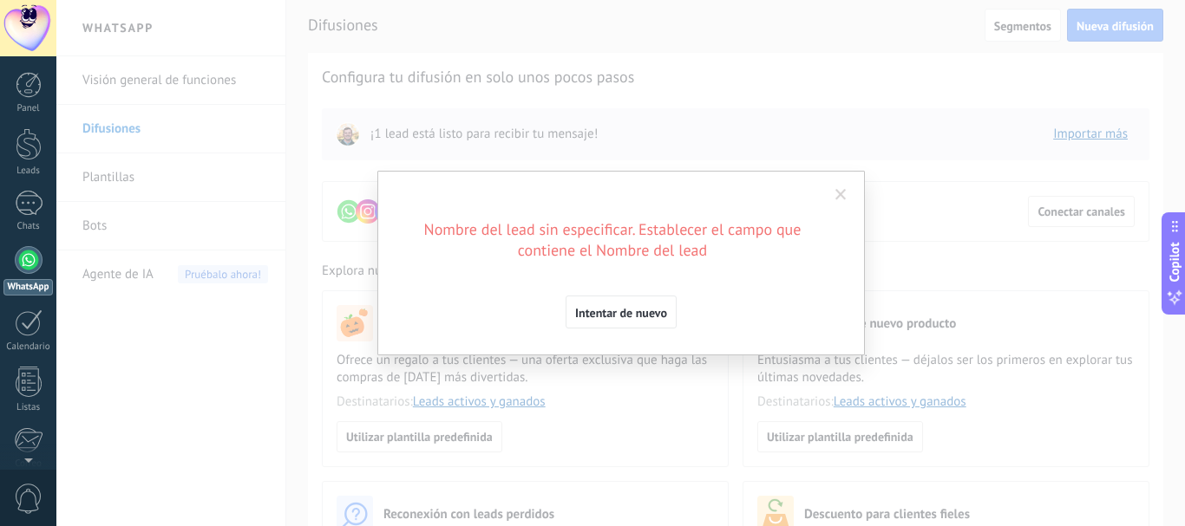
scroll to position [0, 0]
click at [637, 313] on span "Intentar de nuevo" at bounding box center [621, 313] width 92 height 12
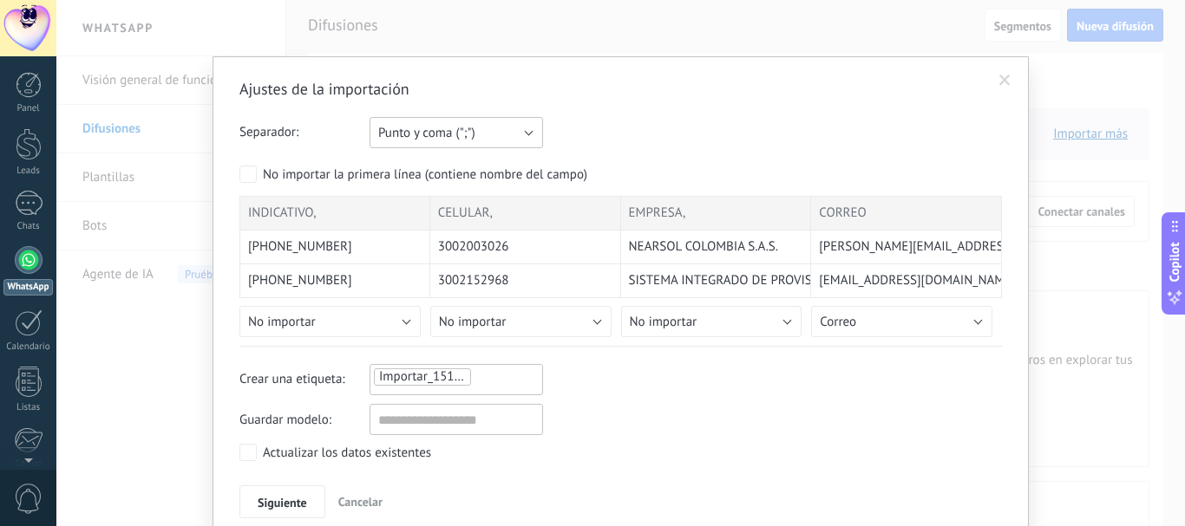
click at [515, 130] on button "Punto y coma (";")" at bounding box center [456, 132] width 173 height 31
click at [592, 122] on div "Separador: Punto y coma (";") Coma (",") Tabulación (" ") Punto y coma (";")" at bounding box center [620, 132] width 762 height 31
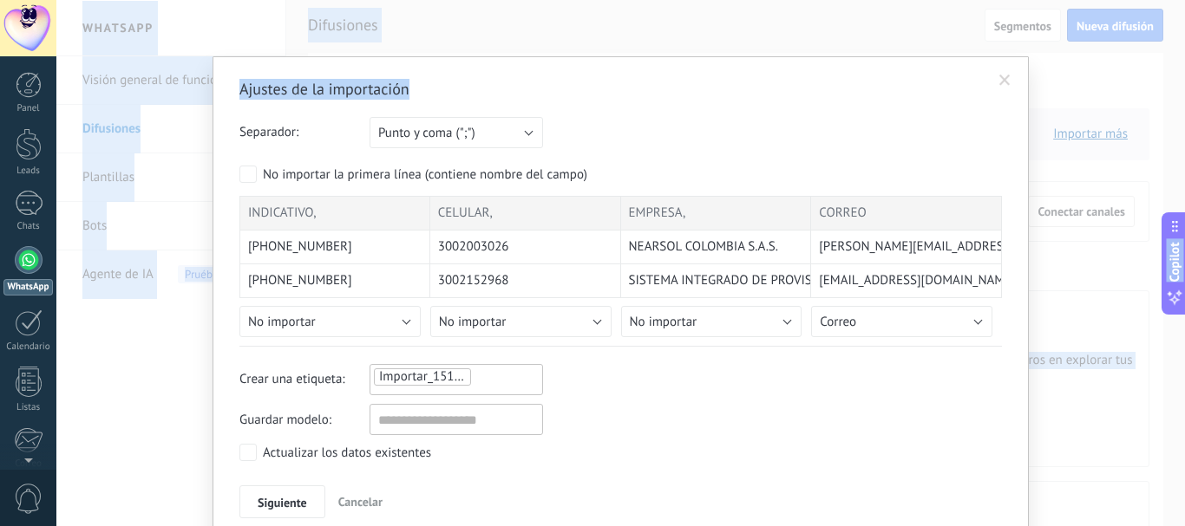
drag, startPoint x: 759, startPoint y: 62, endPoint x: 750, endPoint y: -18, distance: 81.1
click at [750, 0] on html ".abecls-1,.abecls-2{fill-rule:evenodd}.abecls-2{fill:#fff} .abhcls-1{fill:none}…" at bounding box center [592, 263] width 1185 height 526
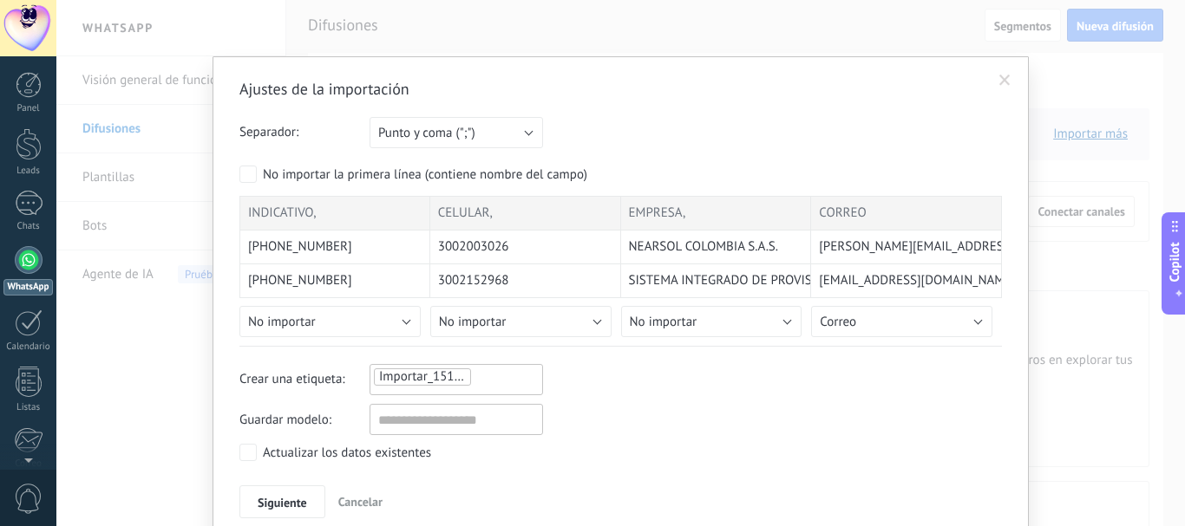
click at [649, 159] on form "Separador: Punto y coma (";") Coma (",") Tabulación (" ") Punto y coma (";") Su…" at bounding box center [620, 232] width 762 height 230
click at [528, 247] on div "3002003026" at bounding box center [525, 248] width 191 height 34
click at [281, 499] on span "Siguiente" at bounding box center [282, 503] width 49 height 12
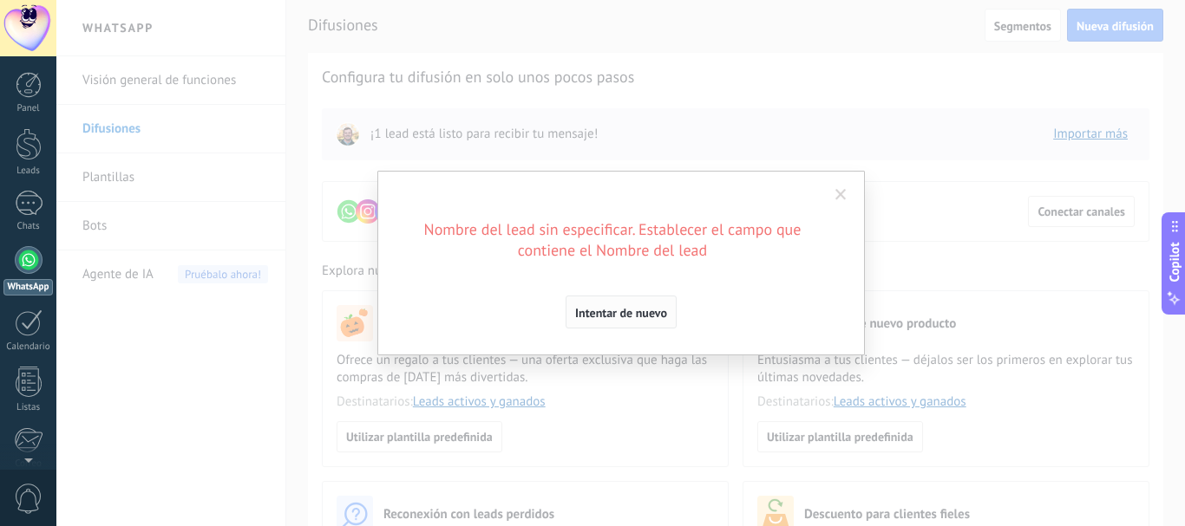
click at [627, 316] on span "Intentar de nuevo" at bounding box center [621, 313] width 92 height 12
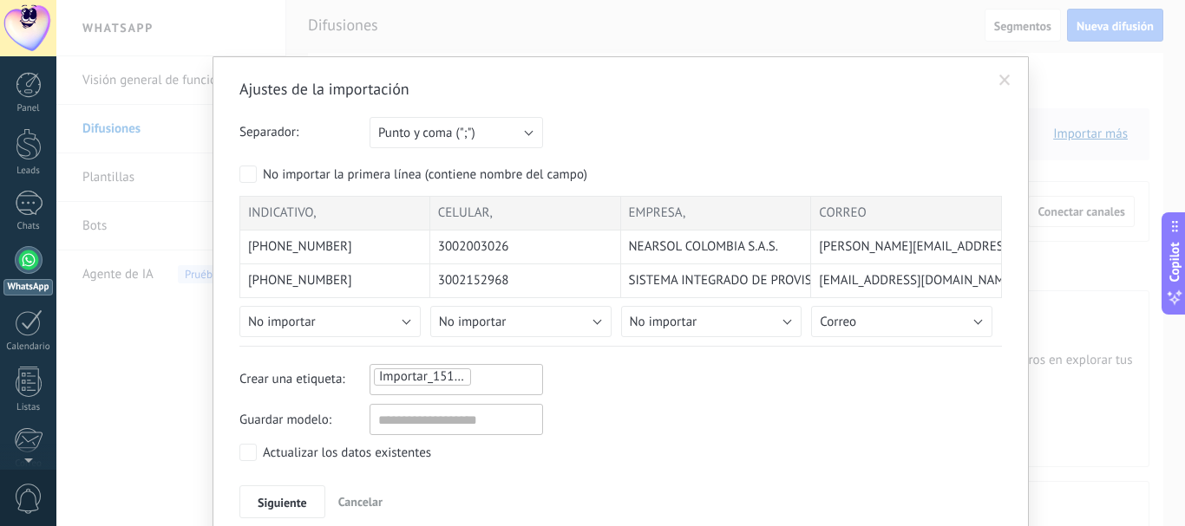
click at [999, 77] on span at bounding box center [1004, 81] width 11 height 12
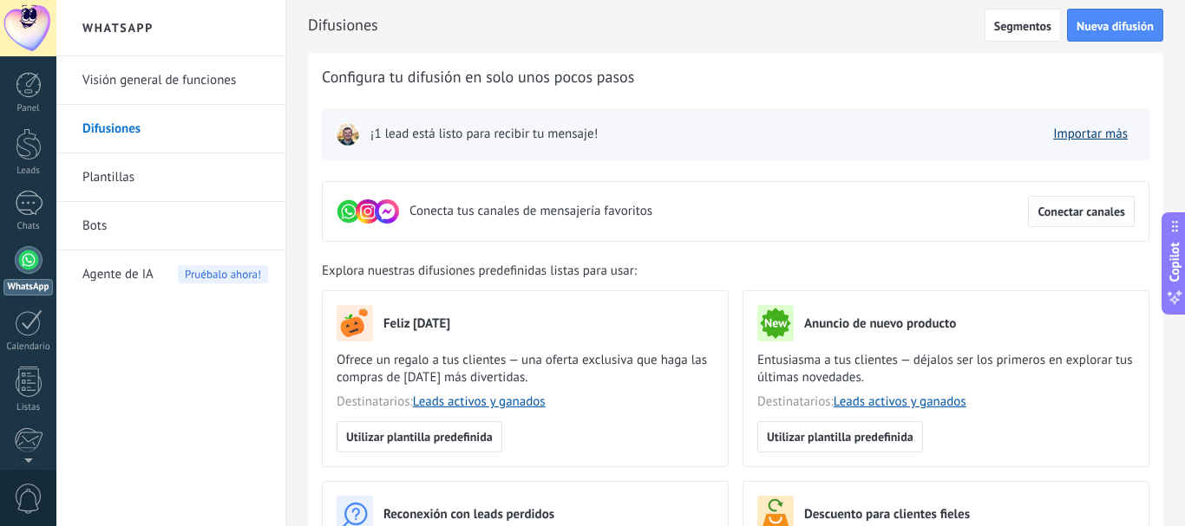
click at [1097, 136] on link "Importar más" at bounding box center [1090, 134] width 75 height 16
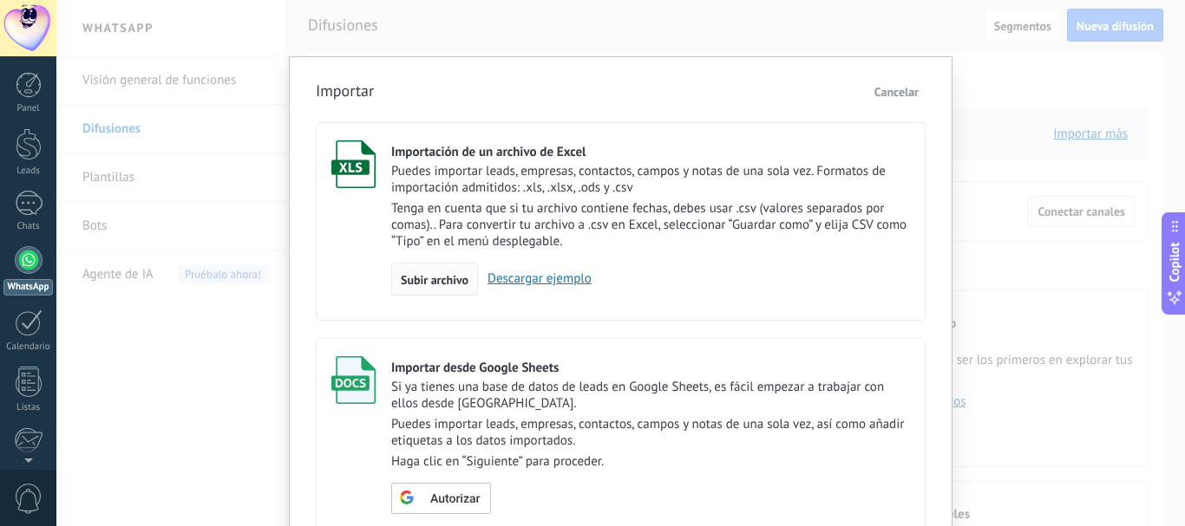
click at [431, 277] on span "Subir archivo" at bounding box center [435, 280] width 68 height 12
click at [0, 0] on input "Importación de un archivo de Excel Puedes importar leads, empresas, contactos, …" at bounding box center [0, 0] width 0 height 0
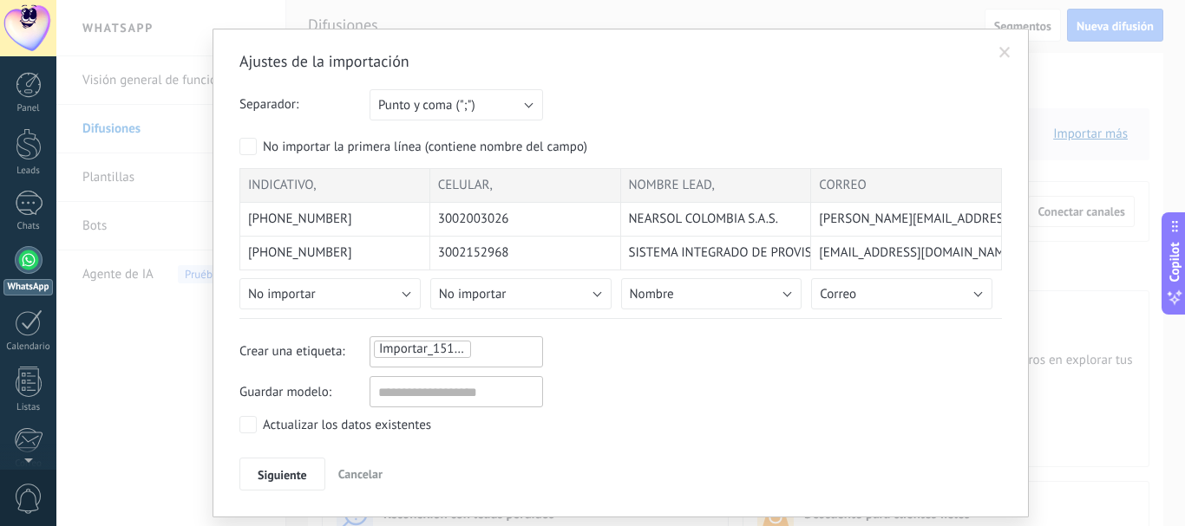
scroll to position [75, 0]
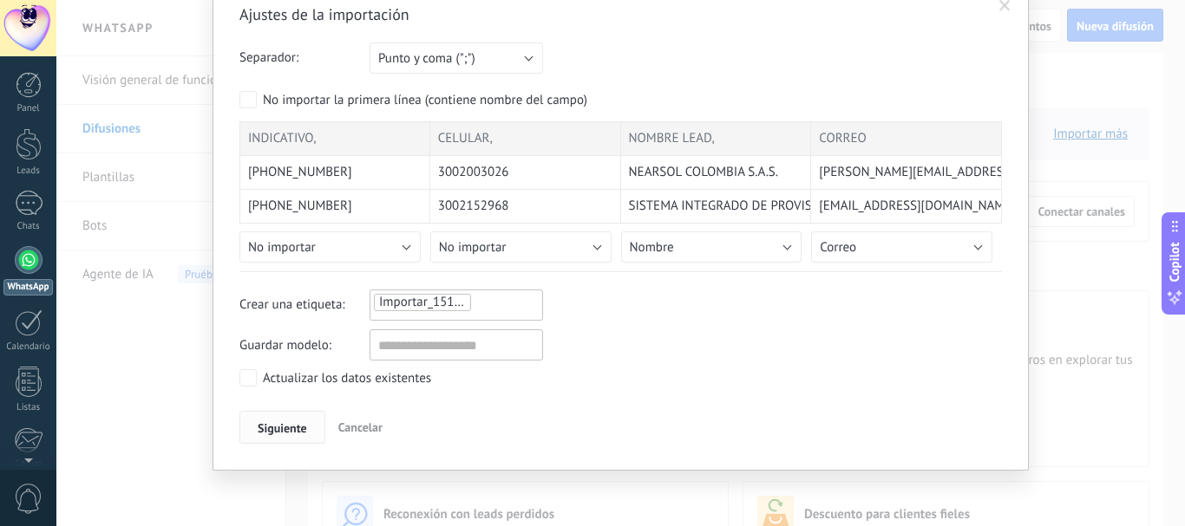
click at [286, 426] on span "Siguiente" at bounding box center [282, 428] width 49 height 12
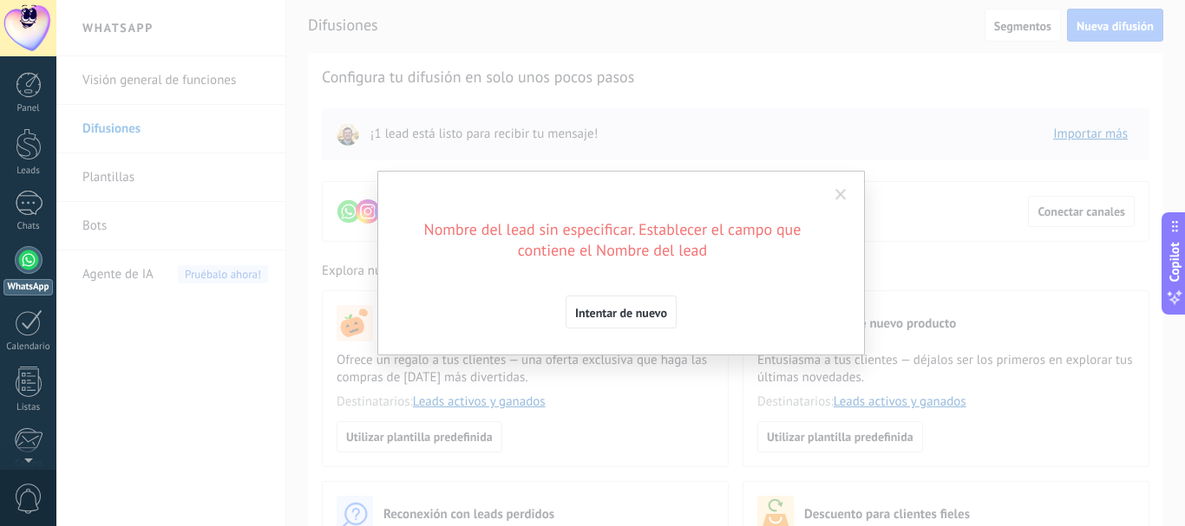
scroll to position [0, 0]
click at [617, 314] on span "Intentar de nuevo" at bounding box center [621, 313] width 92 height 12
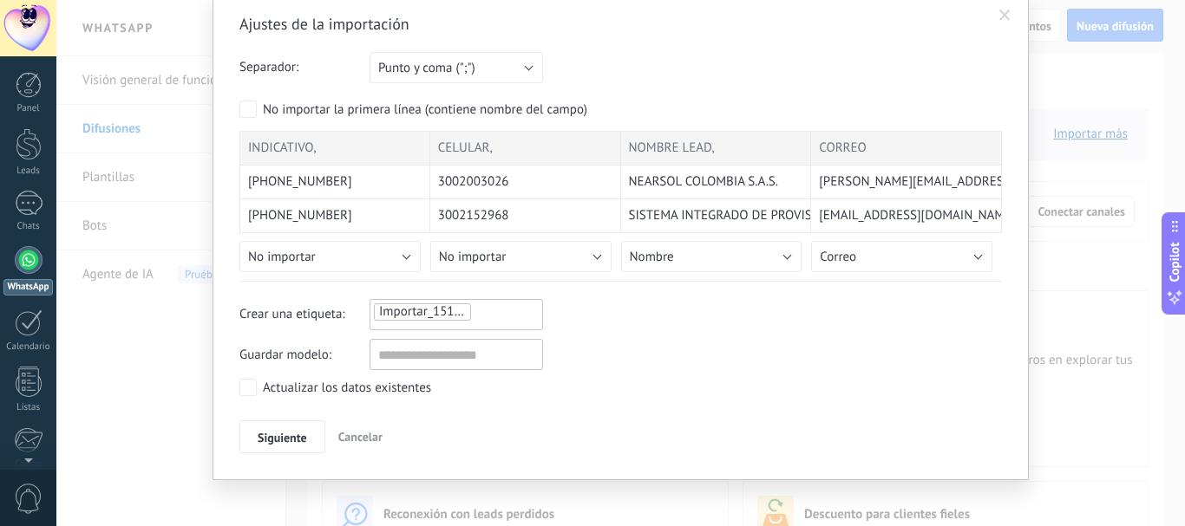
scroll to position [75, 0]
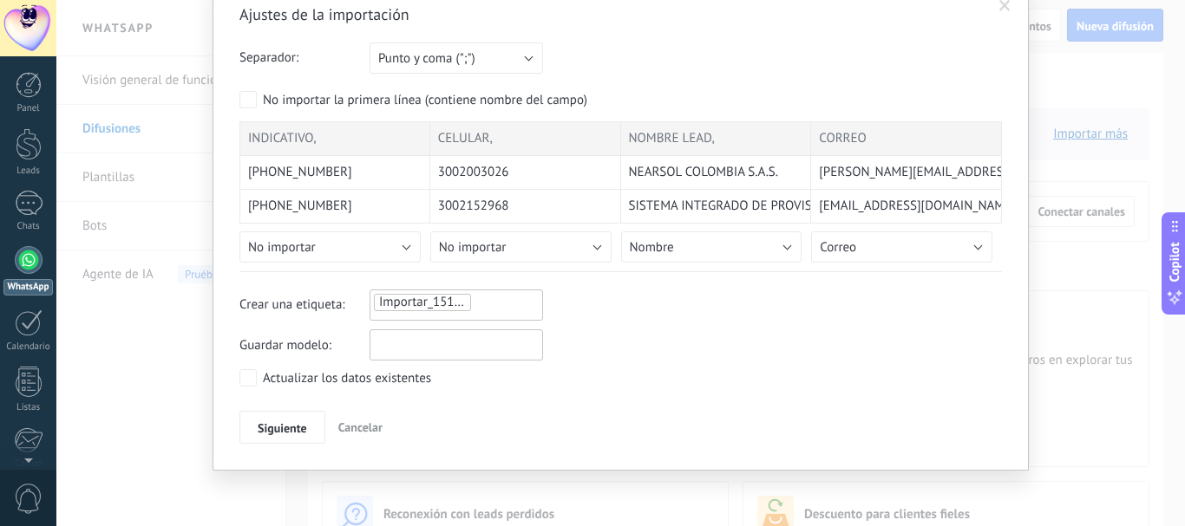
click at [399, 344] on input "text" at bounding box center [456, 345] width 173 height 31
click at [573, 408] on div "Ajustes de la importación Separador: Punto y coma (";") Coma (",") Tabulación (…" at bounding box center [620, 224] width 762 height 440
click at [455, 353] on input "text" at bounding box center [456, 345] width 173 height 31
type input "****"
click at [270, 430] on span "Siguiente" at bounding box center [282, 428] width 49 height 12
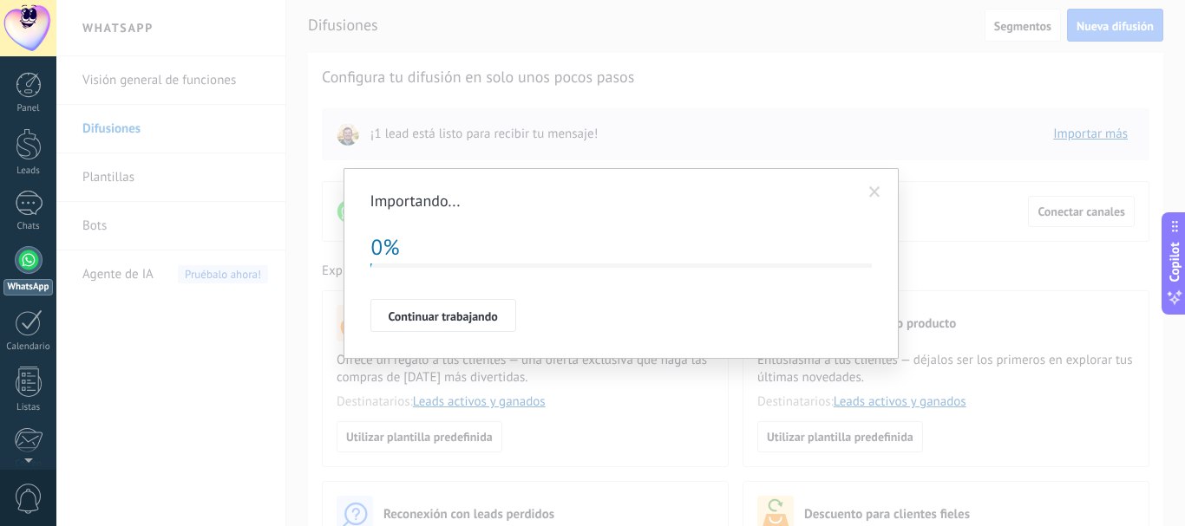
scroll to position [0, 0]
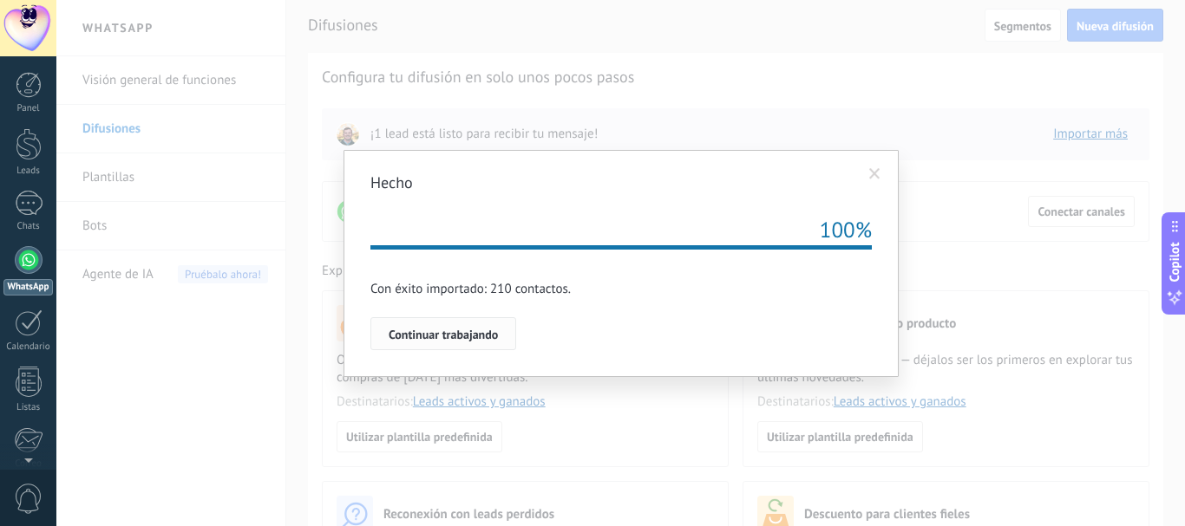
click at [425, 331] on span "Continuar trabajando" at bounding box center [443, 335] width 109 height 12
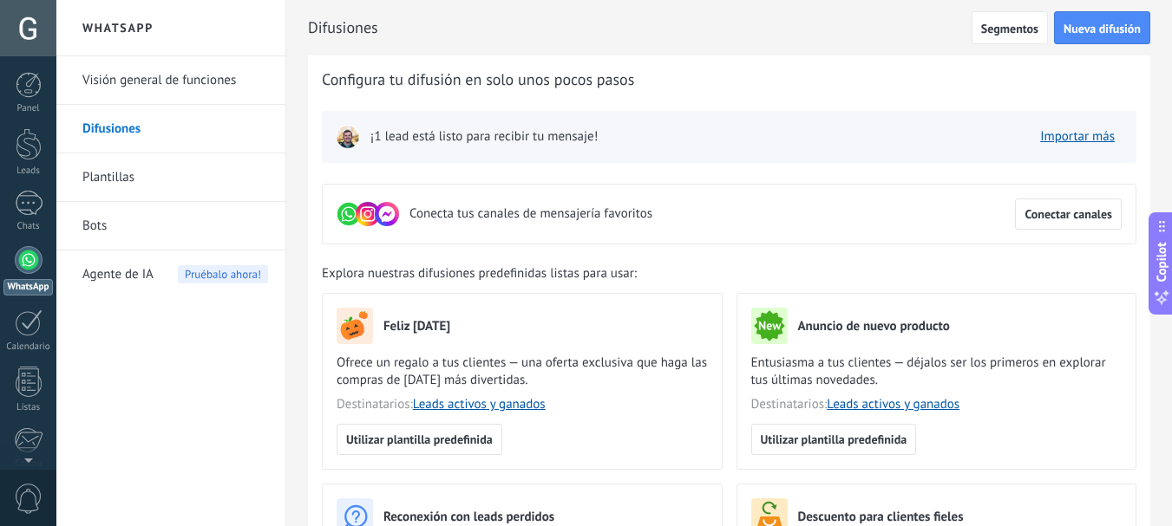
click at [132, 131] on link "Difusiones" at bounding box center [175, 129] width 186 height 49
click at [1077, 35] on span "Nueva difusión" at bounding box center [1101, 29] width 77 height 12
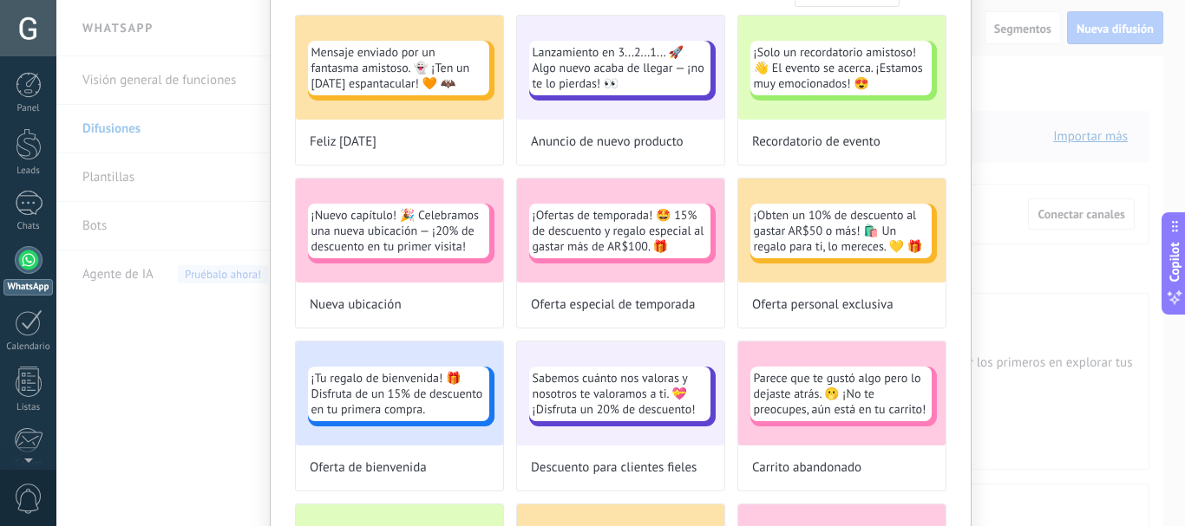
scroll to position [4, 0]
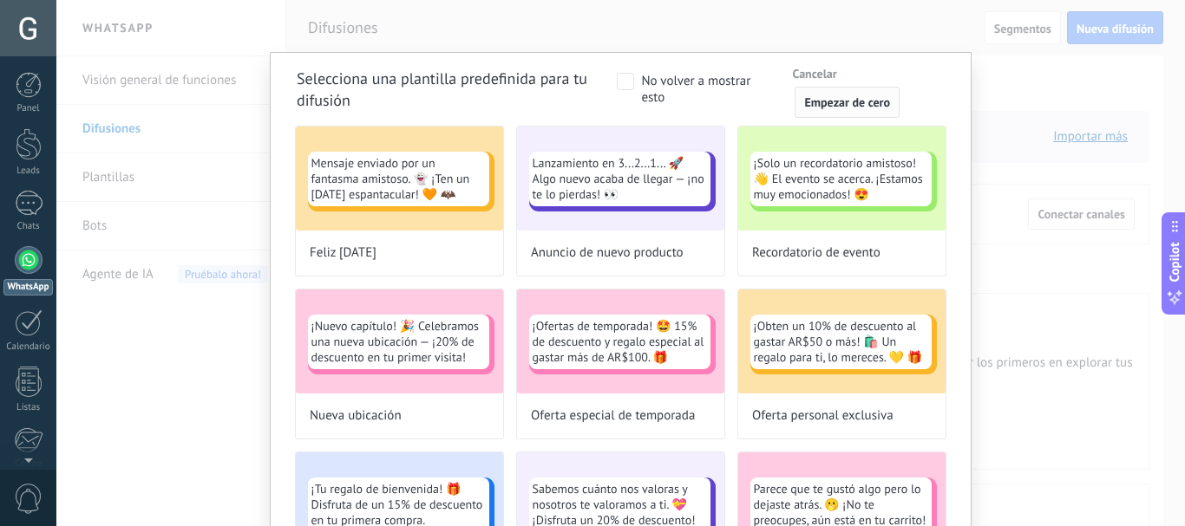
click at [845, 106] on span "Empezar de cero" at bounding box center [847, 102] width 86 height 12
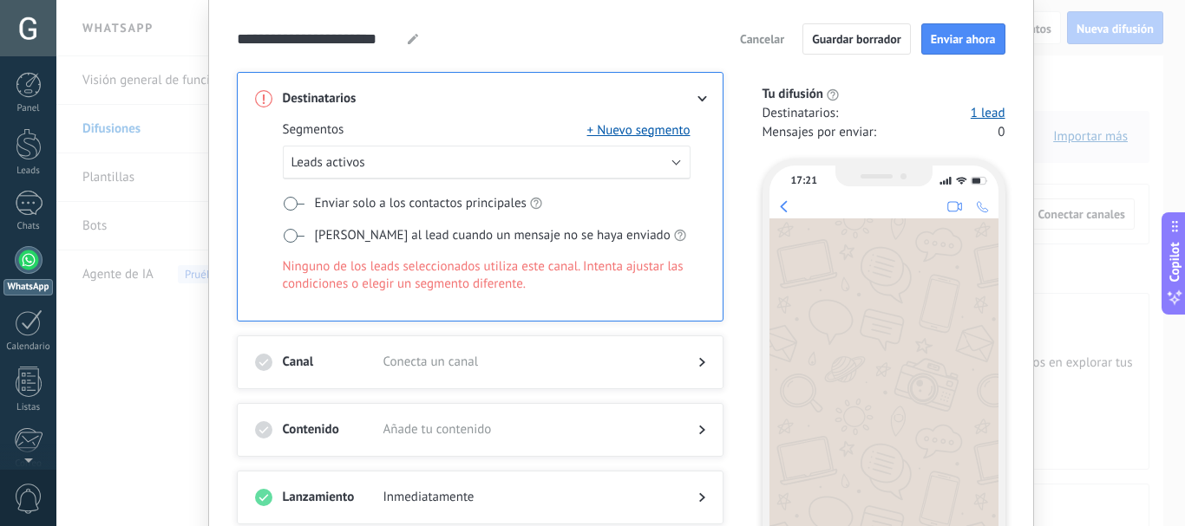
scroll to position [52, 0]
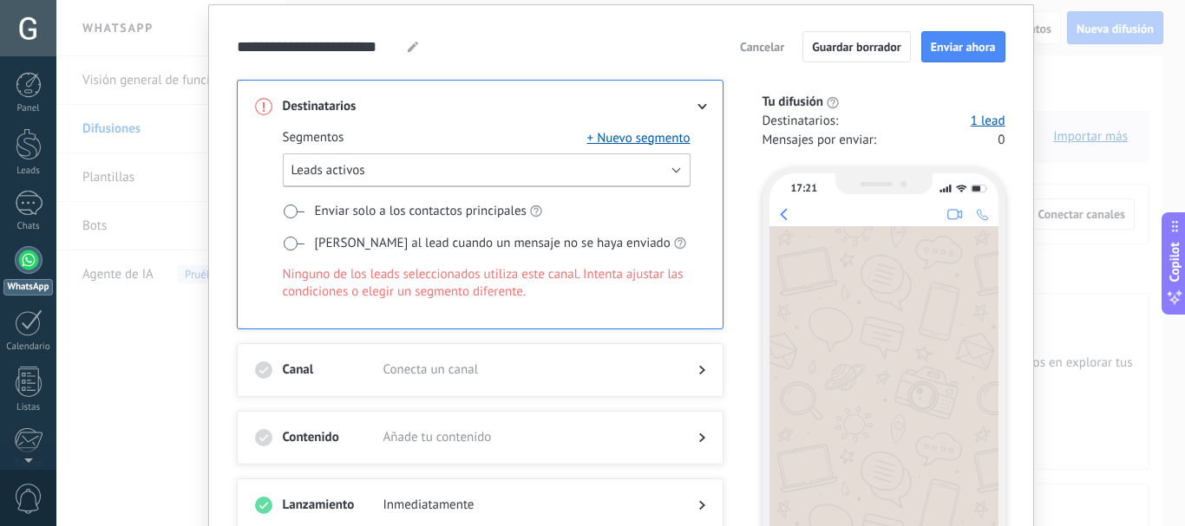
click at [526, 162] on button "Leads activos" at bounding box center [487, 171] width 408 height 34
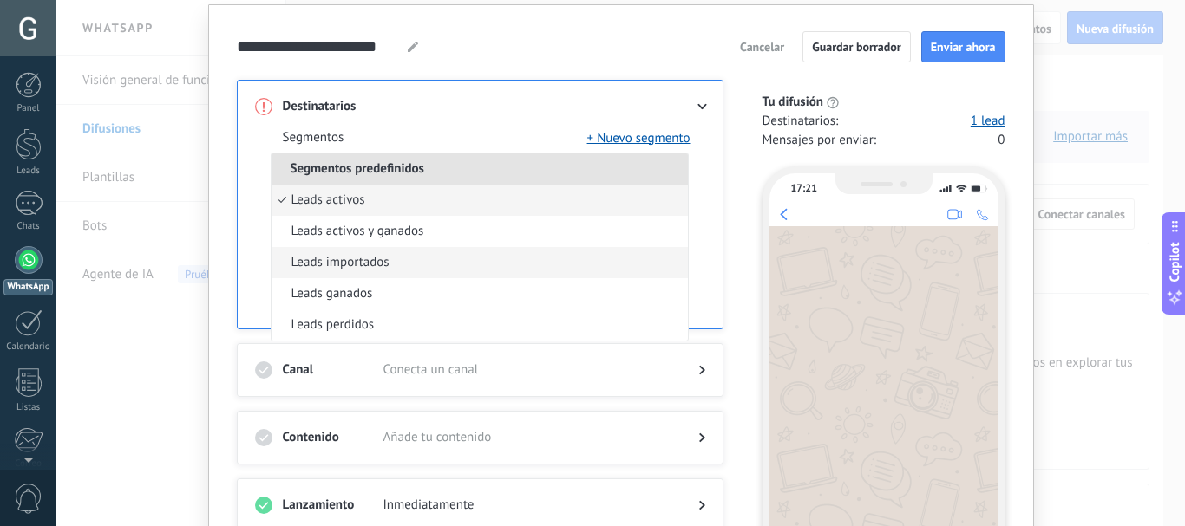
click at [317, 260] on span "Leads importados" at bounding box center [340, 262] width 98 height 17
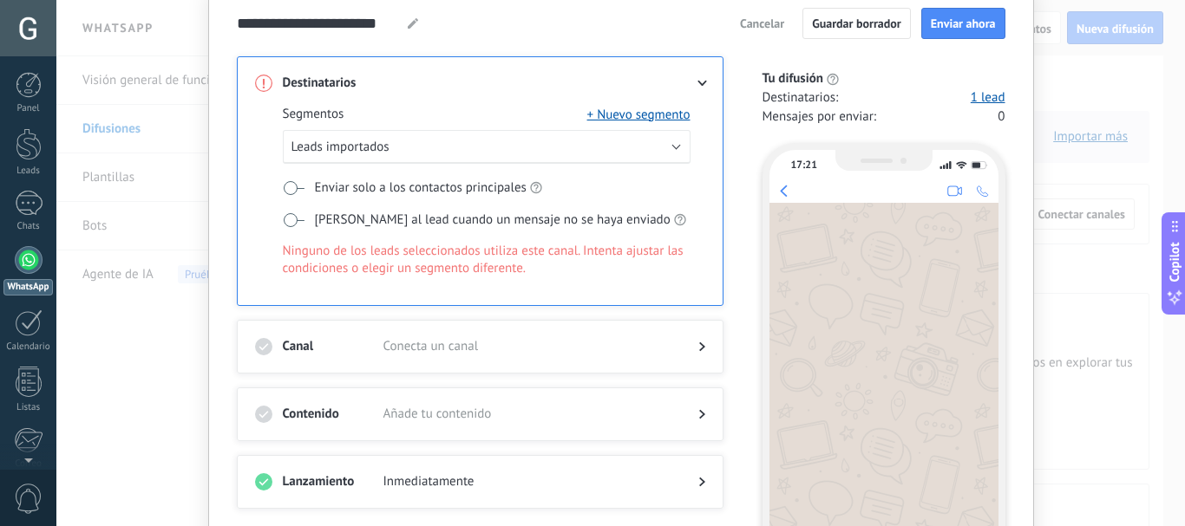
scroll to position [71, 0]
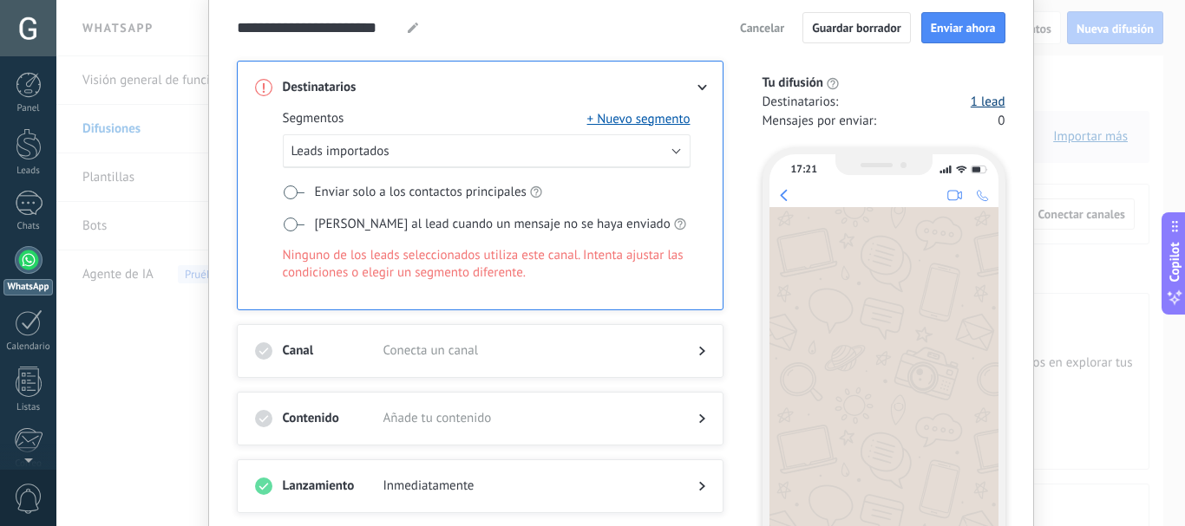
click at [977, 101] on link "1 lead" at bounding box center [988, 102] width 35 height 17
click at [753, 23] on span "Cancelar" at bounding box center [762, 28] width 44 height 12
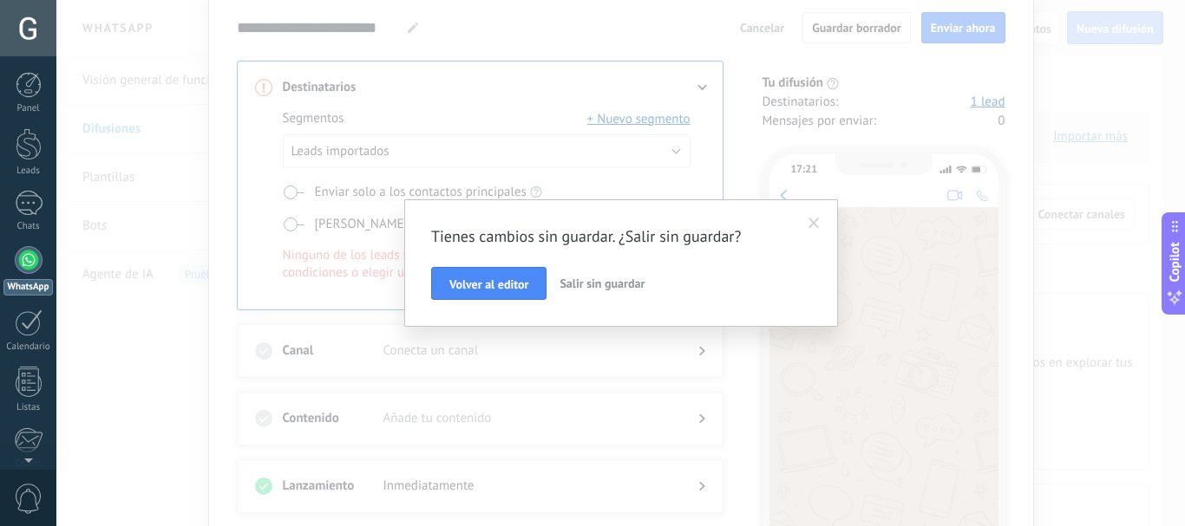
click at [569, 283] on span "Salir sin guardar" at bounding box center [601, 284] width 85 height 16
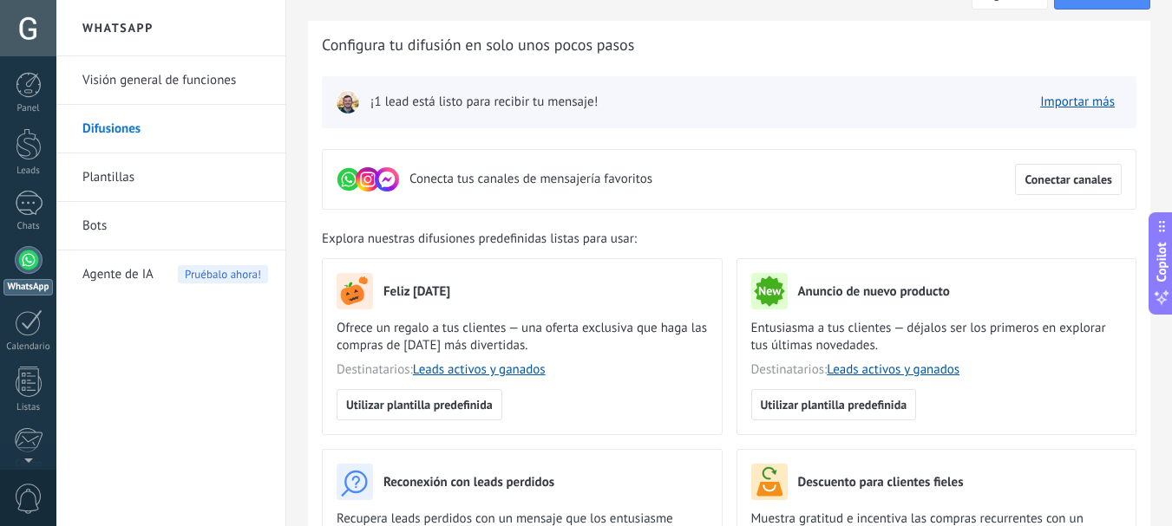
scroll to position [0, 0]
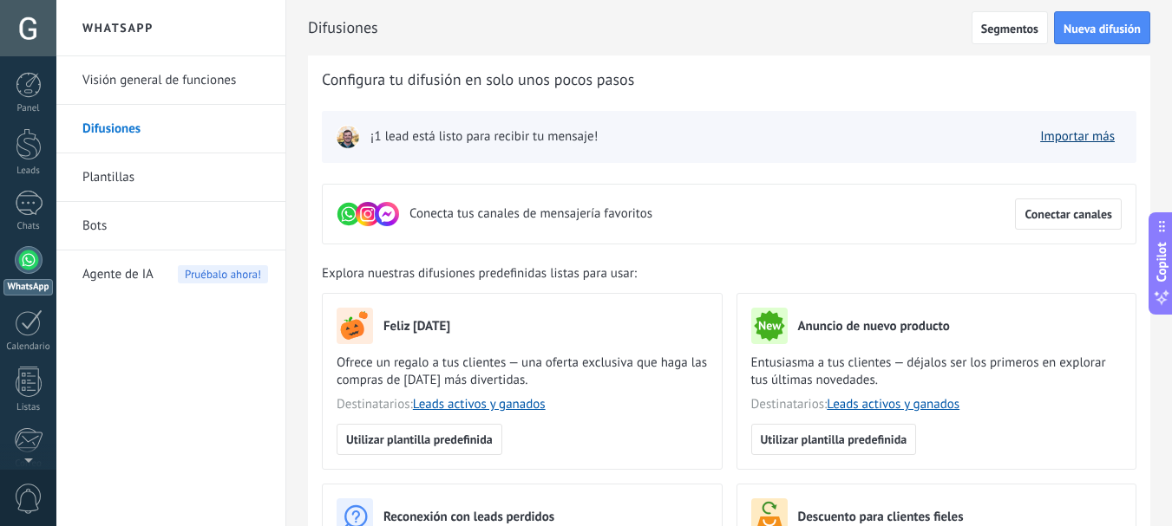
click at [1043, 139] on link "Importar más" at bounding box center [1077, 136] width 75 height 16
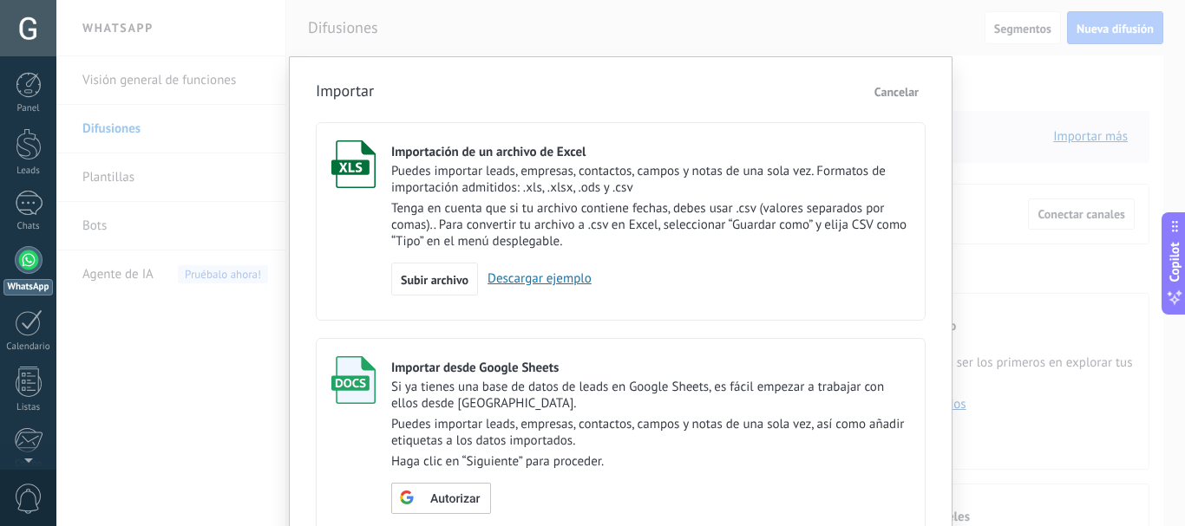
click at [888, 86] on span "Cancelar" at bounding box center [896, 92] width 44 height 16
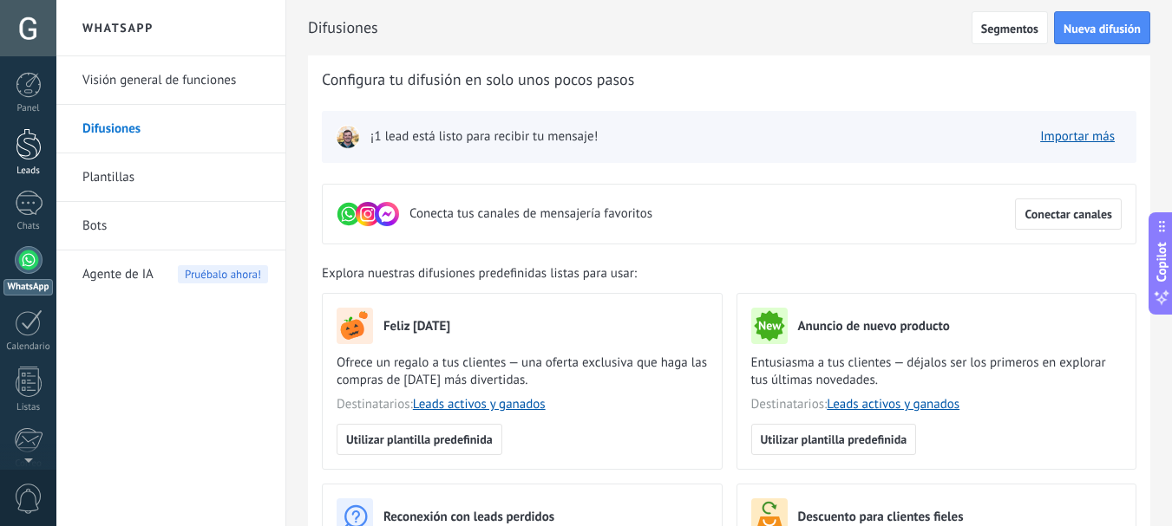
click at [31, 157] on div at bounding box center [29, 144] width 26 height 32
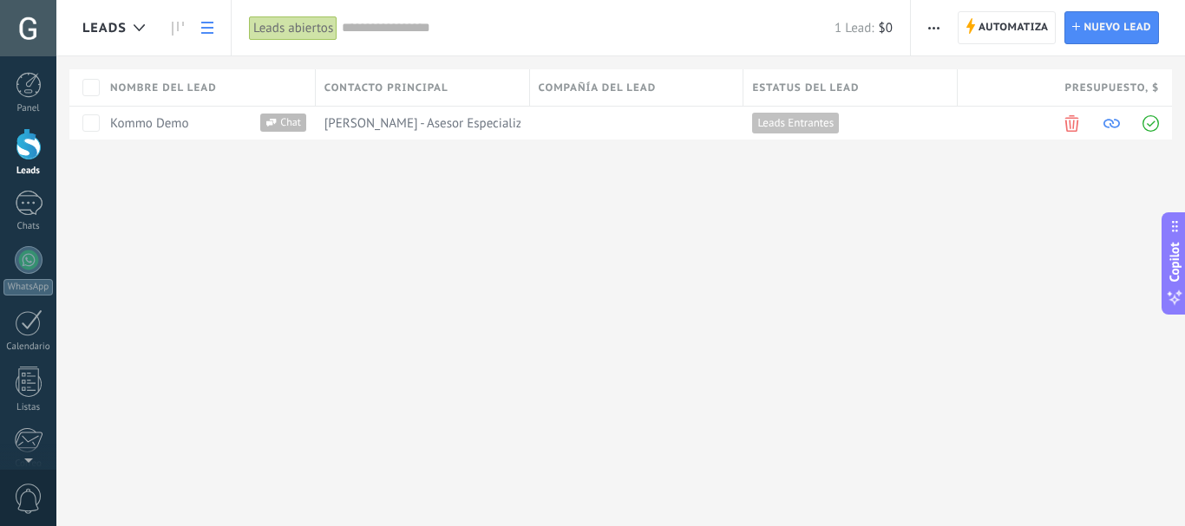
click at [510, 265] on div "Leads Automatiza Nueva difusión Editar embudo Imprimir Ajustes de la lista Impo…" at bounding box center [620, 263] width 1128 height 526
click at [1093, 17] on span "Nuevo lead" at bounding box center [1117, 27] width 68 height 31
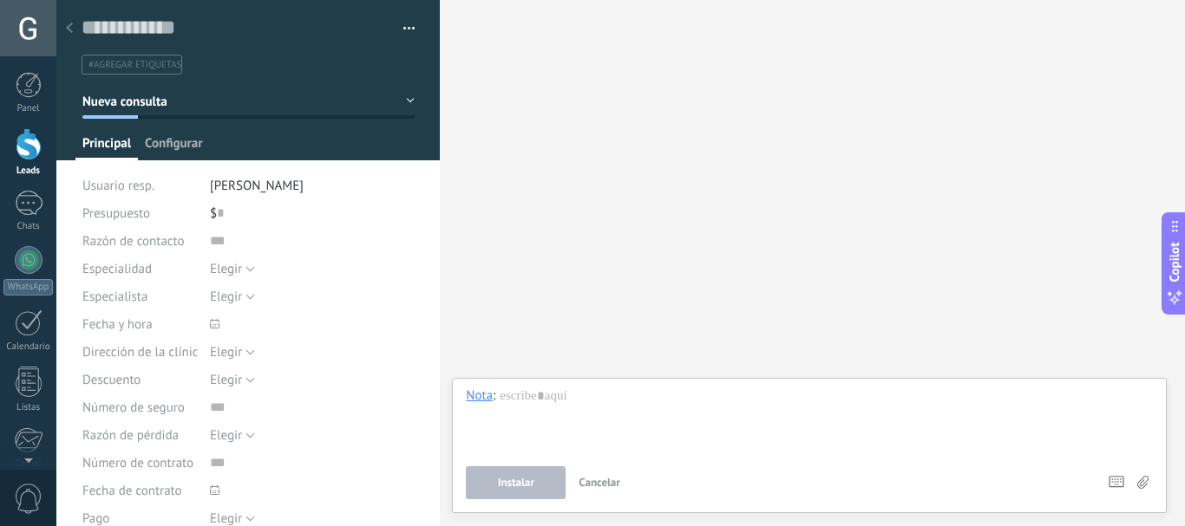
click at [175, 143] on span "Configurar" at bounding box center [173, 147] width 57 height 25
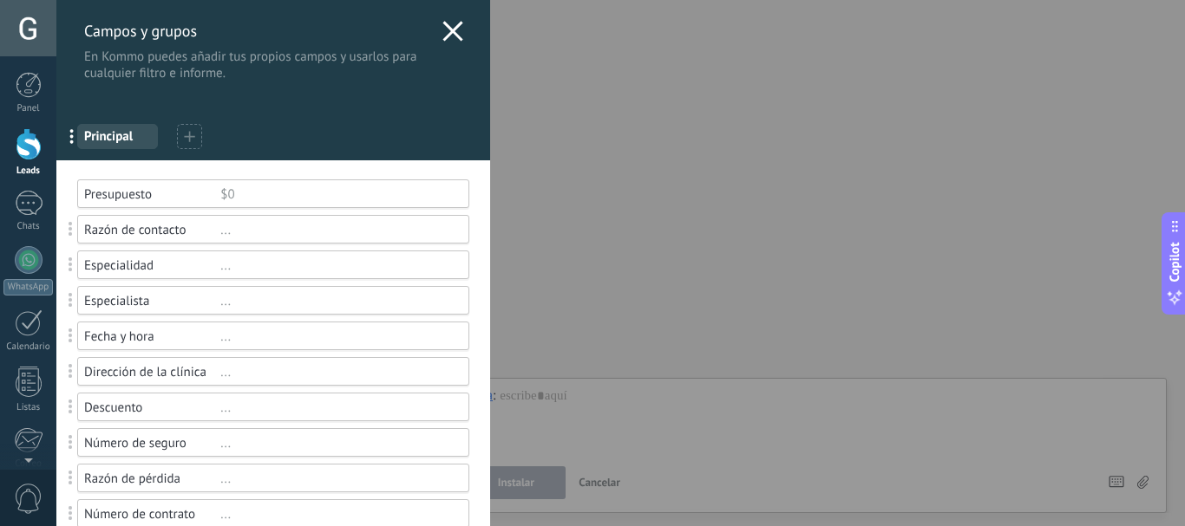
click at [442, 29] on icon at bounding box center [452, 31] width 21 height 21
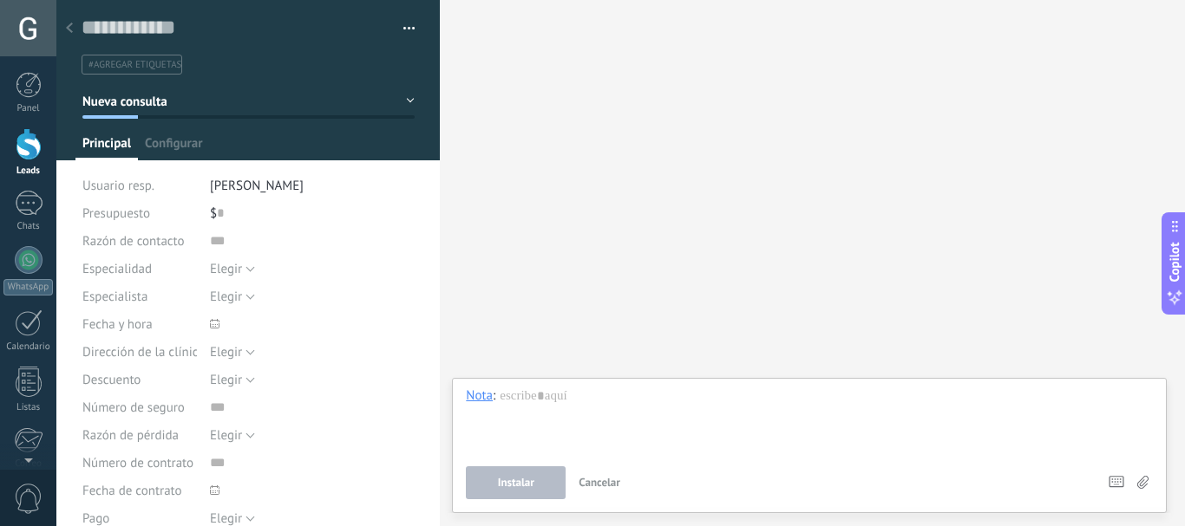
click at [407, 29] on button "button" at bounding box center [402, 29] width 25 height 26
click at [572, 116] on div "Buscar Carga más Participantes: 0 Agregar usuario Bots: 0" at bounding box center [812, 263] width 745 height 526
click at [24, 328] on div at bounding box center [29, 323] width 28 height 27
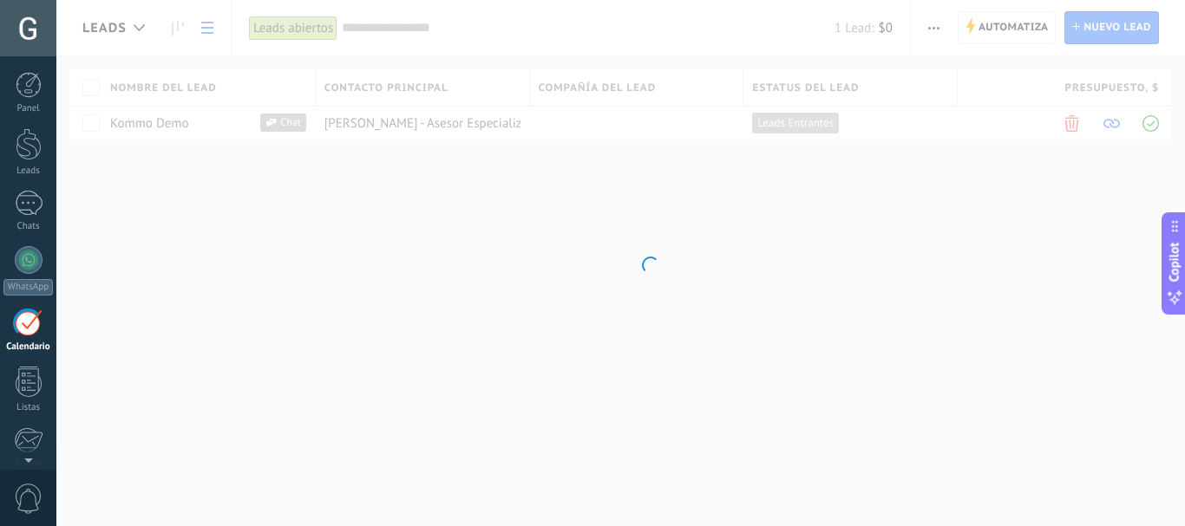
click at [24, 328] on div at bounding box center [29, 323] width 28 height 27
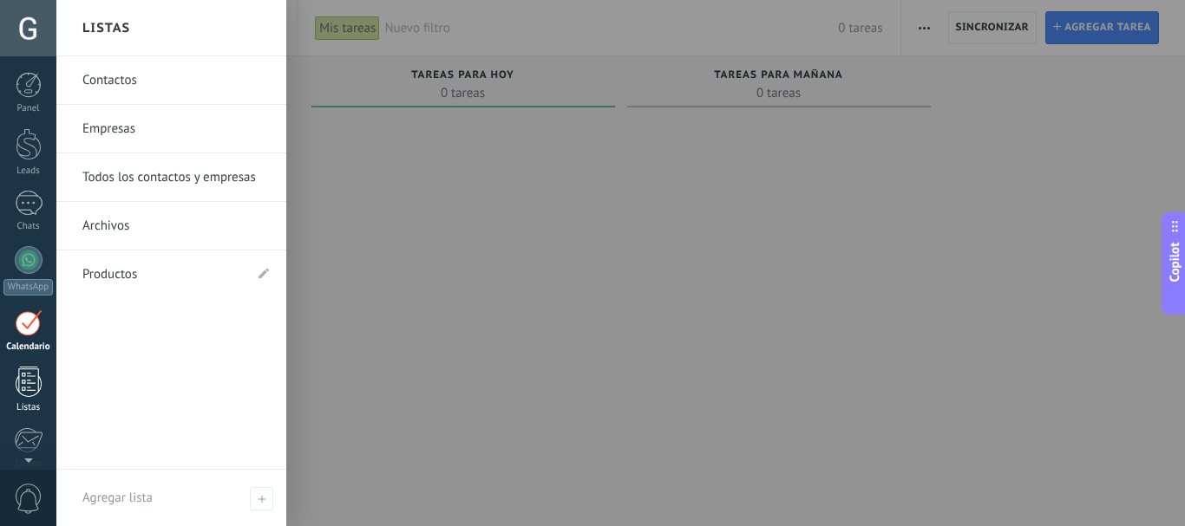
click at [29, 367] on div at bounding box center [29, 382] width 26 height 30
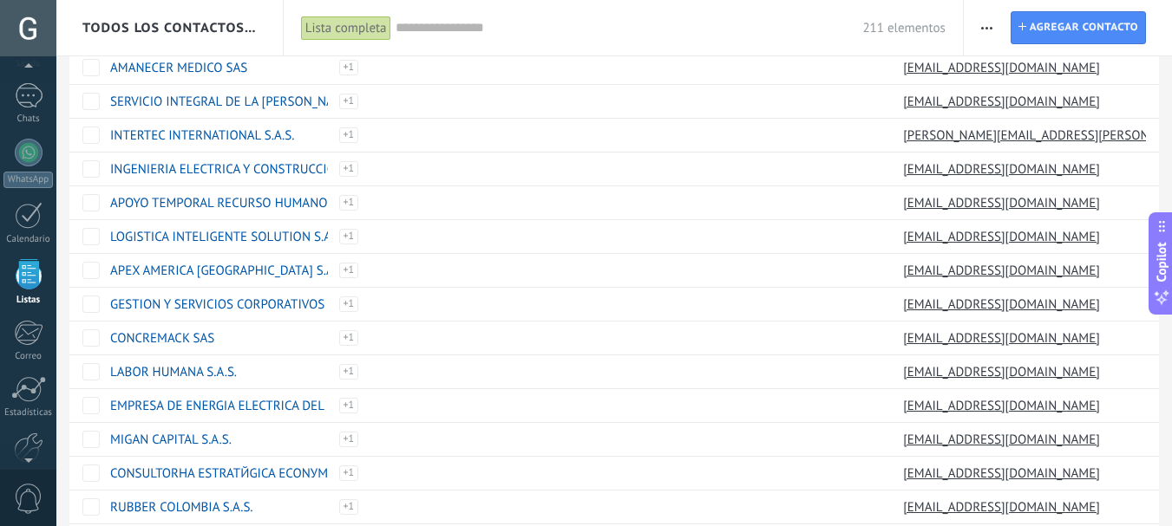
scroll to position [1327, 0]
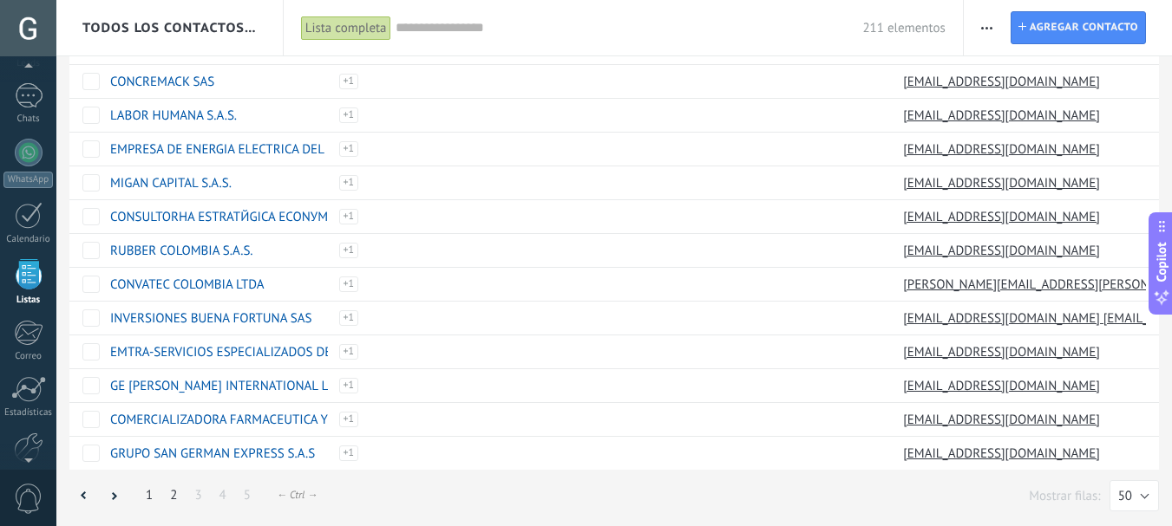
click at [178, 494] on link "2" at bounding box center [173, 496] width 24 height 34
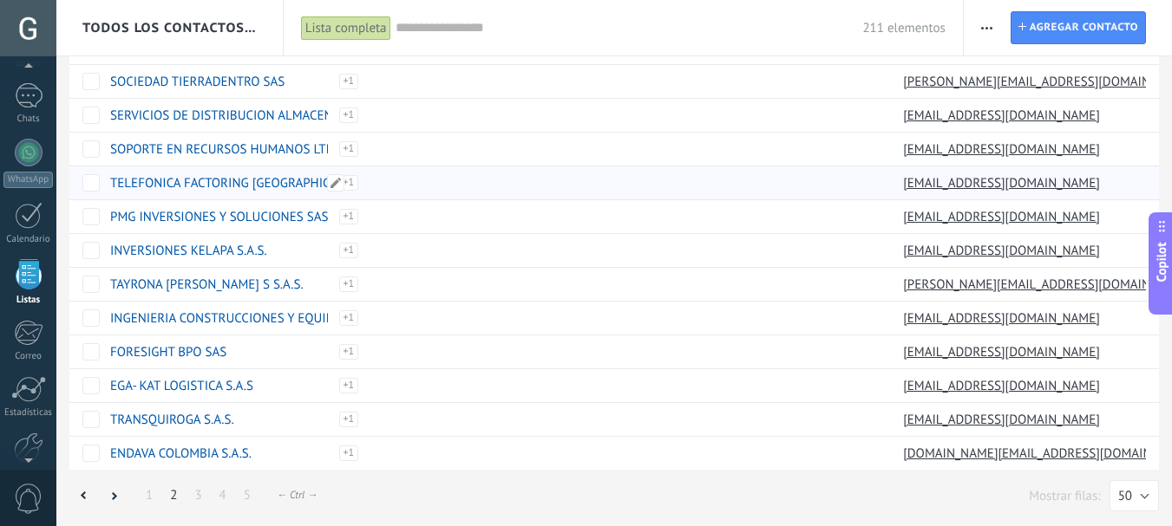
click at [271, 182] on link "TELEFONICA FACTORING COLOMBIA S A" at bounding box center [249, 183] width 279 height 16
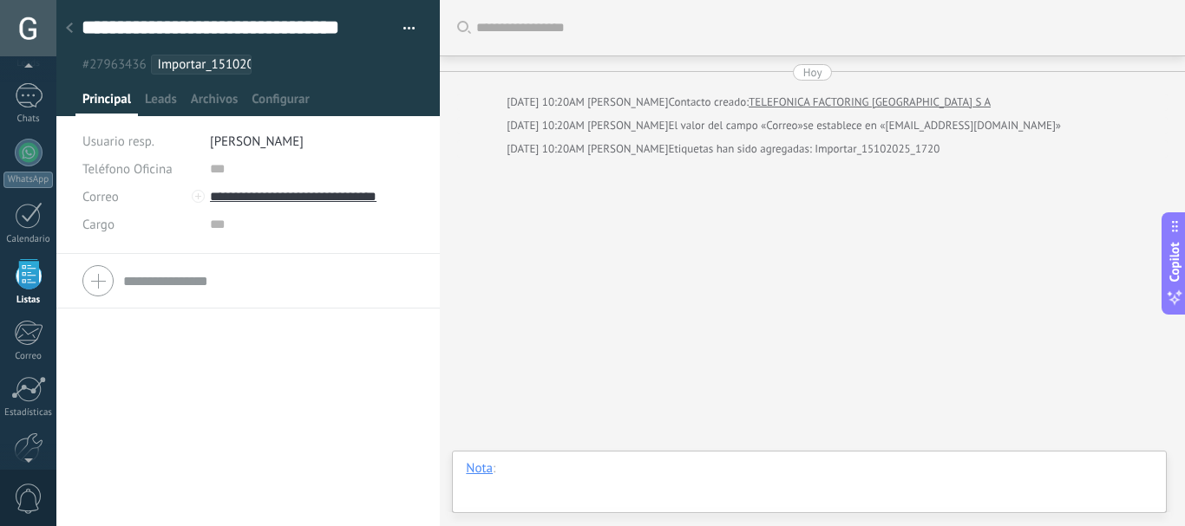
click at [579, 480] on div at bounding box center [809, 487] width 687 height 52
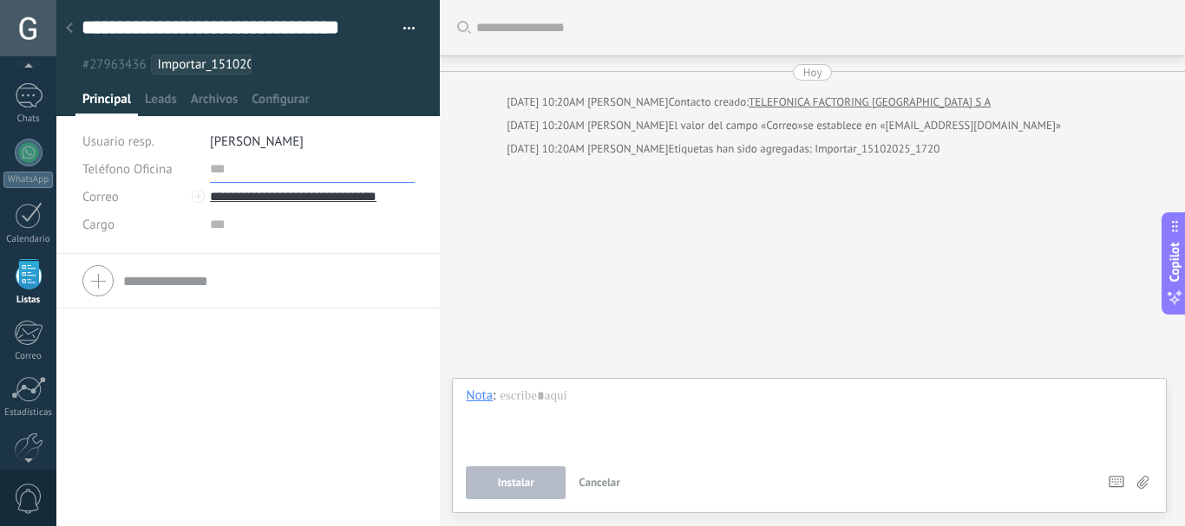
click at [215, 168] on input "text" at bounding box center [312, 169] width 205 height 28
click at [68, 27] on icon at bounding box center [69, 28] width 7 height 10
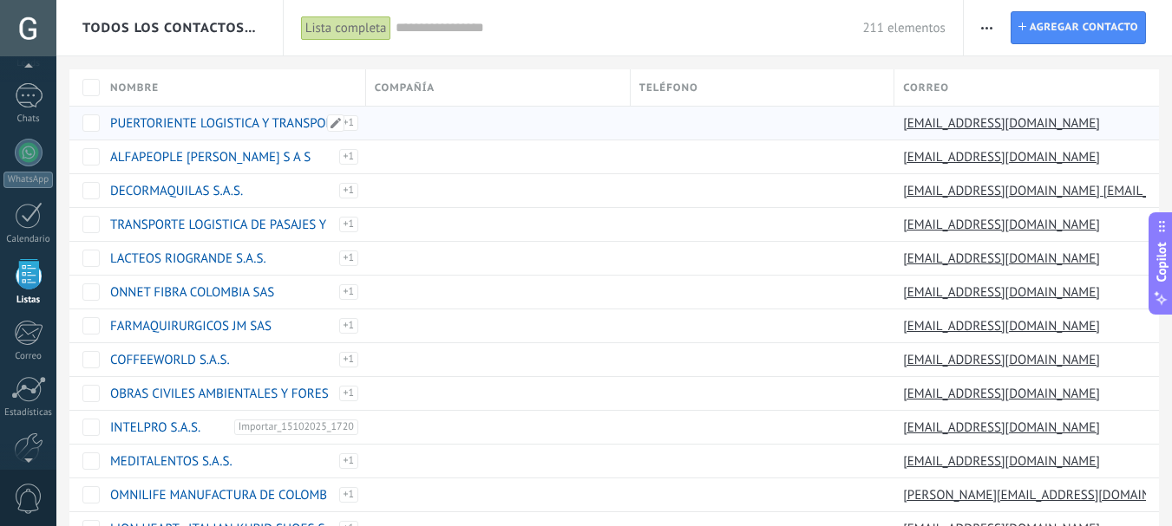
click at [354, 118] on div "Importar_15102025_1720" at bounding box center [344, 130] width 27 height 31
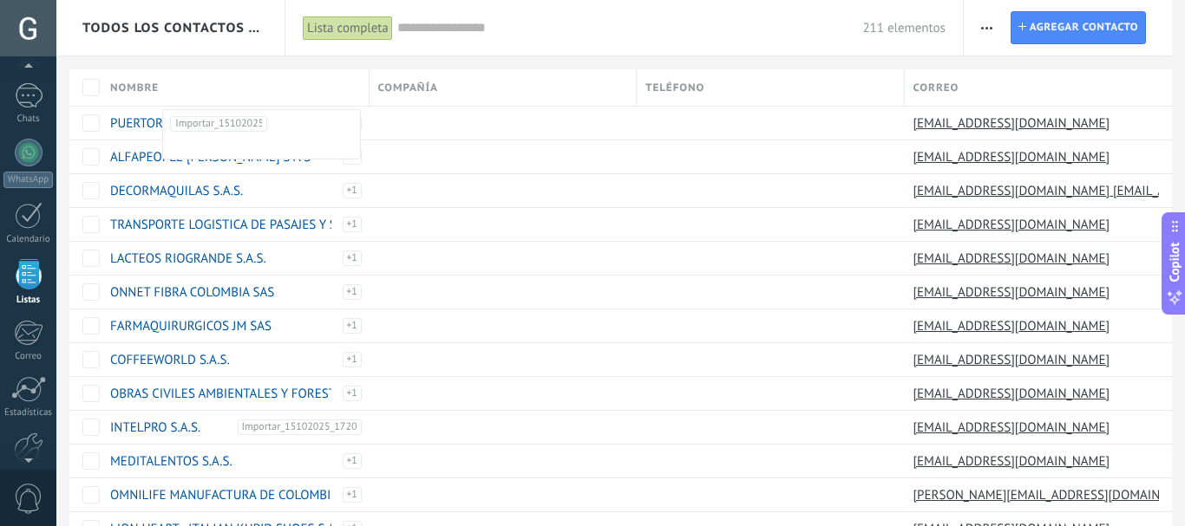
click at [232, 121] on span "Importar_15102025_1720" at bounding box center [218, 124] width 87 height 14
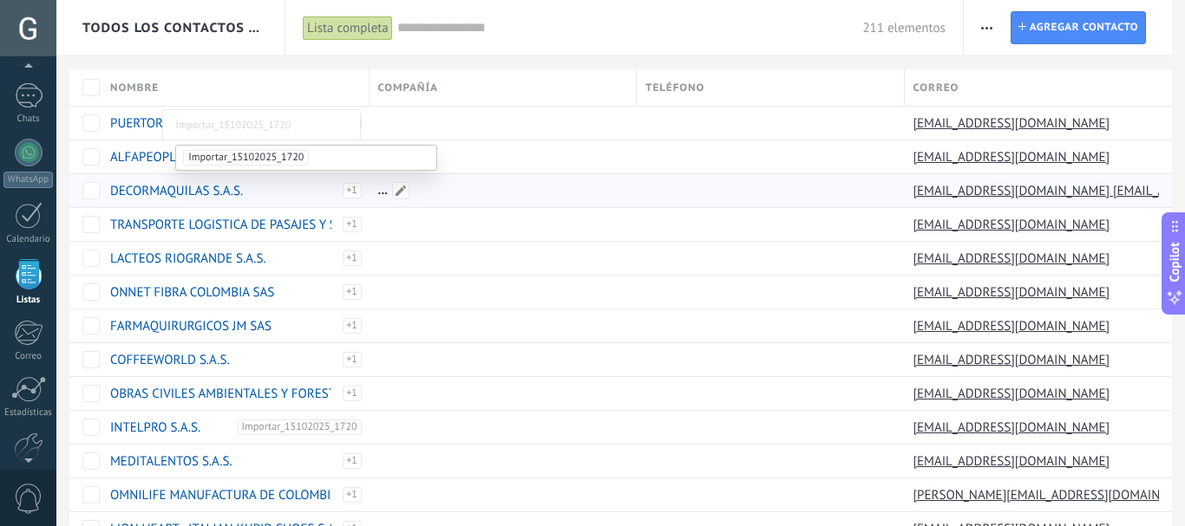
click at [421, 204] on div at bounding box center [499, 190] width 259 height 33
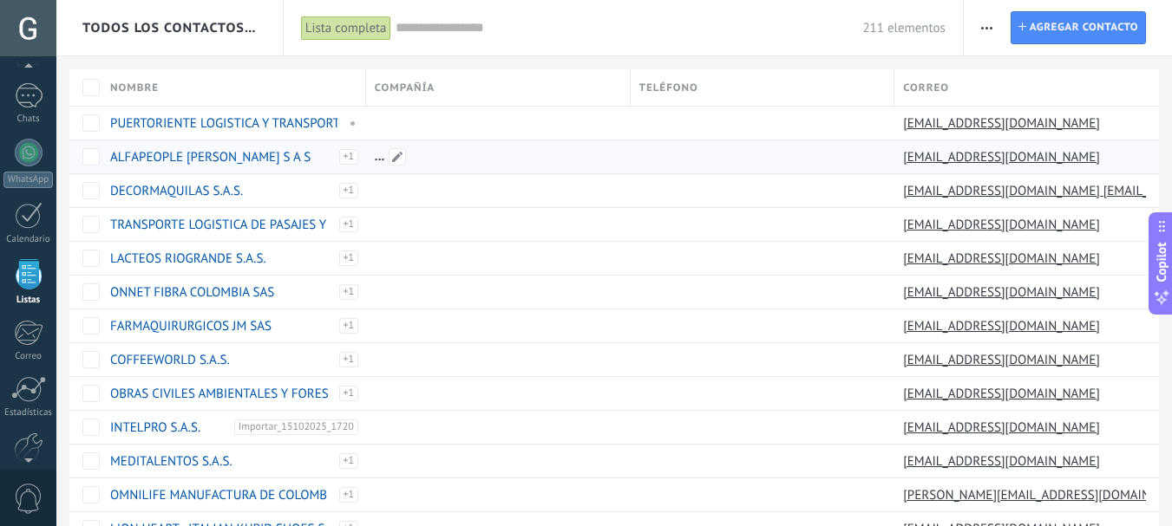
click at [543, 148] on div at bounding box center [494, 157] width 256 height 33
click at [669, 129] on span at bounding box center [661, 122] width 17 height 17
click at [669, 129] on input "text" at bounding box center [761, 124] width 241 height 28
click at [683, 127] on input "text" at bounding box center [761, 124] width 241 height 28
click at [760, 263] on div at bounding box center [759, 258] width 256 height 33
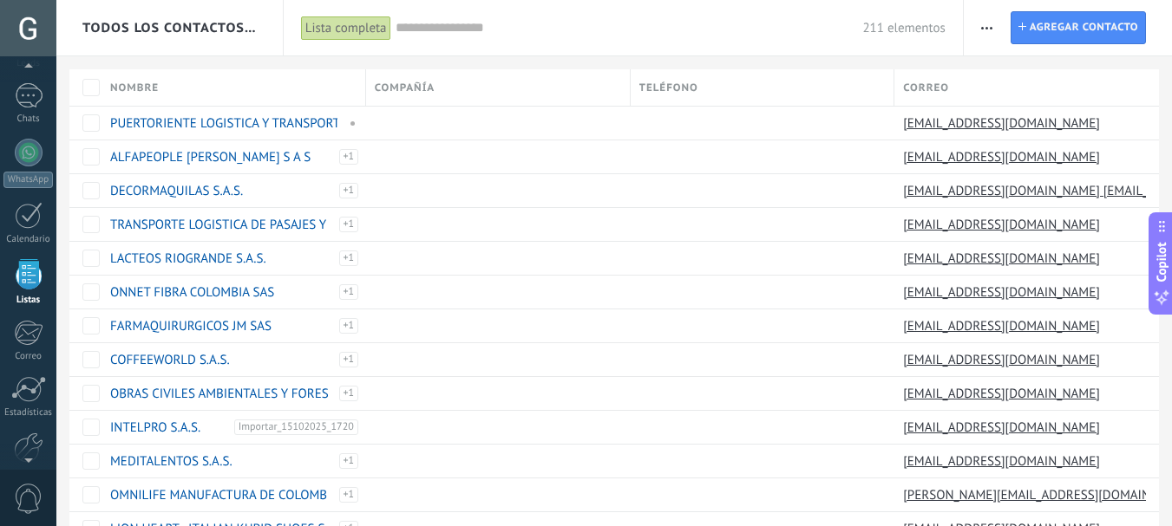
click at [988, 16] on span "button" at bounding box center [986, 27] width 11 height 33
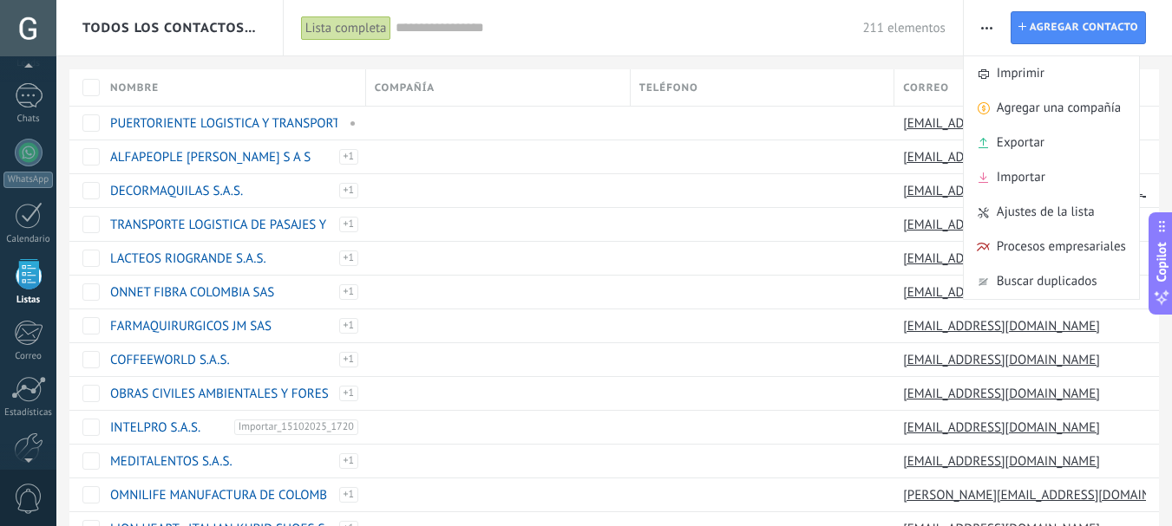
click at [343, 25] on div "Lista completa" at bounding box center [346, 28] width 90 height 25
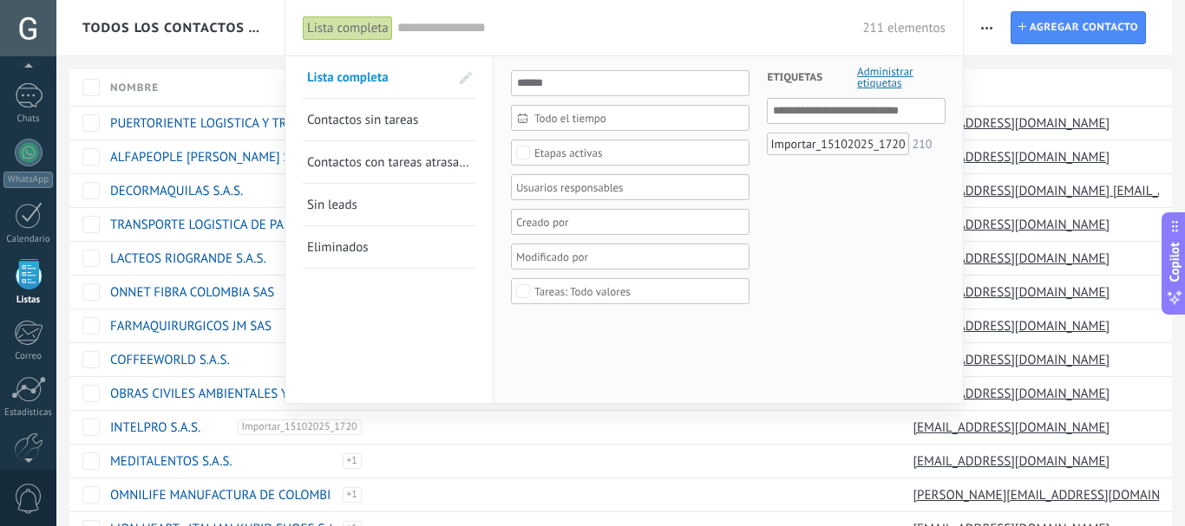
click at [320, 245] on span "Eliminados" at bounding box center [338, 247] width 62 height 16
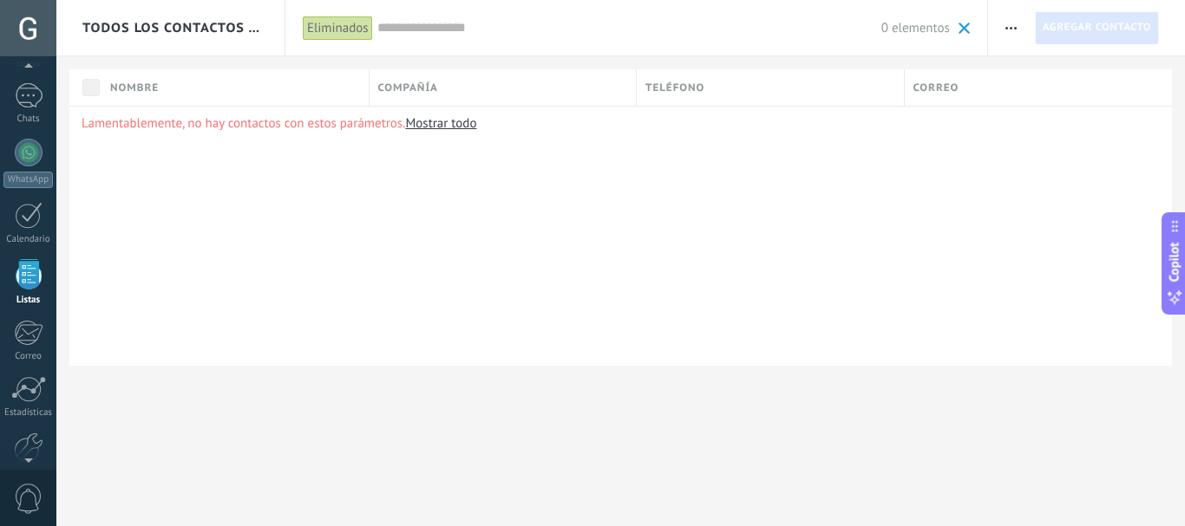
click at [440, 121] on link "Mostrar todo" at bounding box center [440, 123] width 71 height 16
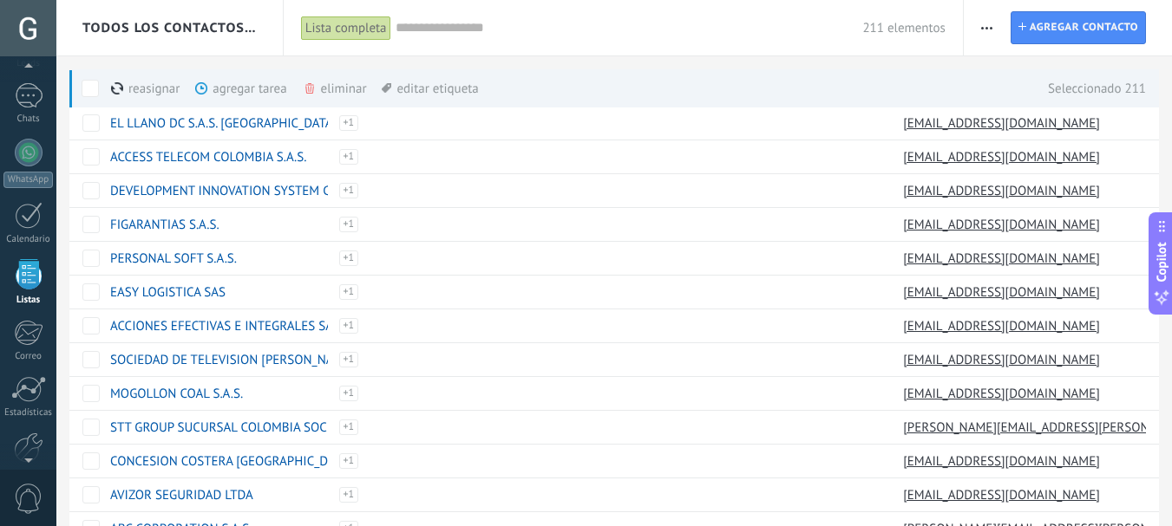
click at [241, 88] on div "agregar tarea màs" at bounding box center [270, 88] width 150 height 38
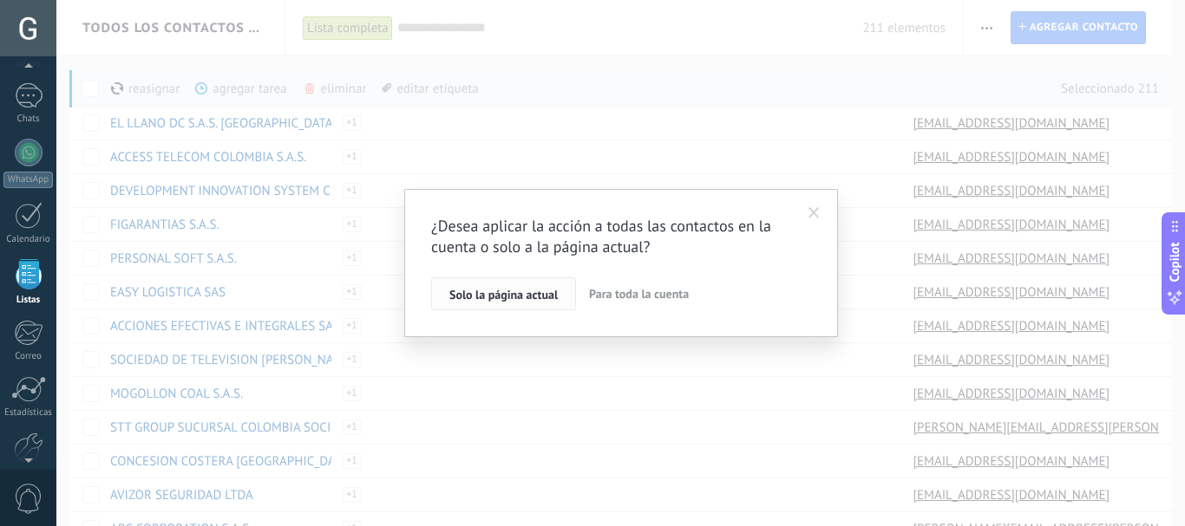
click at [535, 293] on span "Solo la página actual" at bounding box center [503, 295] width 108 height 12
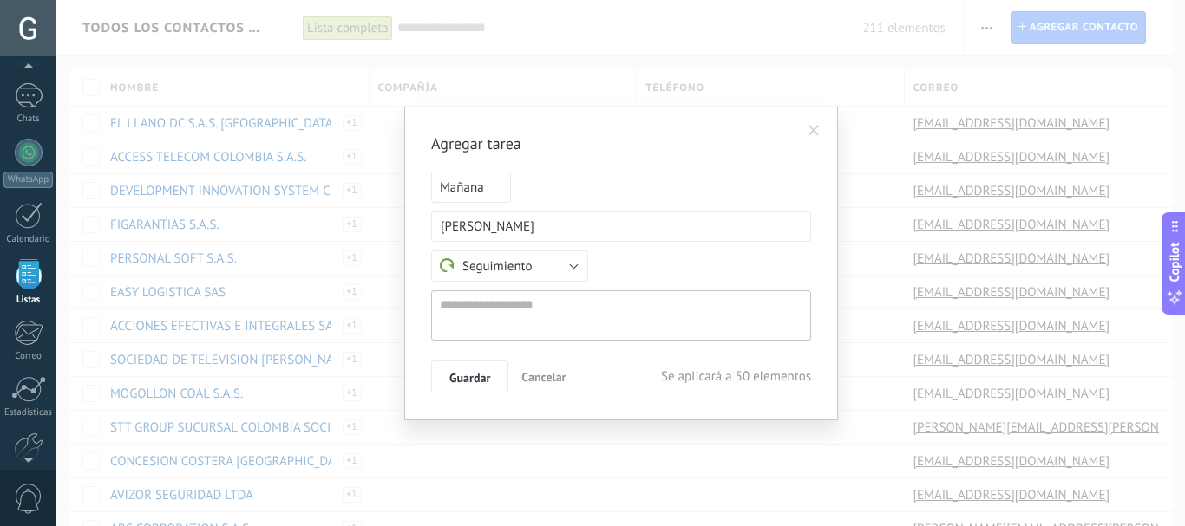
click at [466, 187] on span "Mañana" at bounding box center [471, 187] width 80 height 31
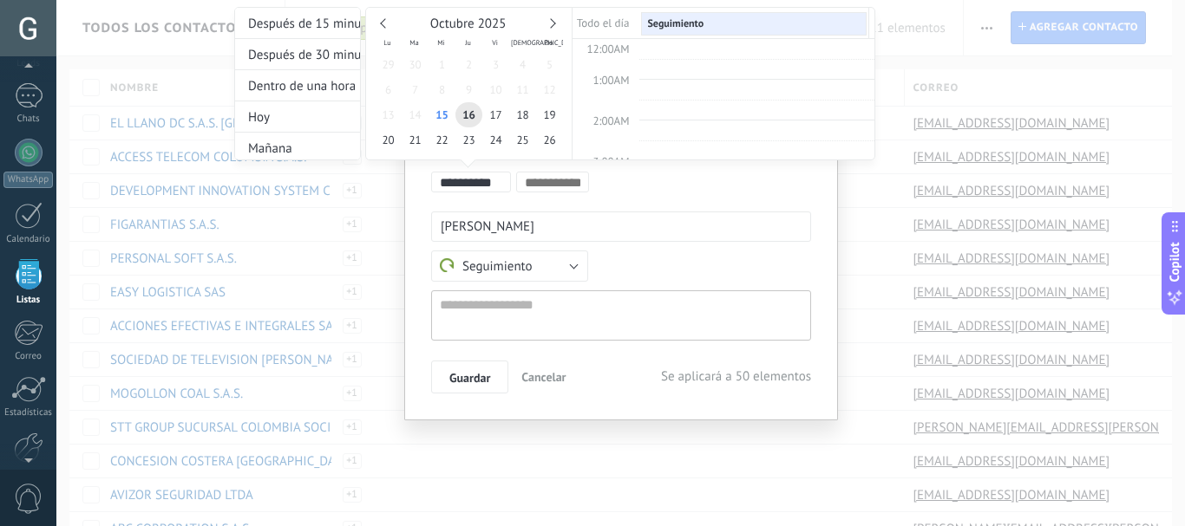
scroll to position [327, 0]
type input "**********"
click at [440, 110] on span "15" at bounding box center [441, 114] width 27 height 25
click at [557, 315] on div at bounding box center [592, 263] width 1185 height 526
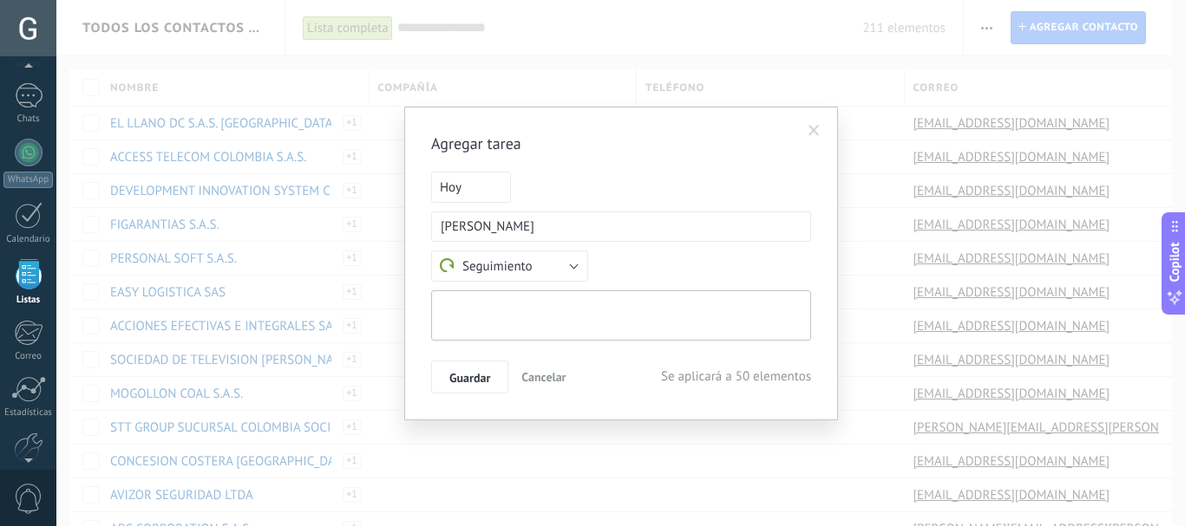
click at [551, 315] on textarea at bounding box center [621, 316] width 380 height 50
click at [579, 273] on button "Seguimiento" at bounding box center [509, 266] width 157 height 31
click at [631, 261] on div "Seguimiento Reunión Personalizado Seguimiento" at bounding box center [621, 266] width 380 height 31
click at [561, 265] on button "Seguimiento" at bounding box center [509, 266] width 157 height 31
click at [501, 318] on span "Personalizado" at bounding box center [501, 326] width 161 height 18
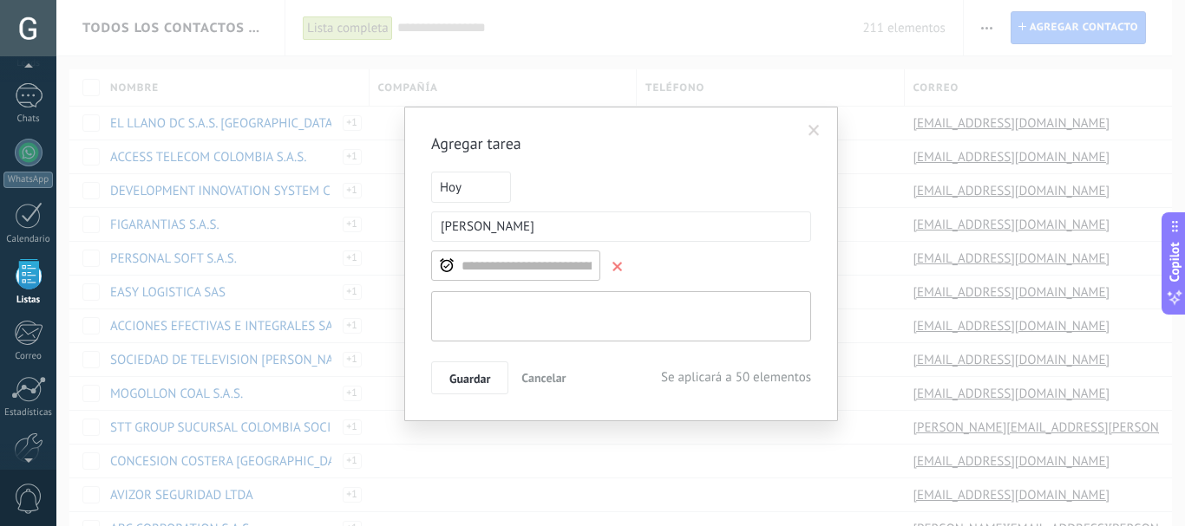
click at [533, 318] on textarea at bounding box center [621, 316] width 380 height 50
click at [680, 324] on textarea at bounding box center [621, 316] width 380 height 50
click at [816, 126] on span at bounding box center [813, 131] width 11 height 12
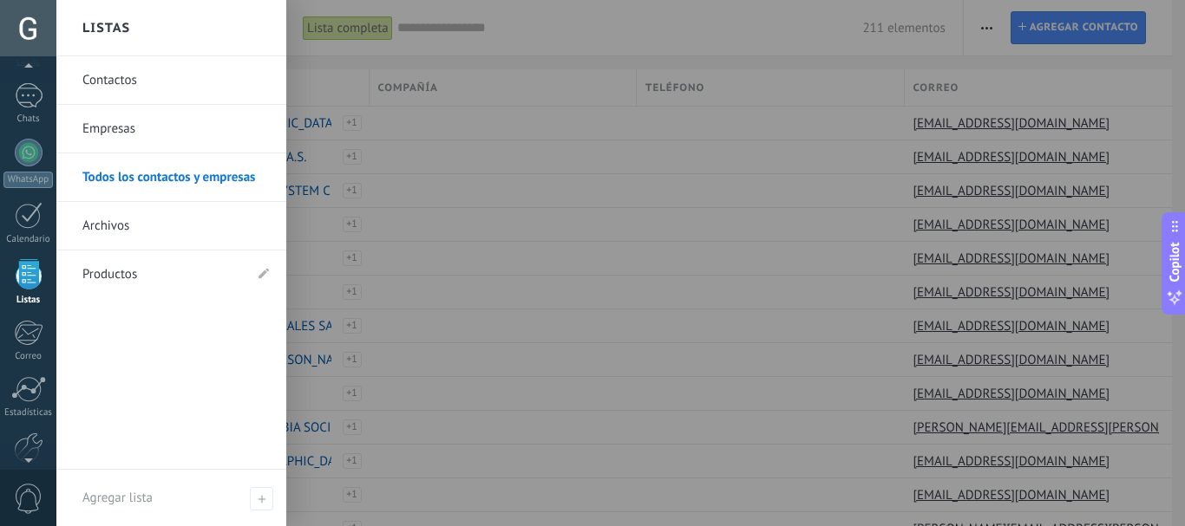
click at [27, 271] on div at bounding box center [29, 274] width 26 height 30
click at [128, 221] on link "Archivos" at bounding box center [175, 226] width 186 height 49
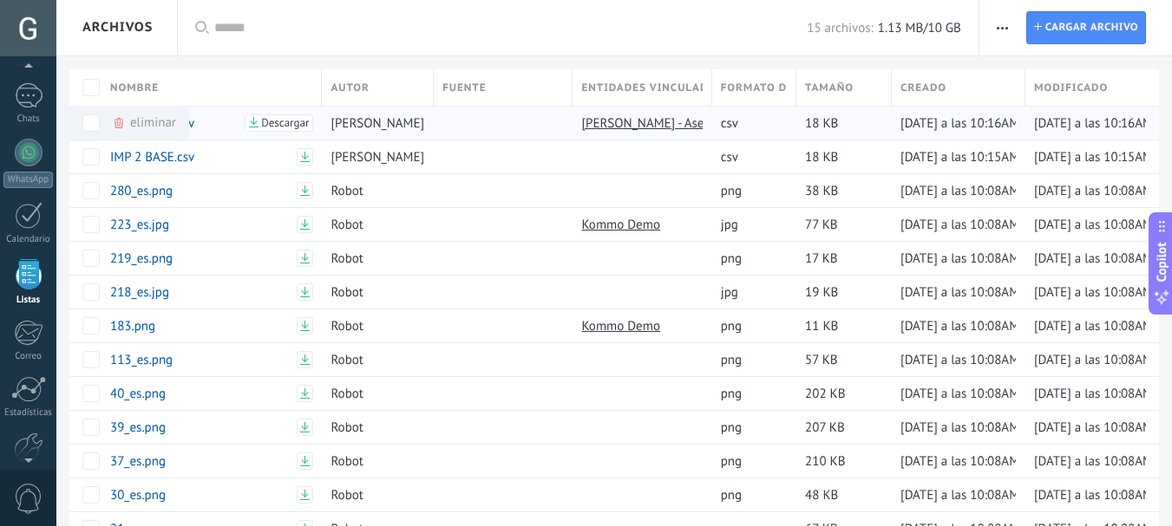
click at [142, 121] on div "eliminar màs" at bounding box center [144, 123] width 64 height 34
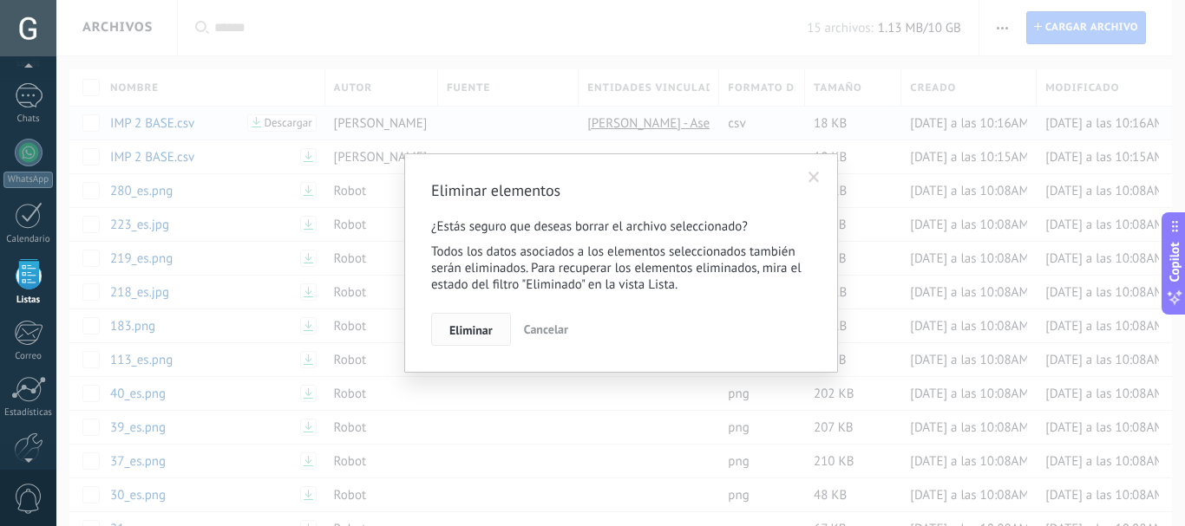
click at [461, 324] on span "Eliminar" at bounding box center [470, 330] width 43 height 12
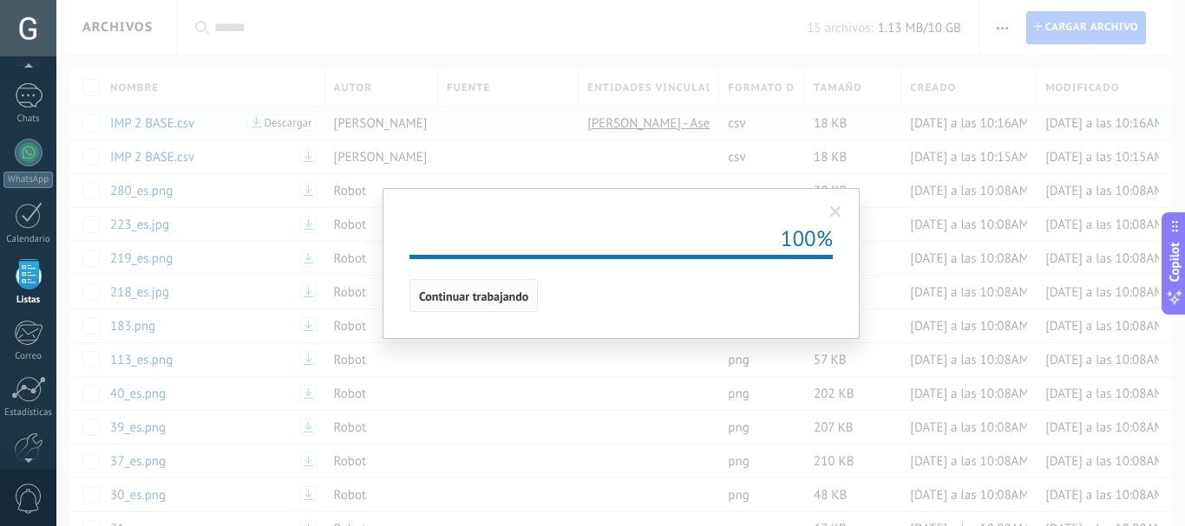
click at [455, 295] on span "Continuar trabajando" at bounding box center [473, 297] width 109 height 12
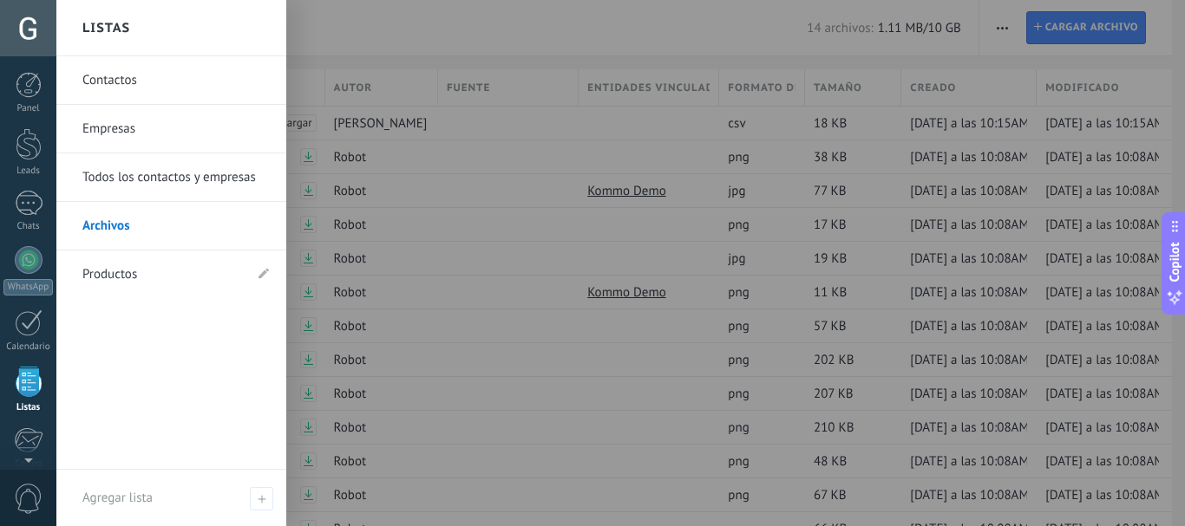
click at [29, 373] on div at bounding box center [29, 382] width 26 height 30
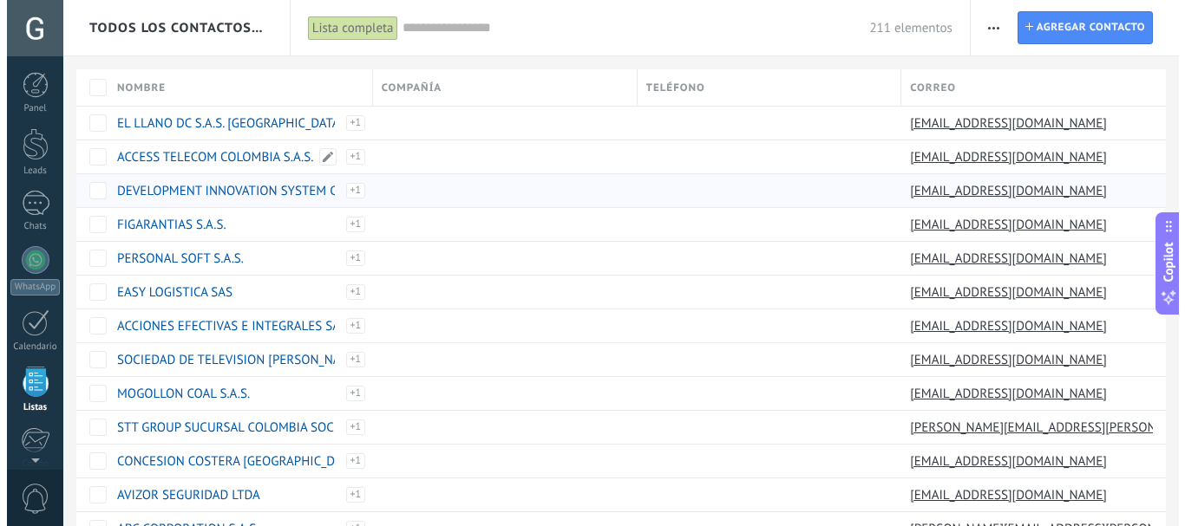
scroll to position [108, 0]
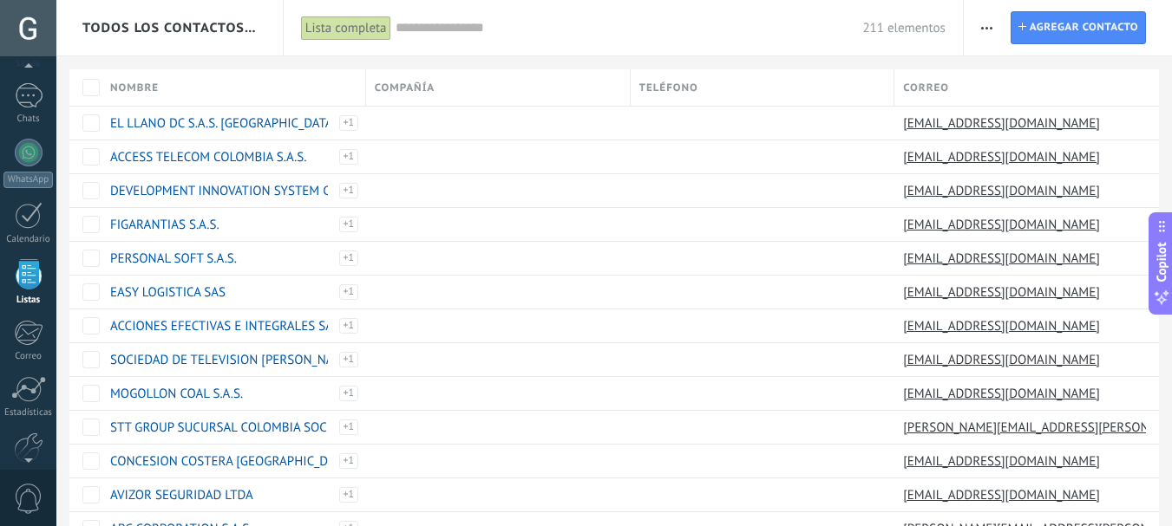
click at [991, 17] on span "button" at bounding box center [986, 27] width 11 height 33
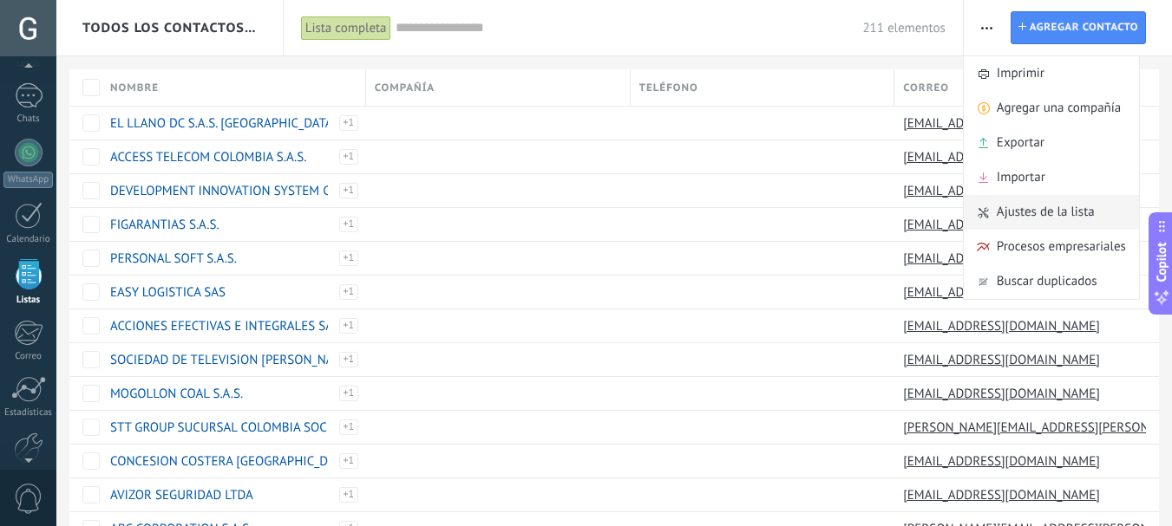
click at [1050, 219] on span "Ajustes de la lista" at bounding box center [1046, 212] width 98 height 35
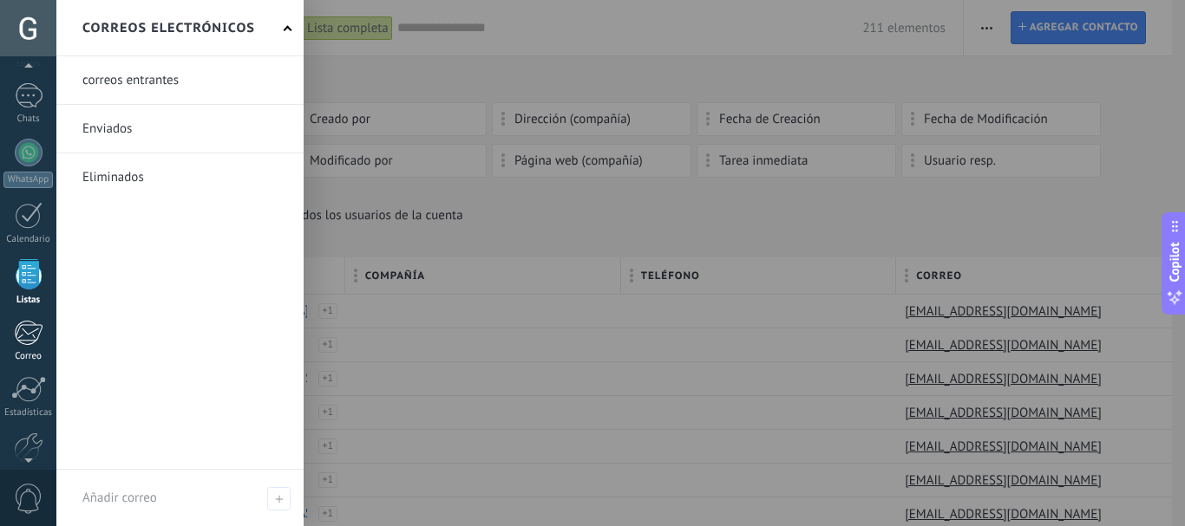
click at [21, 340] on div at bounding box center [28, 333] width 29 height 26
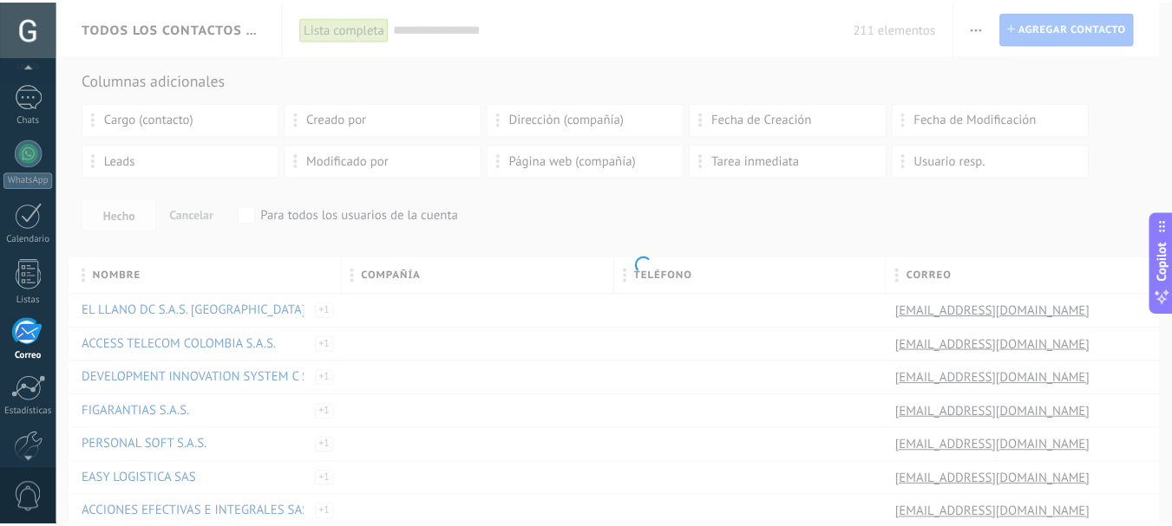
scroll to position [168, 0]
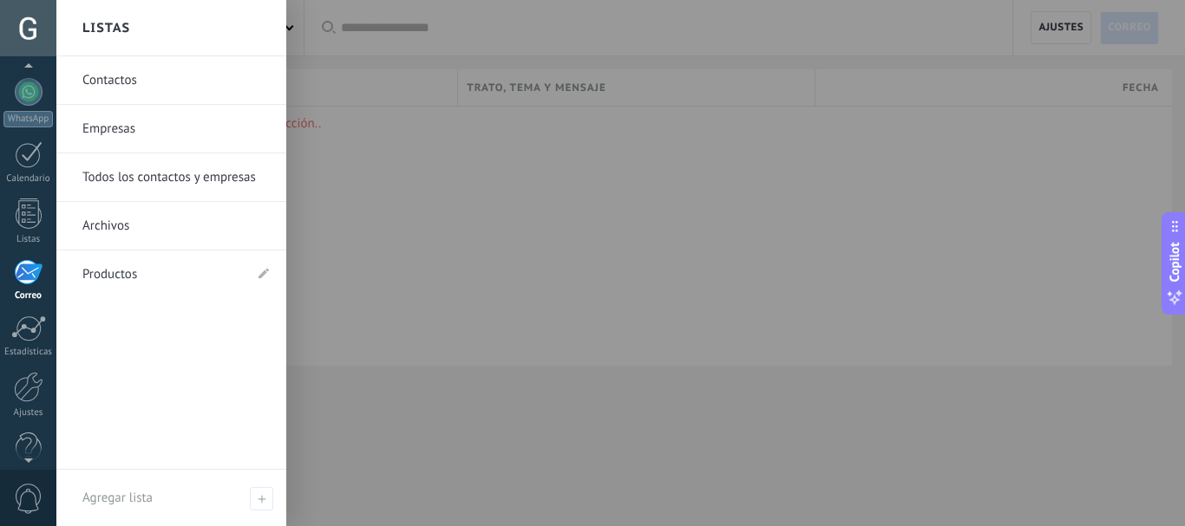
click at [132, 170] on link "Todos los contactos y empresas" at bounding box center [175, 178] width 186 height 49
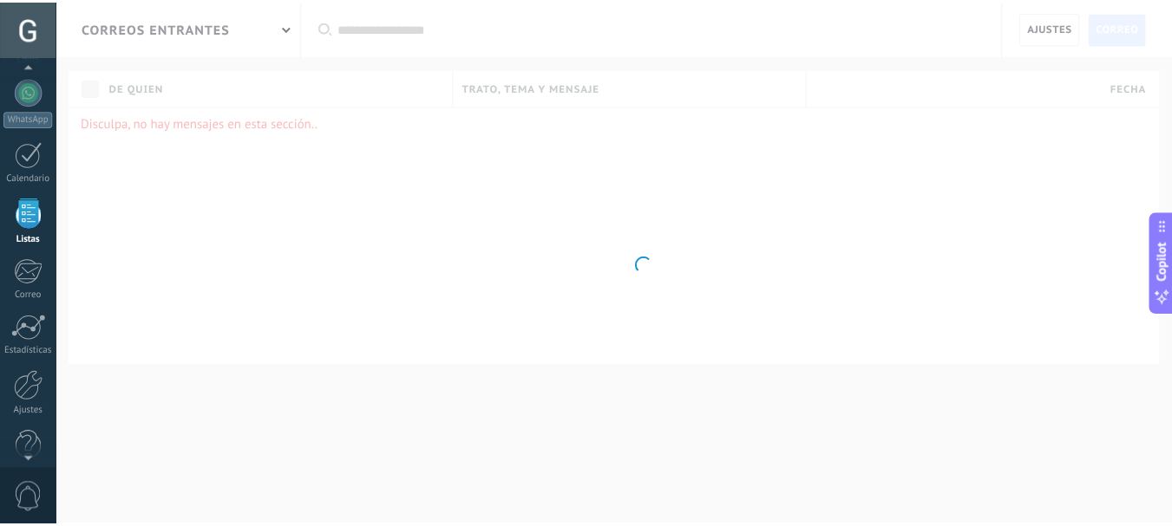
scroll to position [108, 0]
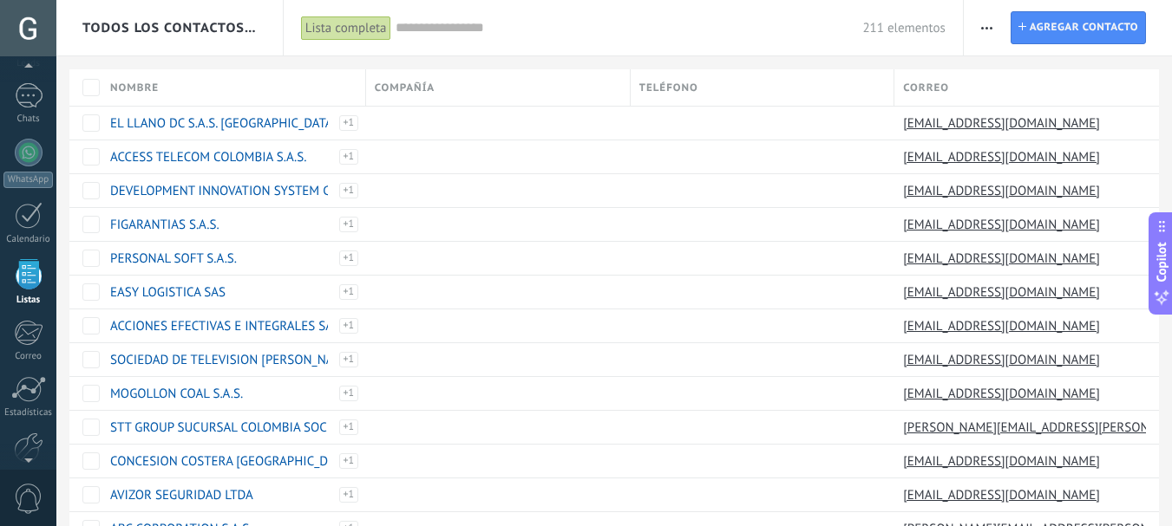
click at [991, 23] on span "button" at bounding box center [986, 27] width 11 height 33
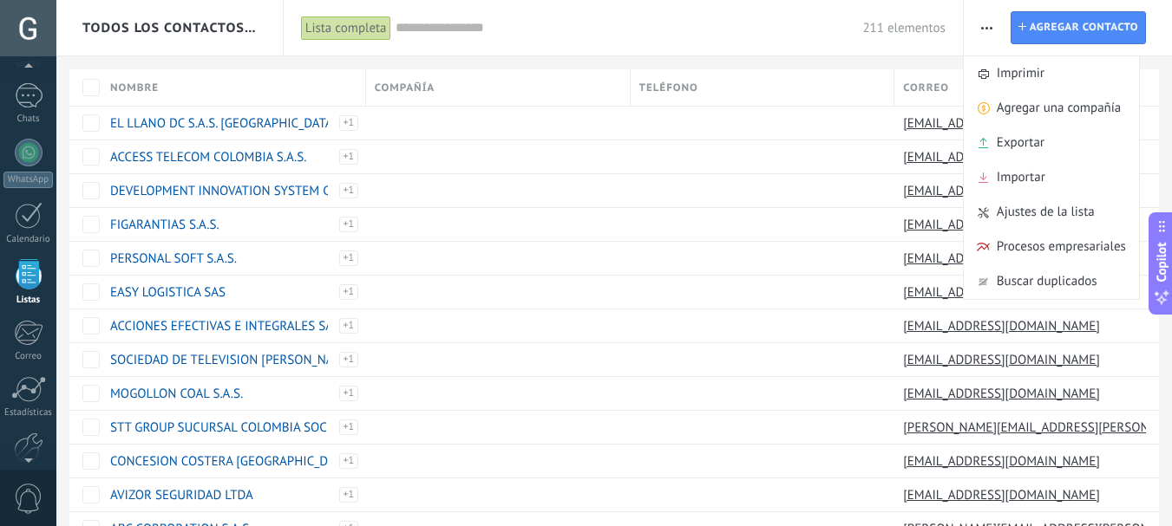
click at [682, 10] on div "211 elementos" at bounding box center [671, 28] width 550 height 56
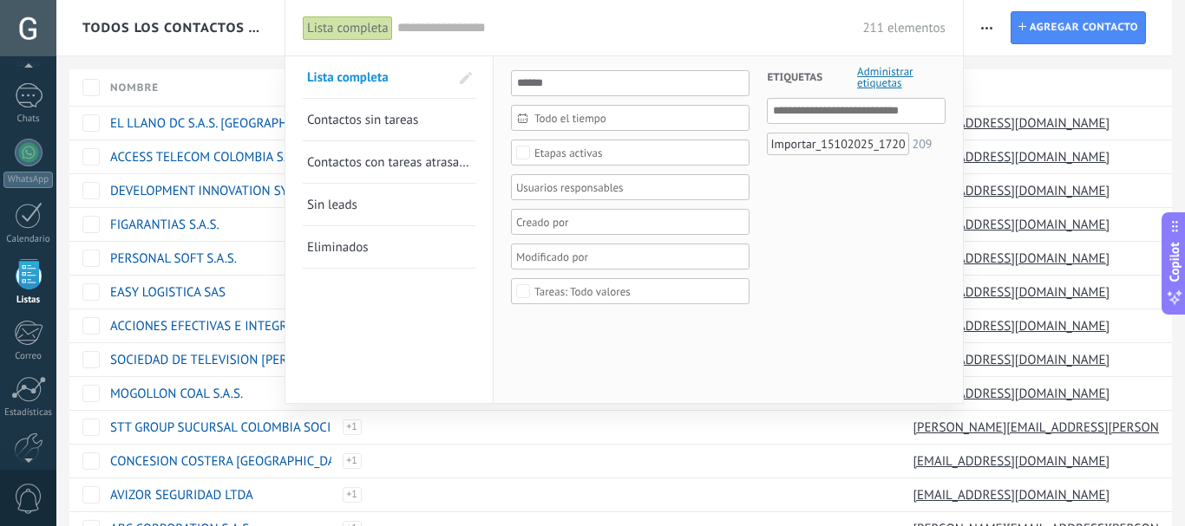
click at [1080, 87] on div at bounding box center [592, 263] width 1185 height 526
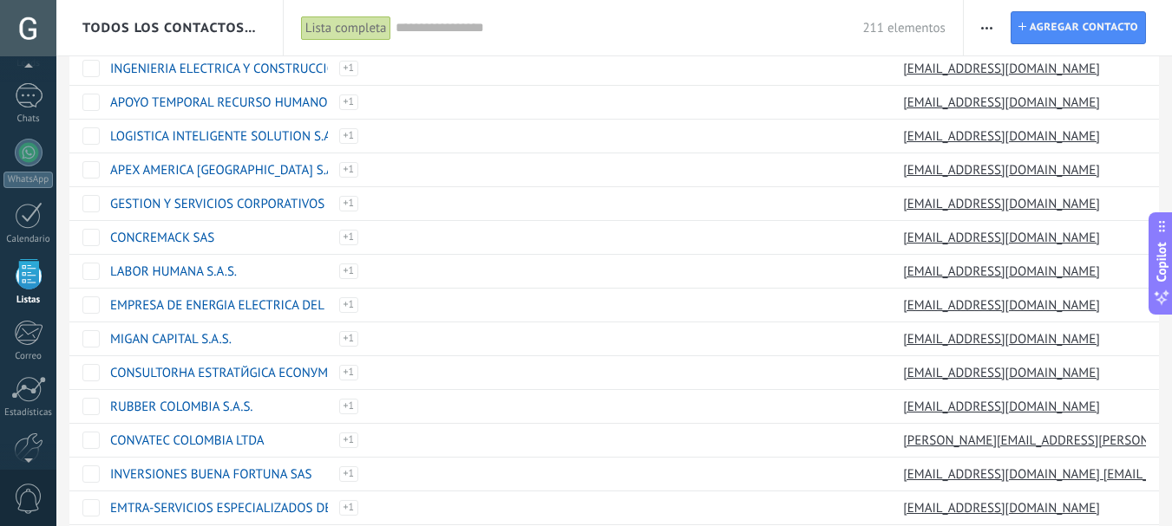
scroll to position [1327, 0]
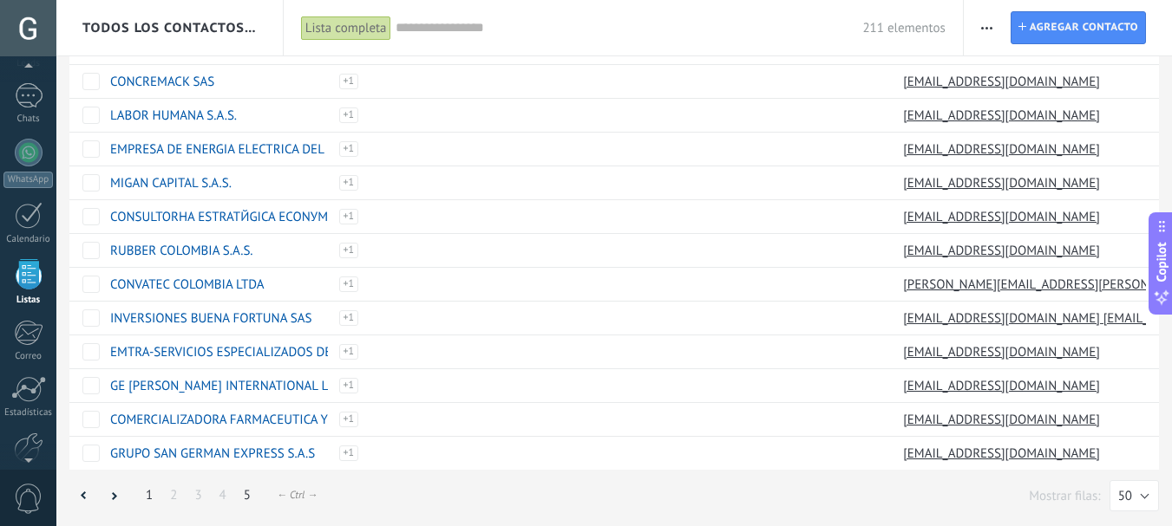
click at [250, 493] on link "5" at bounding box center [247, 496] width 24 height 34
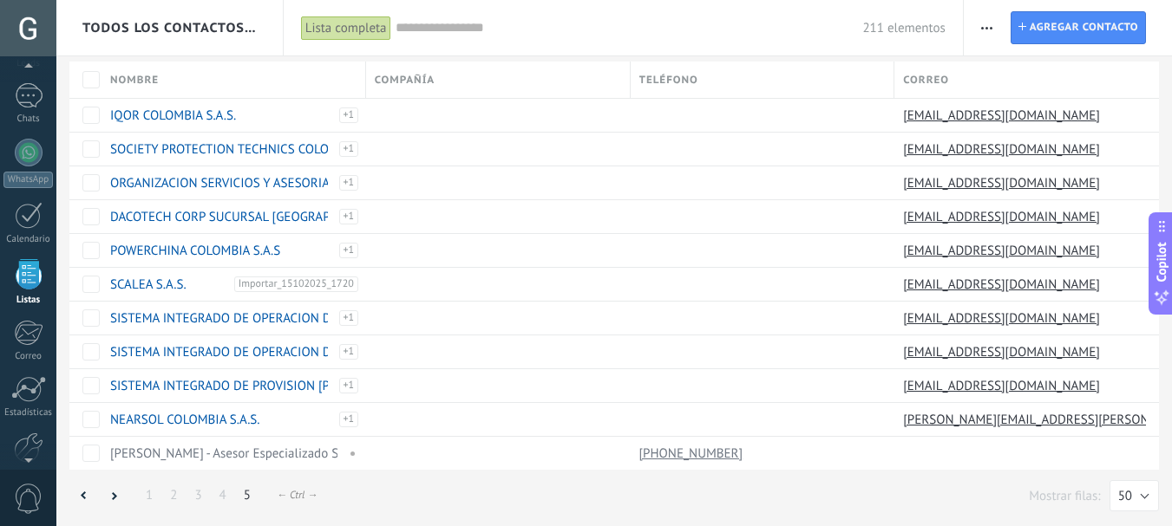
scroll to position [8, 0]
click at [219, 420] on link "NEARSOL COLOMBIA S.A.S." at bounding box center [185, 420] width 150 height 16
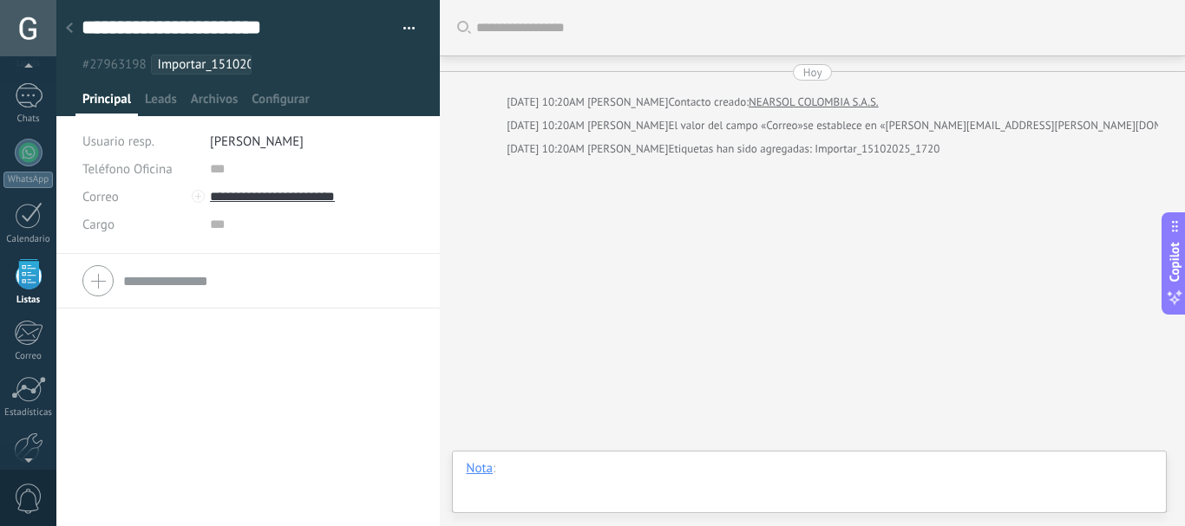
click at [571, 468] on div at bounding box center [809, 487] width 687 height 52
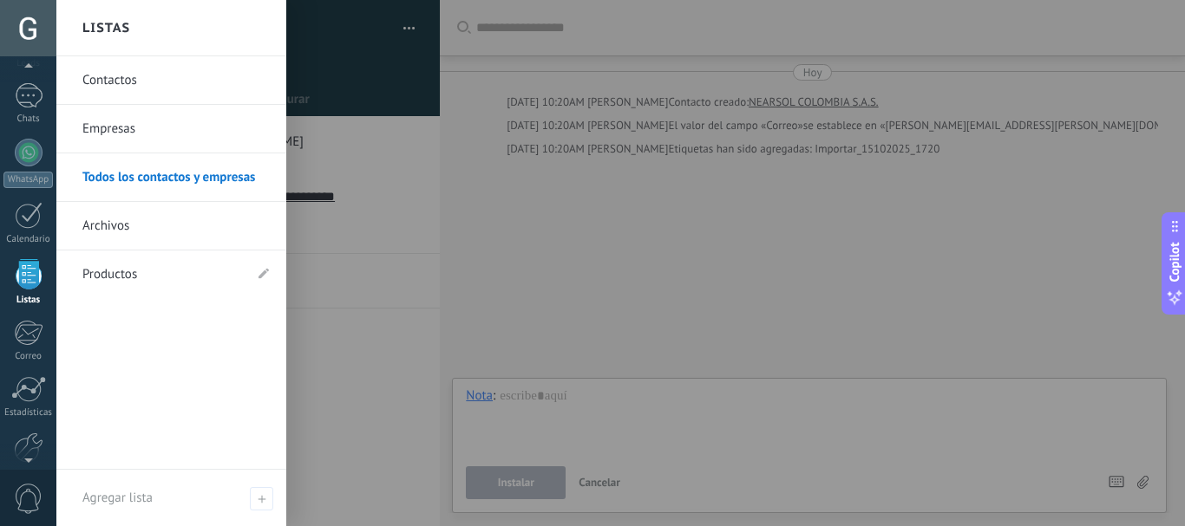
click at [29, 278] on div at bounding box center [29, 274] width 26 height 30
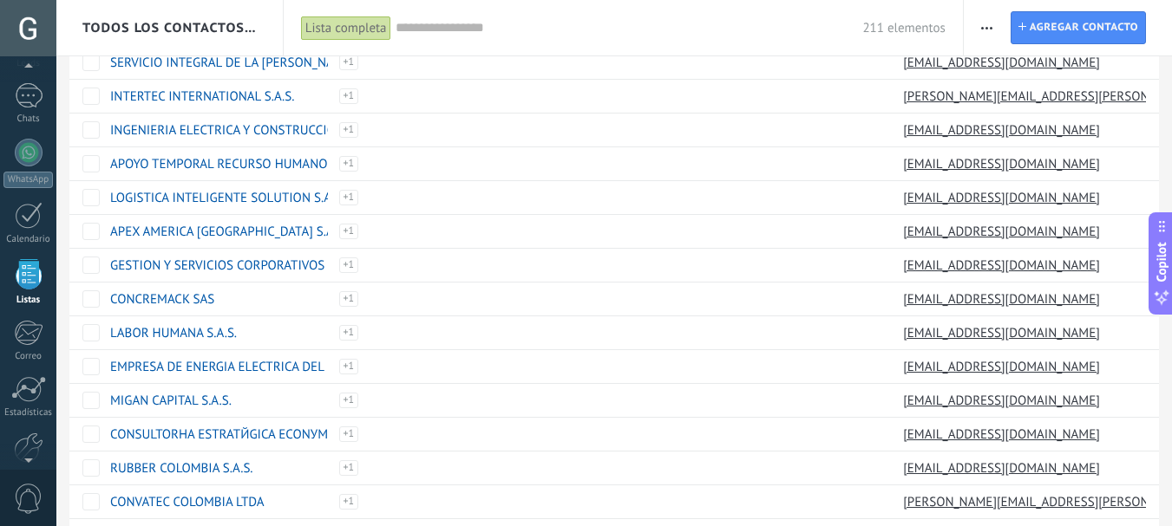
scroll to position [1327, 0]
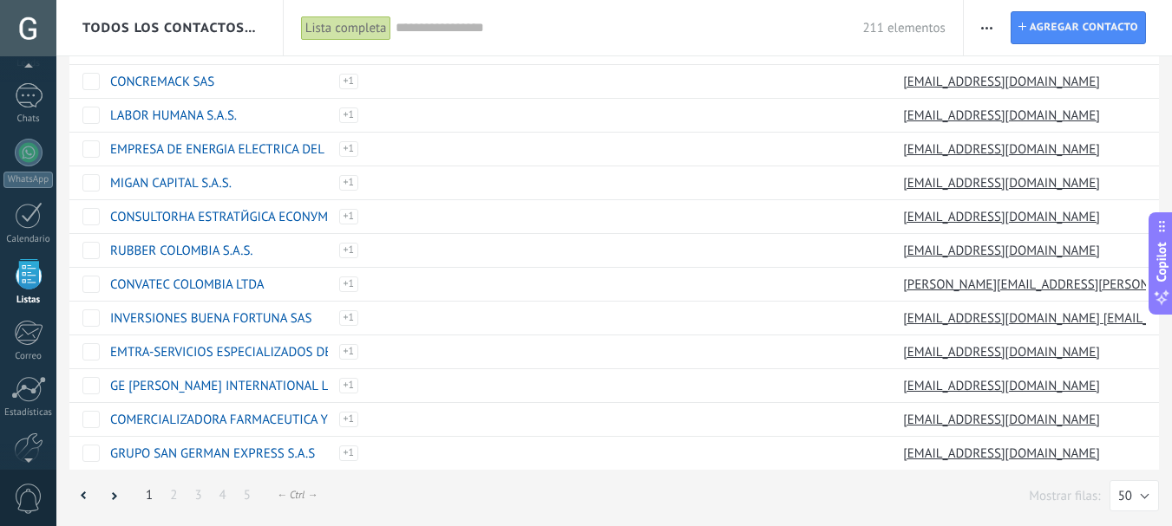
click at [300, 494] on div "← Ctrl →" at bounding box center [297, 495] width 41 height 13
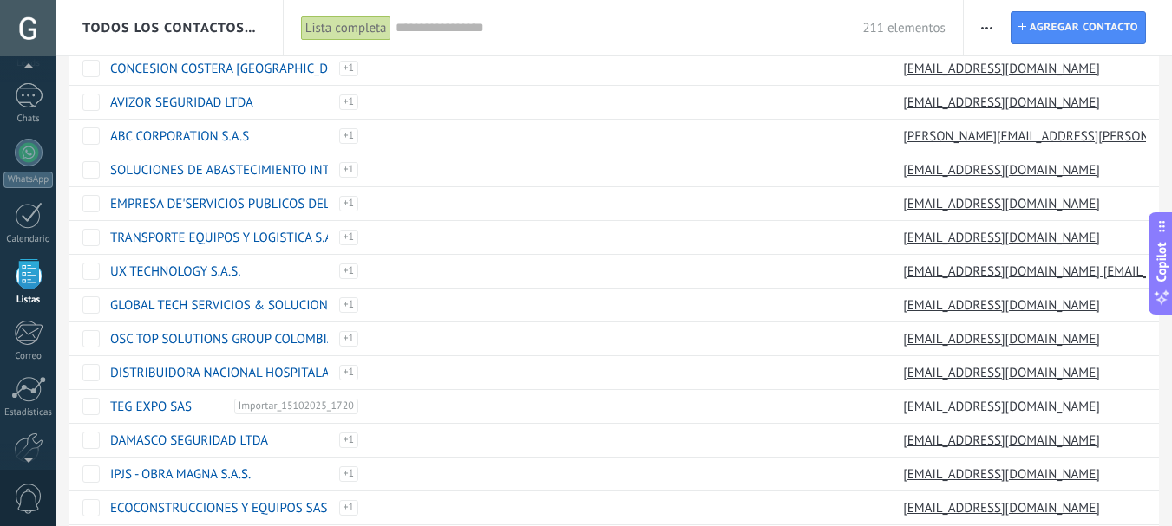
scroll to position [0, 0]
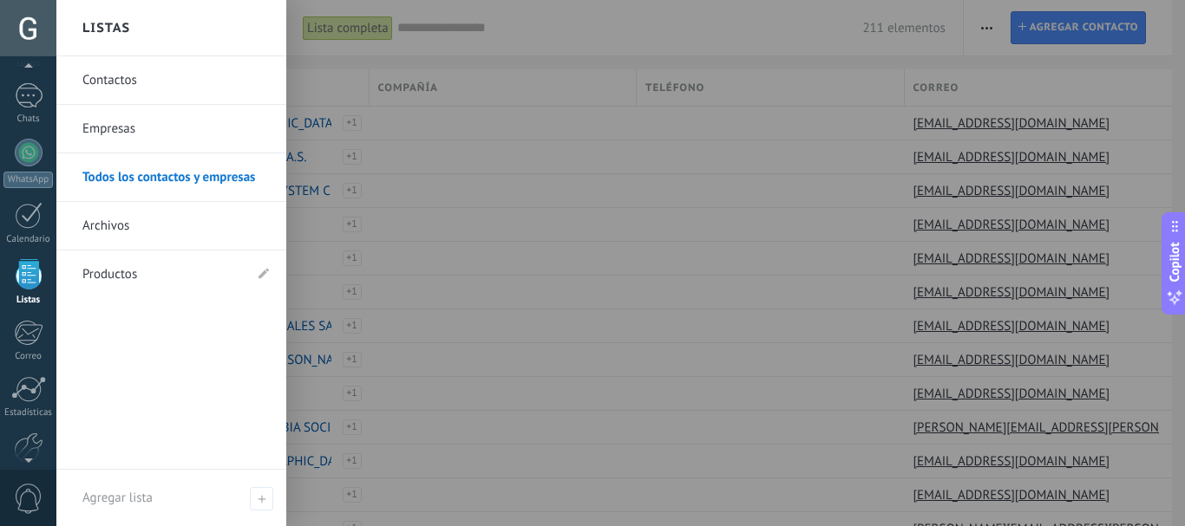
click at [108, 77] on link "Contactos" at bounding box center [175, 80] width 186 height 49
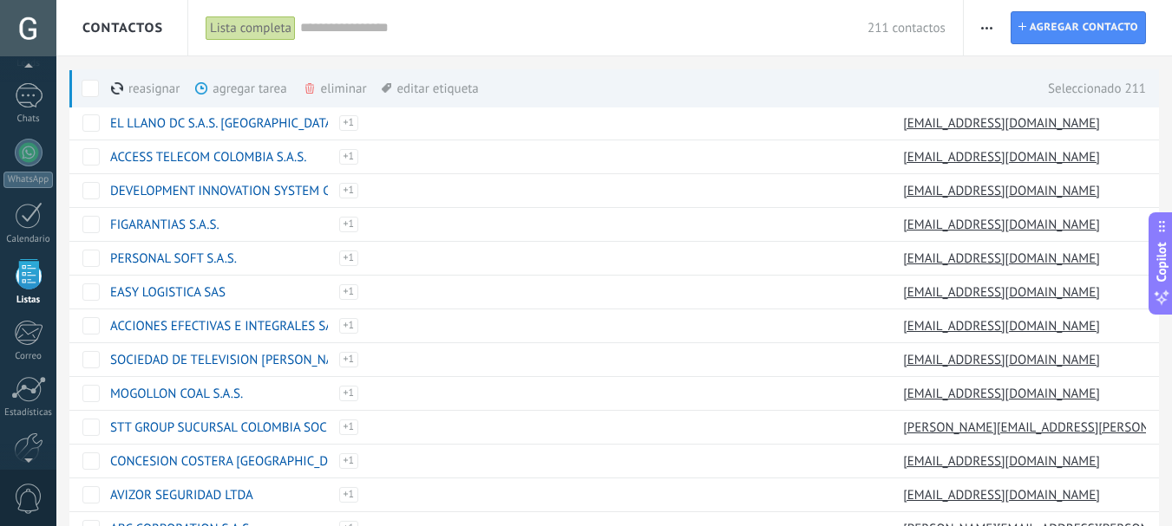
click at [323, 93] on div "eliminar màs" at bounding box center [364, 88] width 123 height 38
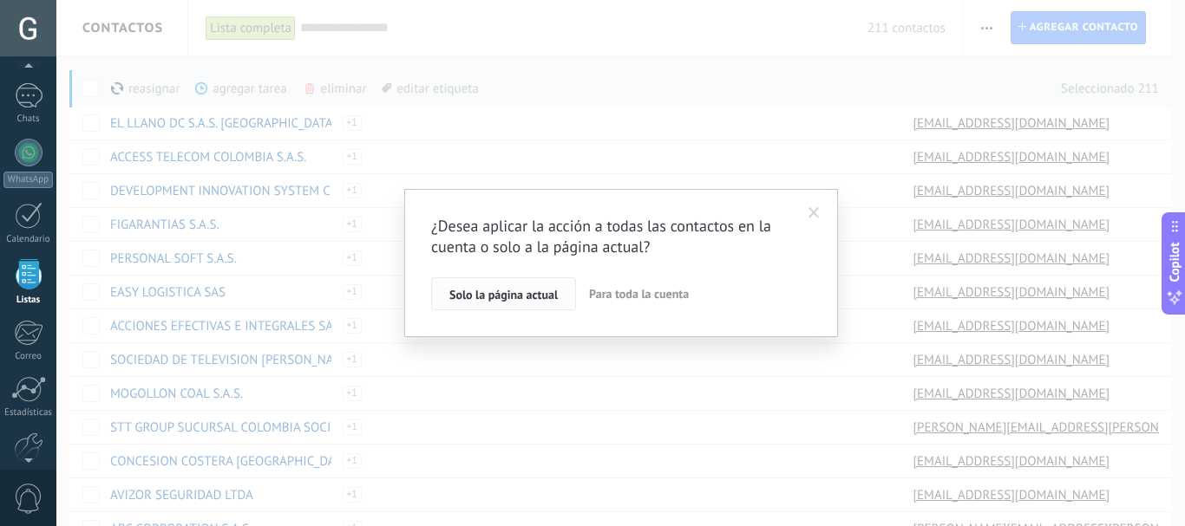
click at [542, 287] on button "Solo la página actual" at bounding box center [503, 294] width 145 height 33
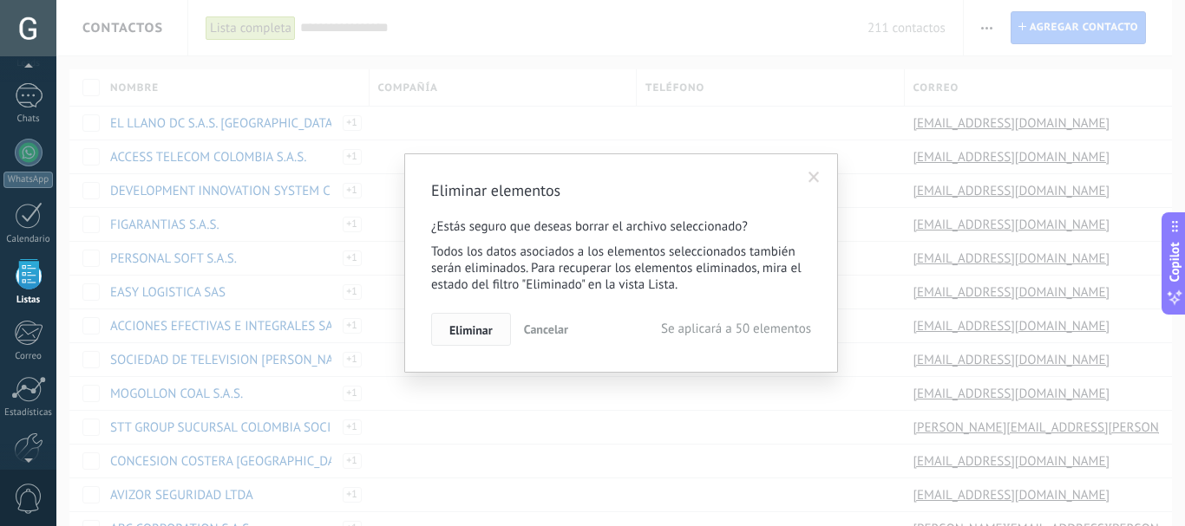
click at [481, 319] on button "Eliminar" at bounding box center [471, 329] width 80 height 33
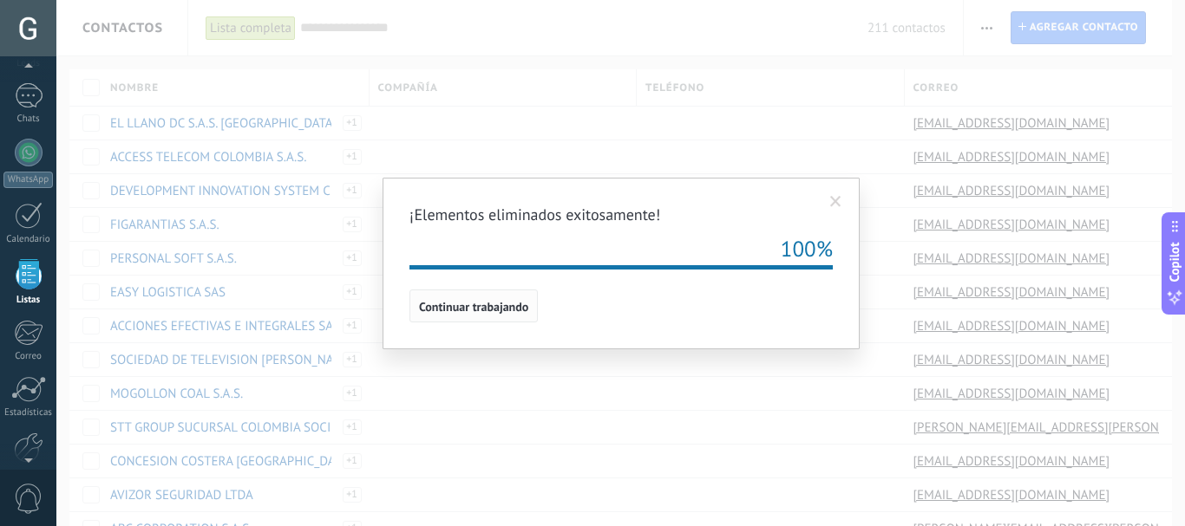
click at [481, 319] on button "Continuar trabajando" at bounding box center [473, 306] width 128 height 33
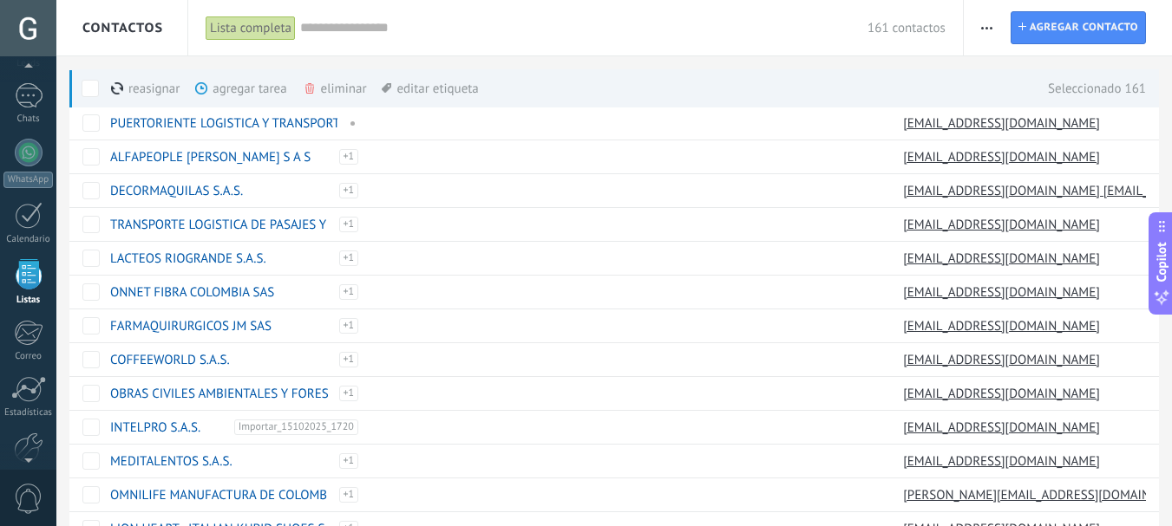
click at [338, 82] on div "eliminar màs" at bounding box center [364, 88] width 123 height 38
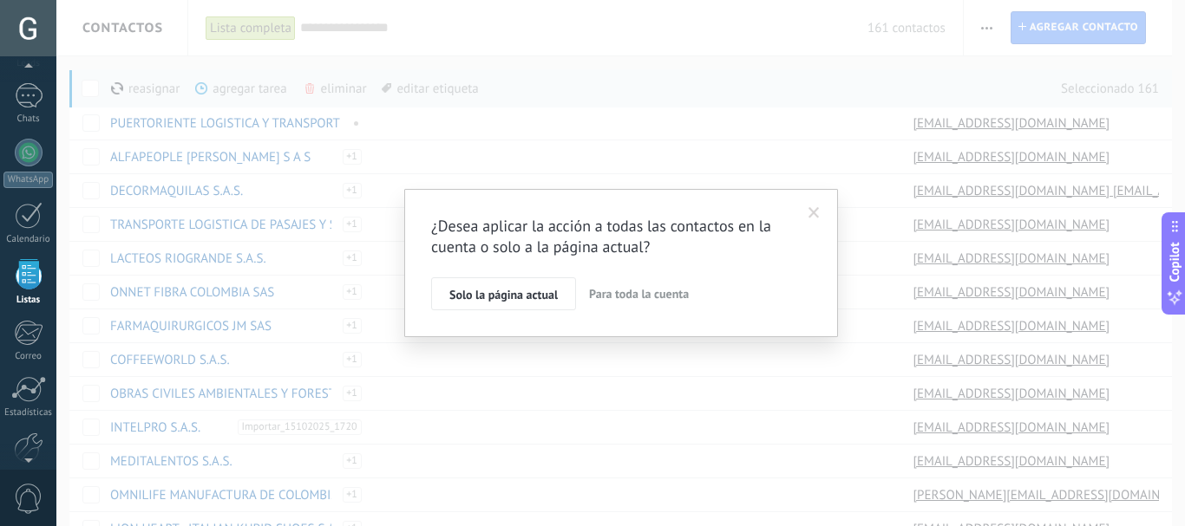
click at [658, 291] on span "Para toda la cuenta" at bounding box center [639, 294] width 100 height 16
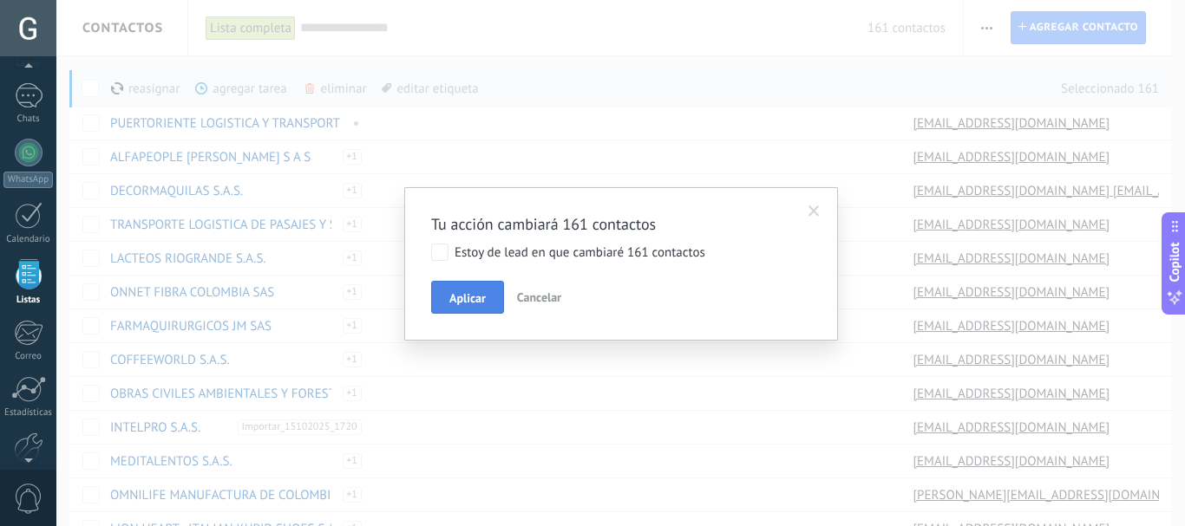
click at [487, 298] on button "Aplicar" at bounding box center [467, 297] width 73 height 33
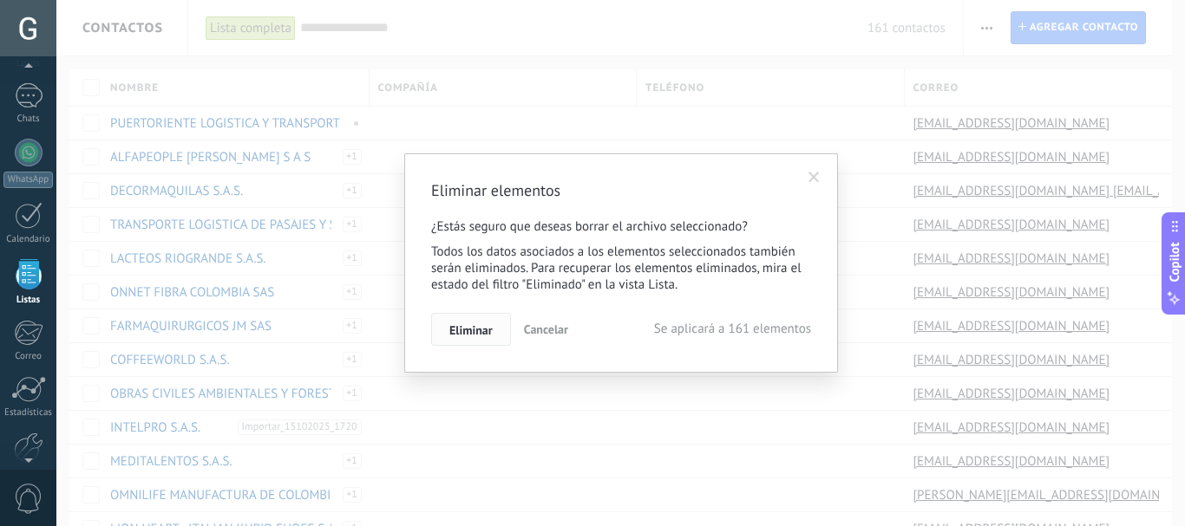
click at [474, 324] on span "Eliminar" at bounding box center [470, 330] width 43 height 12
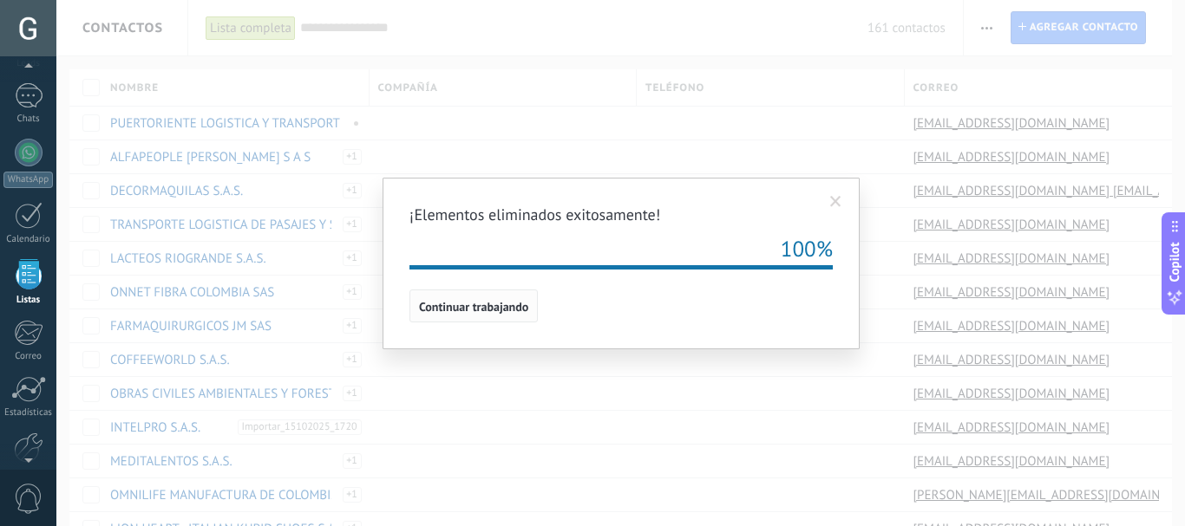
click at [481, 307] on span "Continuar trabajando" at bounding box center [473, 307] width 109 height 12
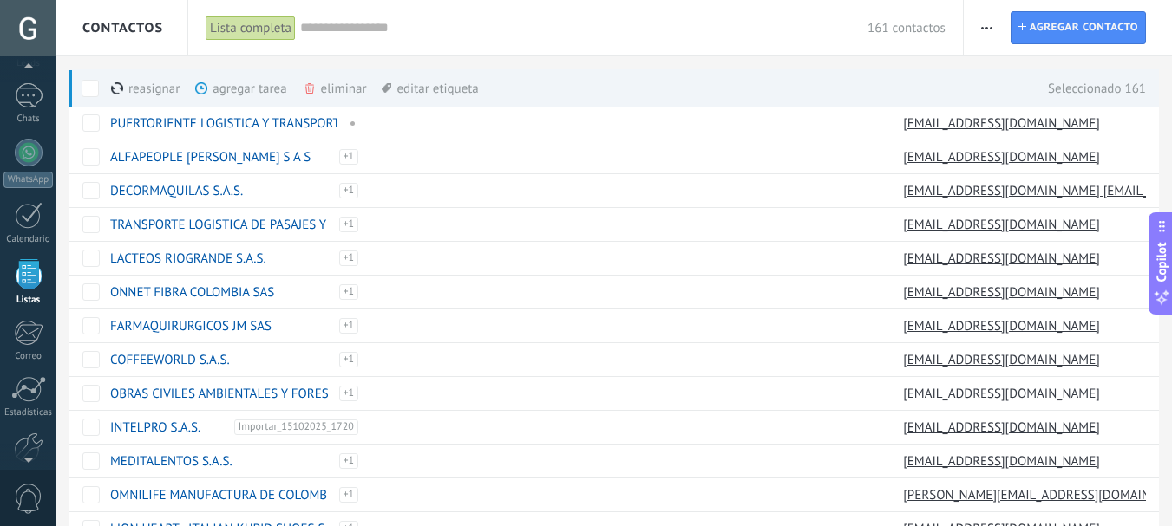
click at [342, 93] on div "eliminar màs" at bounding box center [364, 88] width 123 height 38
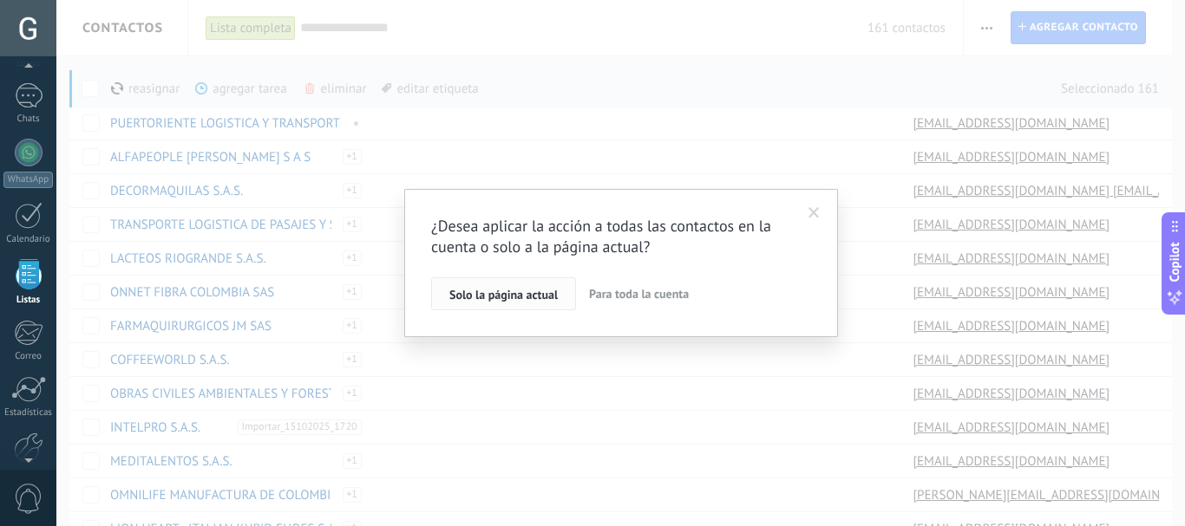
click at [542, 299] on span "Solo la página actual" at bounding box center [503, 295] width 108 height 12
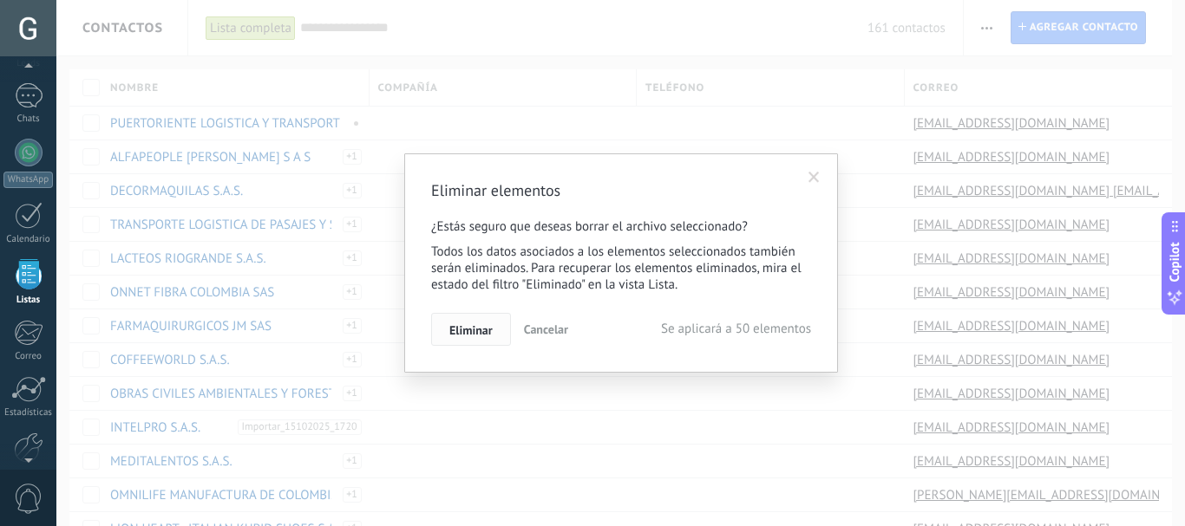
click at [473, 332] on span "Eliminar" at bounding box center [470, 330] width 43 height 12
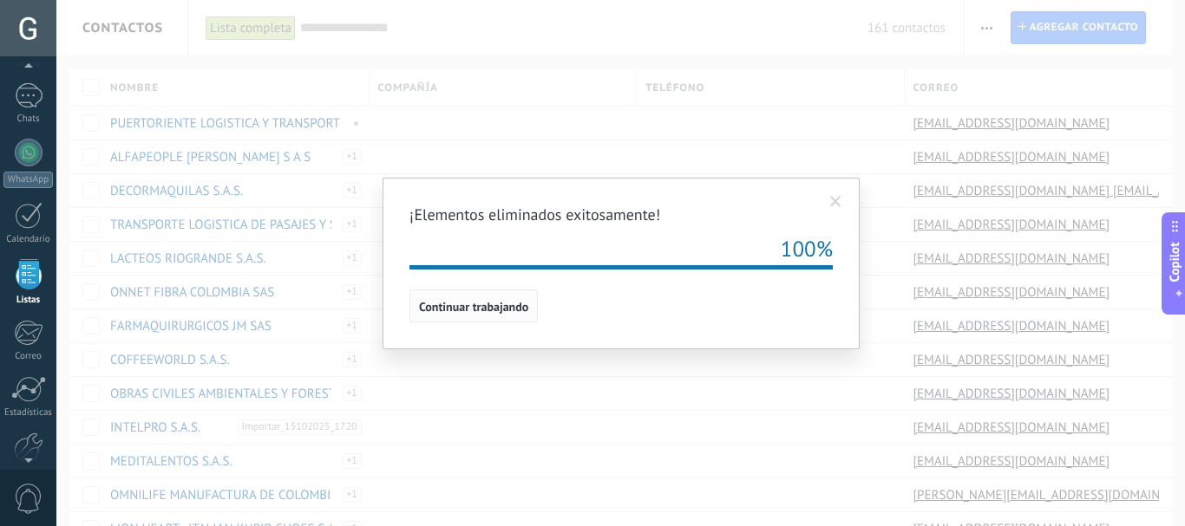
click at [496, 307] on span "Continuar trabajando" at bounding box center [473, 307] width 109 height 12
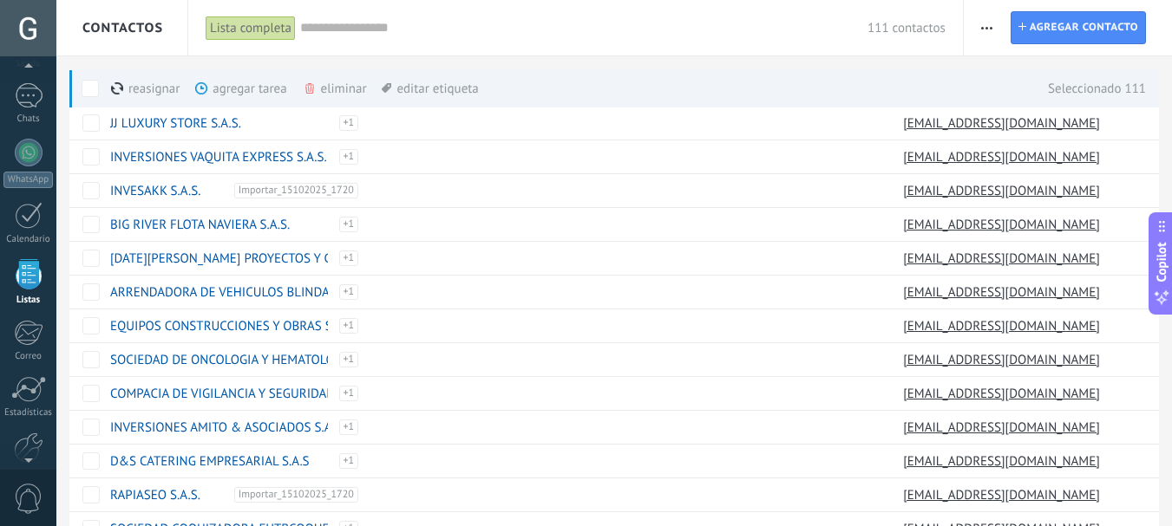
click at [330, 91] on div "eliminar màs" at bounding box center [364, 88] width 123 height 38
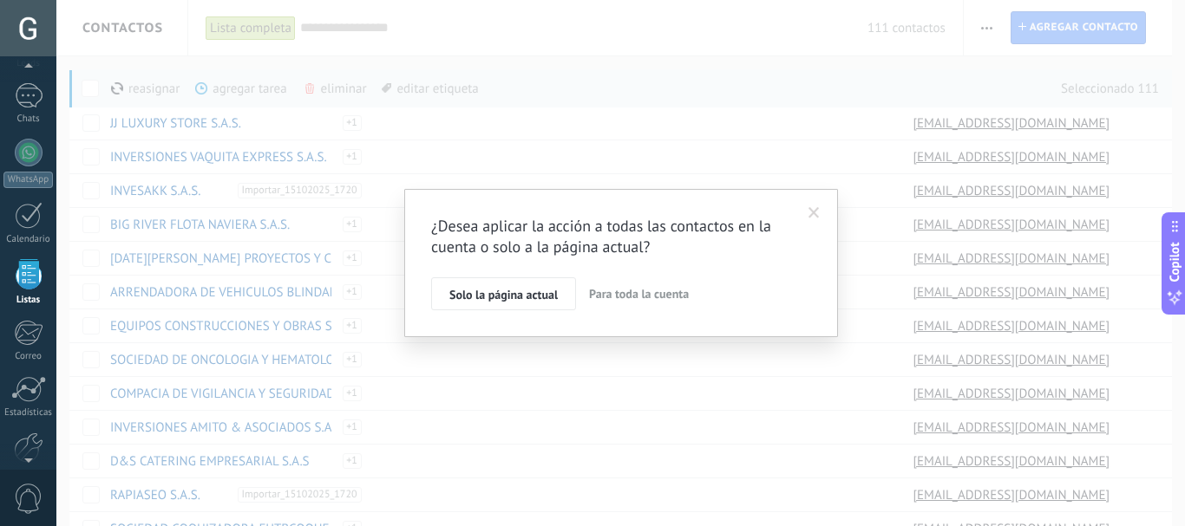
click at [537, 311] on div "¿Desea aplicar la acción a todas las contactos en la cuenta o solo a la página …" at bounding box center [621, 263] width 434 height 148
click at [525, 296] on span "Solo la página actual" at bounding box center [503, 295] width 108 height 12
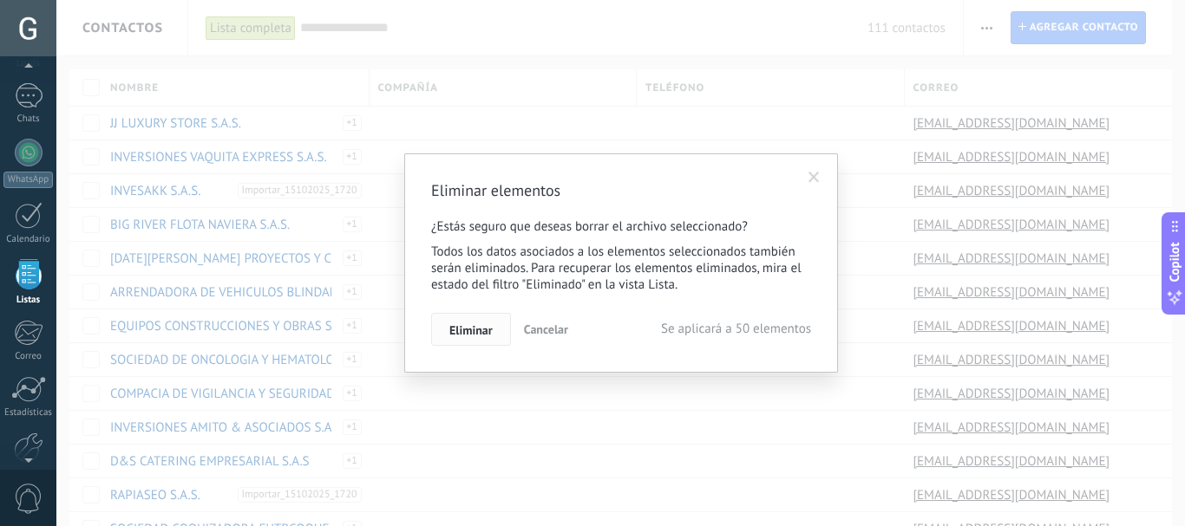
click at [474, 331] on span "Eliminar" at bounding box center [470, 330] width 43 height 12
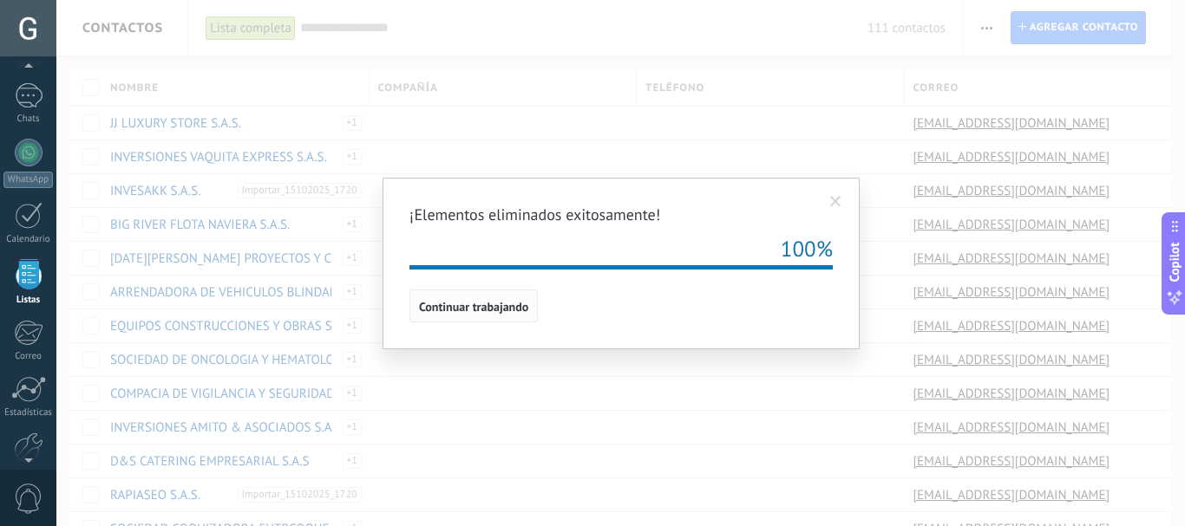
click at [524, 303] on span "Continuar trabajando" at bounding box center [473, 307] width 109 height 12
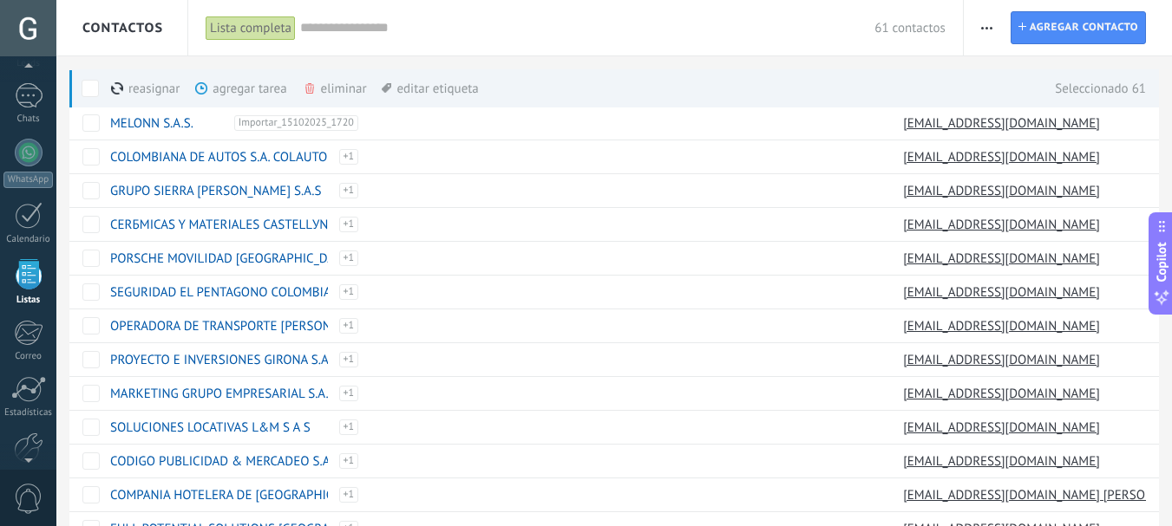
click at [347, 87] on div "eliminar màs" at bounding box center [364, 88] width 123 height 38
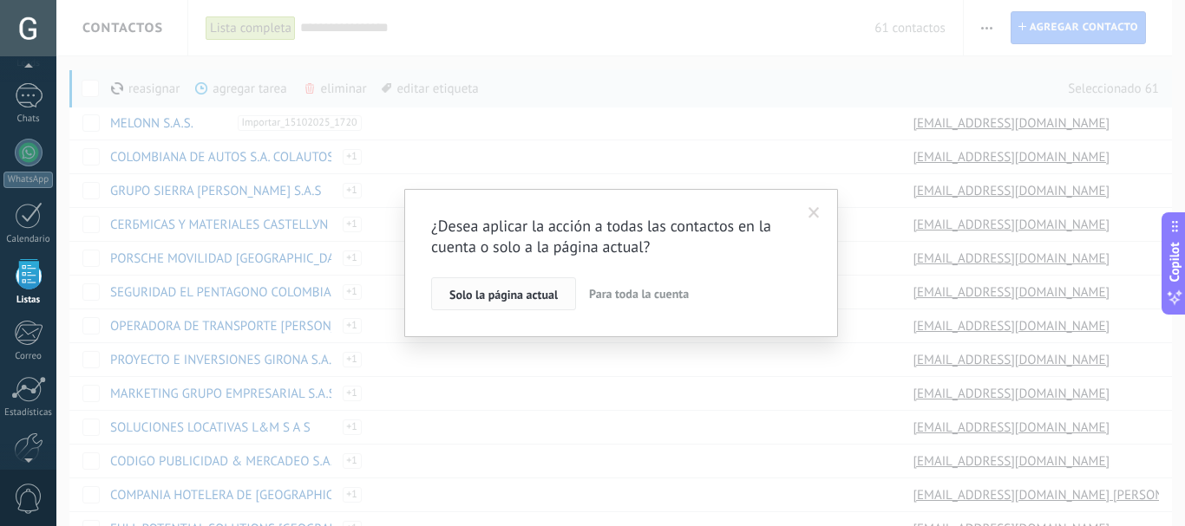
click at [505, 301] on span "Solo la página actual" at bounding box center [503, 295] width 108 height 12
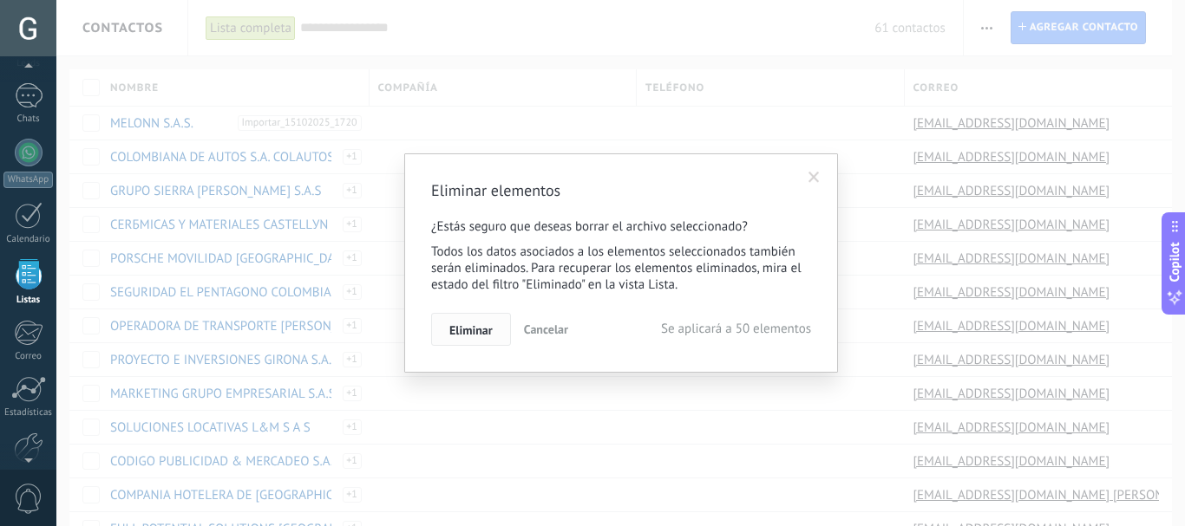
click at [474, 325] on span "Eliminar" at bounding box center [470, 330] width 43 height 12
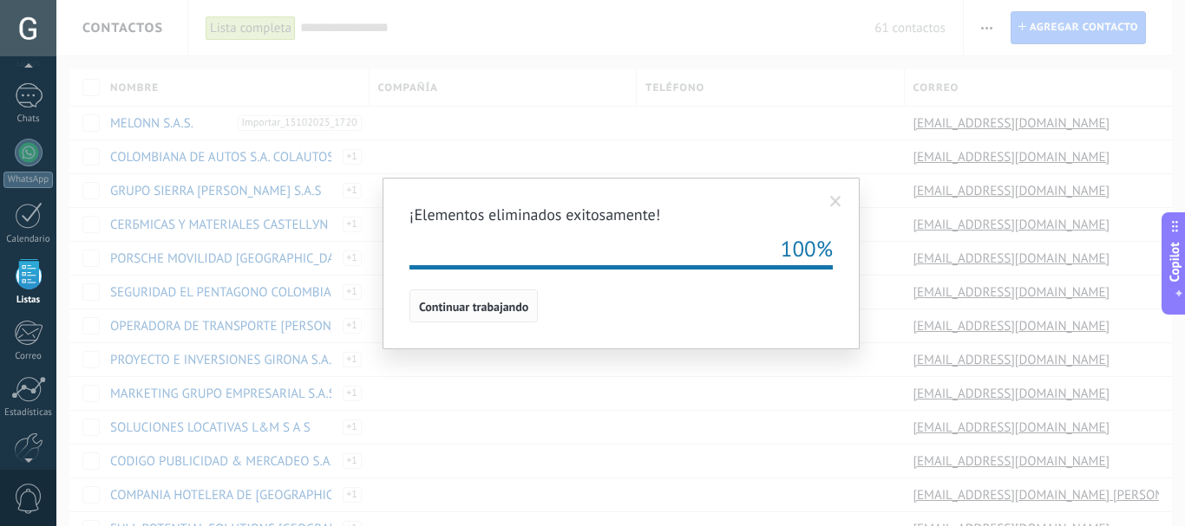
click at [488, 315] on button "Continuar trabajando" at bounding box center [473, 306] width 128 height 33
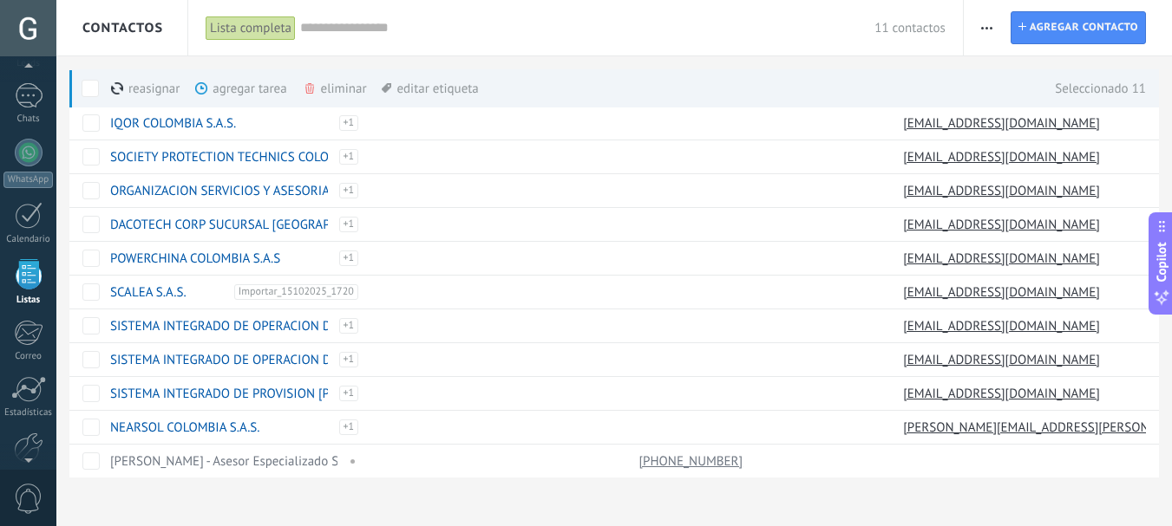
click at [320, 95] on div "eliminar màs" at bounding box center [364, 88] width 123 height 38
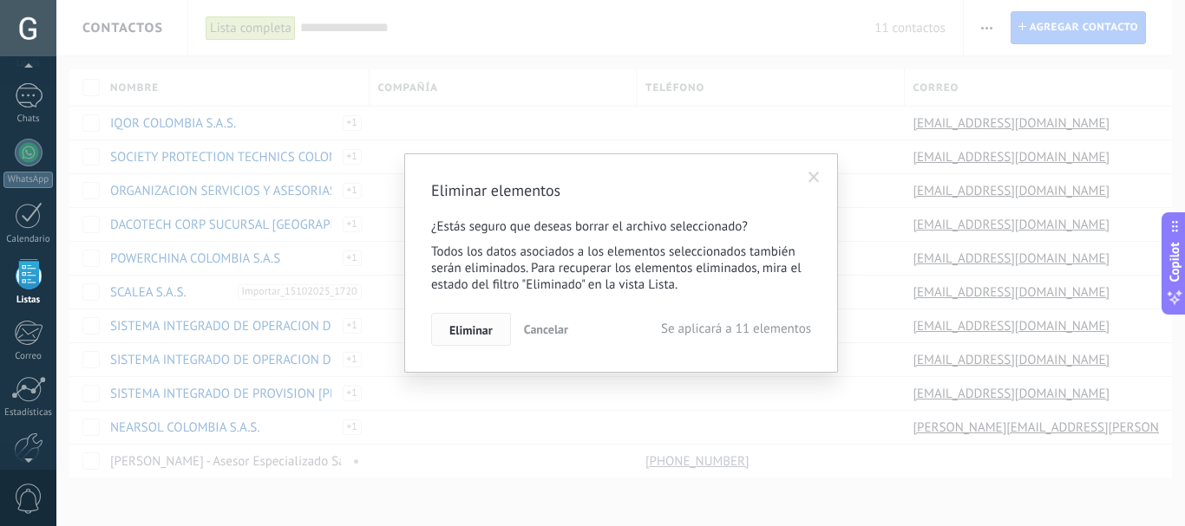
click at [473, 323] on button "Eliminar" at bounding box center [471, 329] width 80 height 33
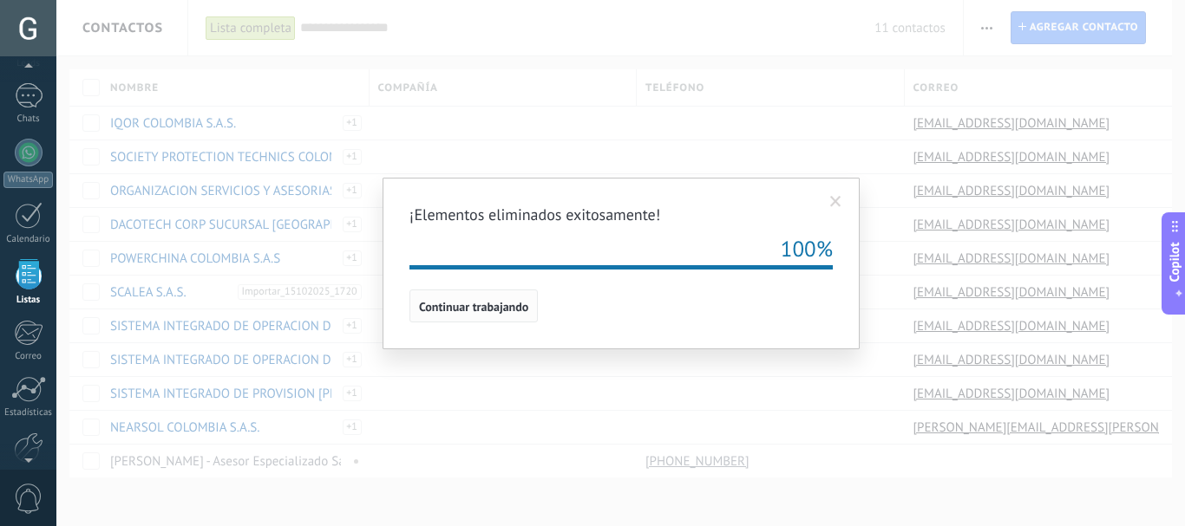
click at [460, 312] on span "Continuar trabajando" at bounding box center [473, 307] width 109 height 12
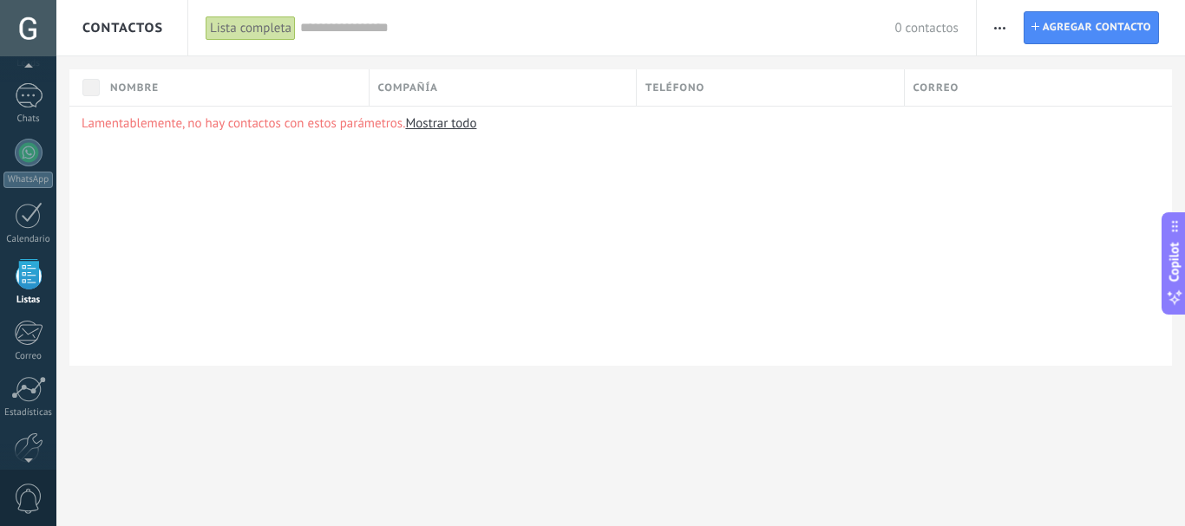
click at [607, 205] on div "Lamentablemente, no hay contactos con estos parámetros. Mostrar todo" at bounding box center [620, 236] width 1102 height 260
click at [453, 298] on div "Lamentablemente, no hay contactos con estos parámetros. Mostrar todo" at bounding box center [620, 236] width 1102 height 260
